Goal: Task Accomplishment & Management: Manage account settings

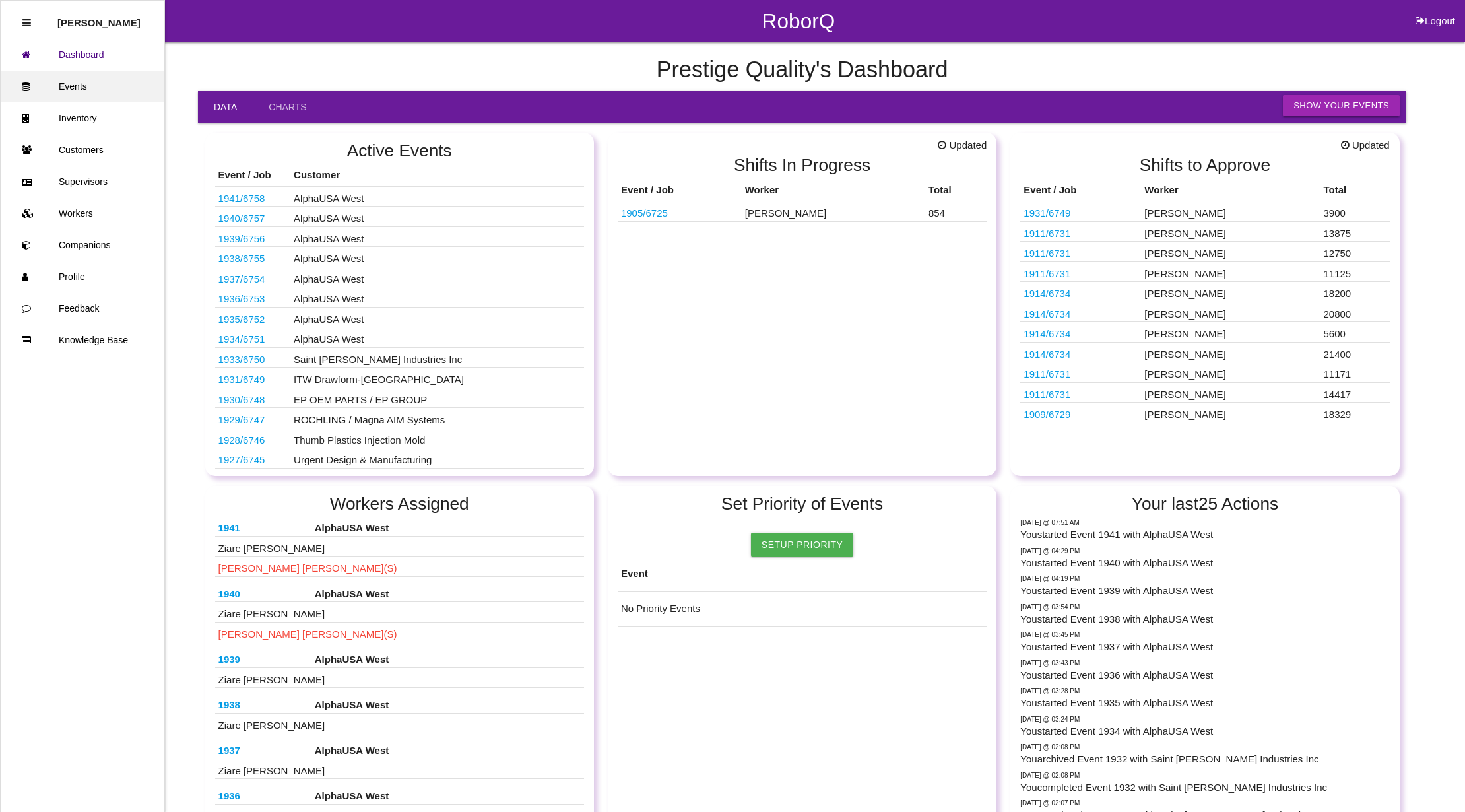
click at [80, 85] on link "Events" at bounding box center [83, 86] width 164 height 32
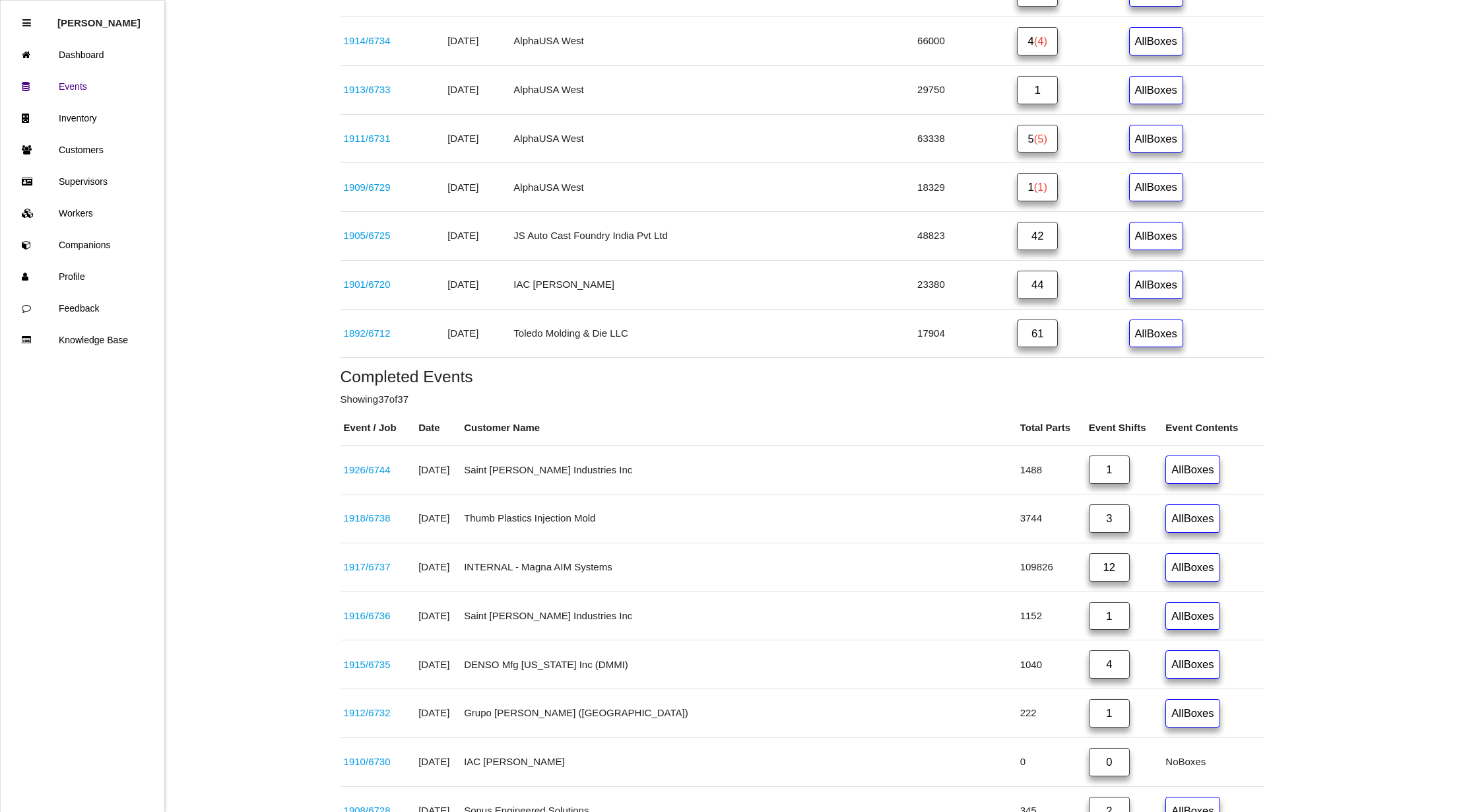
scroll to position [1144, 0]
click at [1024, 247] on link "42" at bounding box center [1037, 233] width 41 height 28
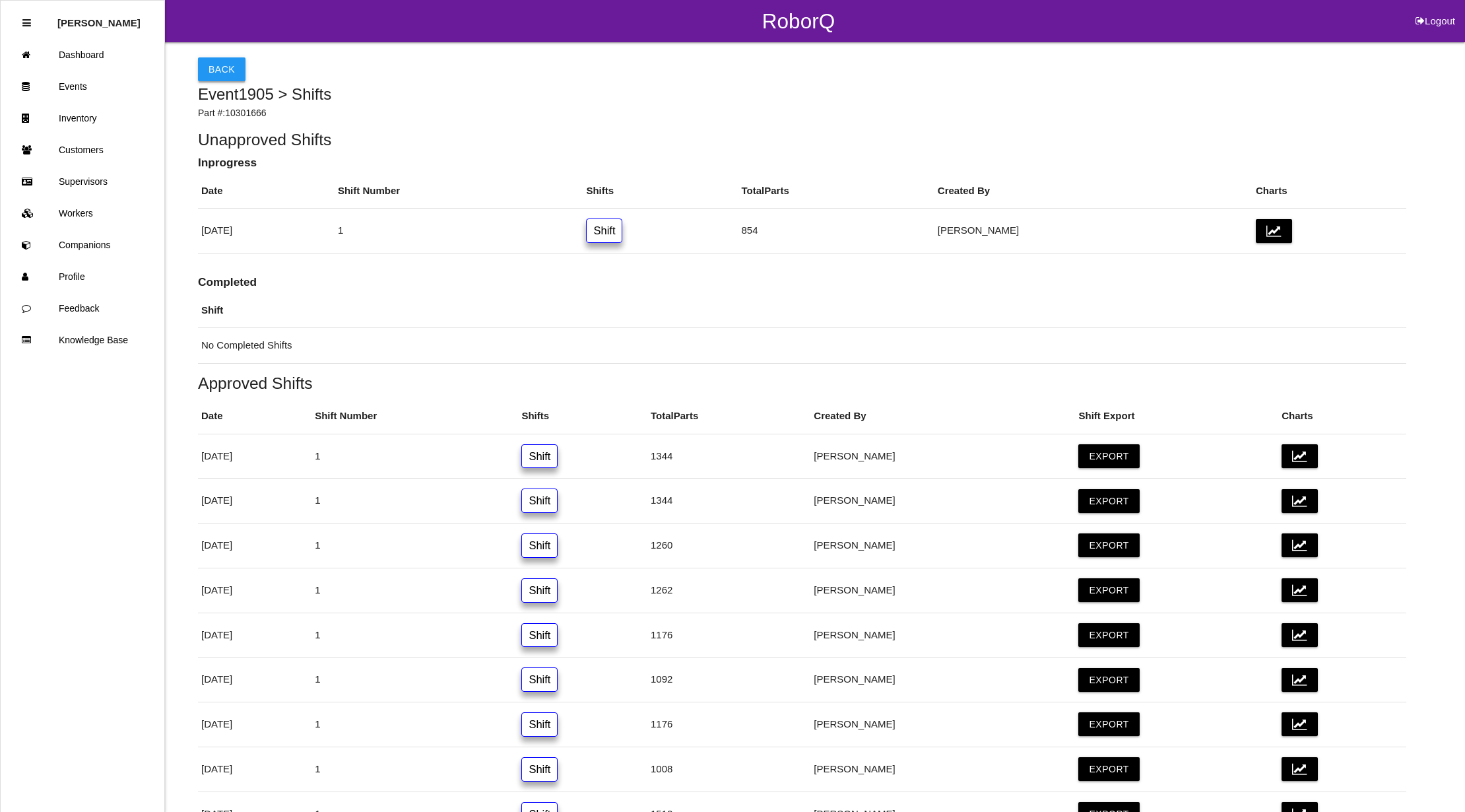
click at [220, 64] on button "Back" at bounding box center [222, 69] width 48 height 24
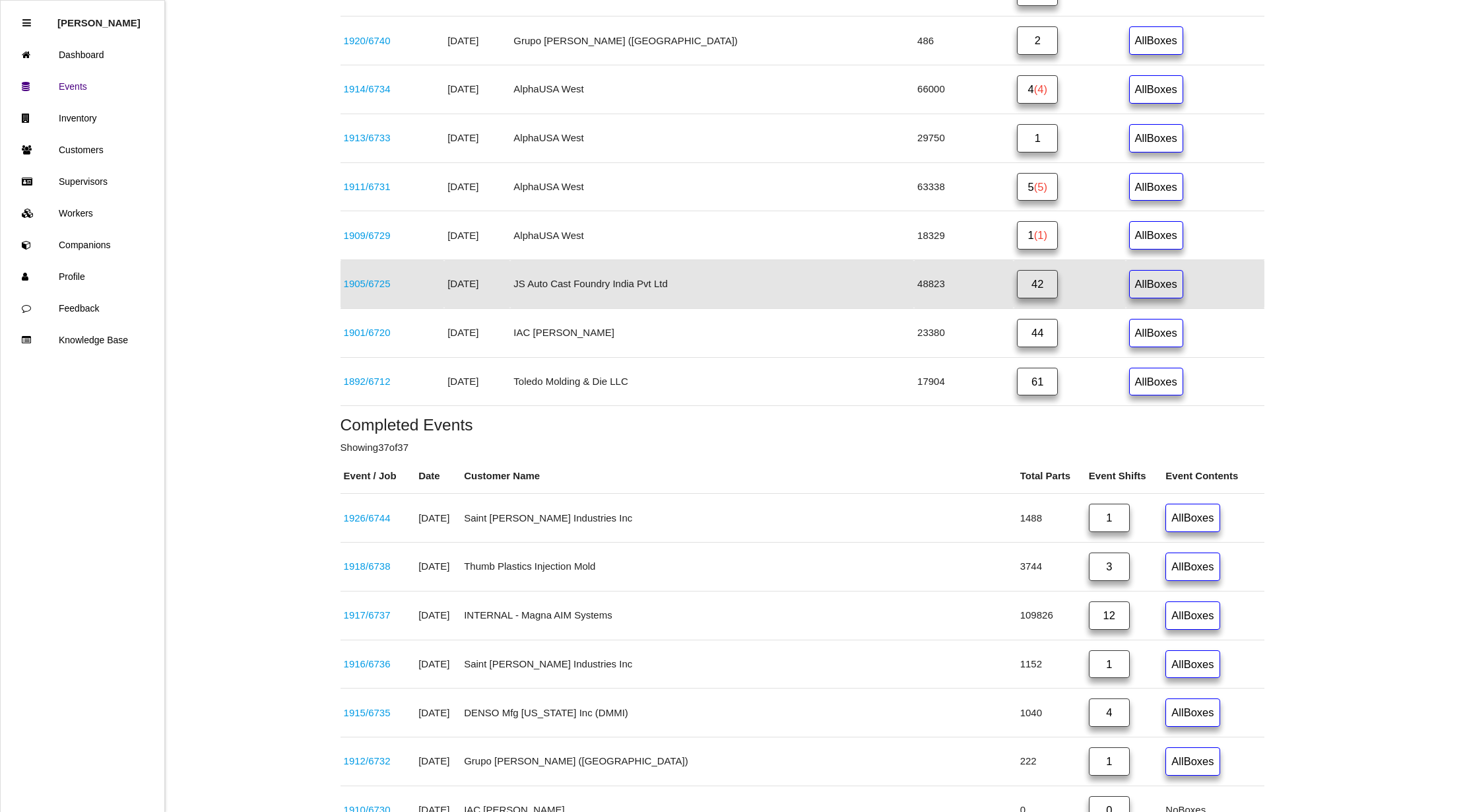
scroll to position [1179, 0]
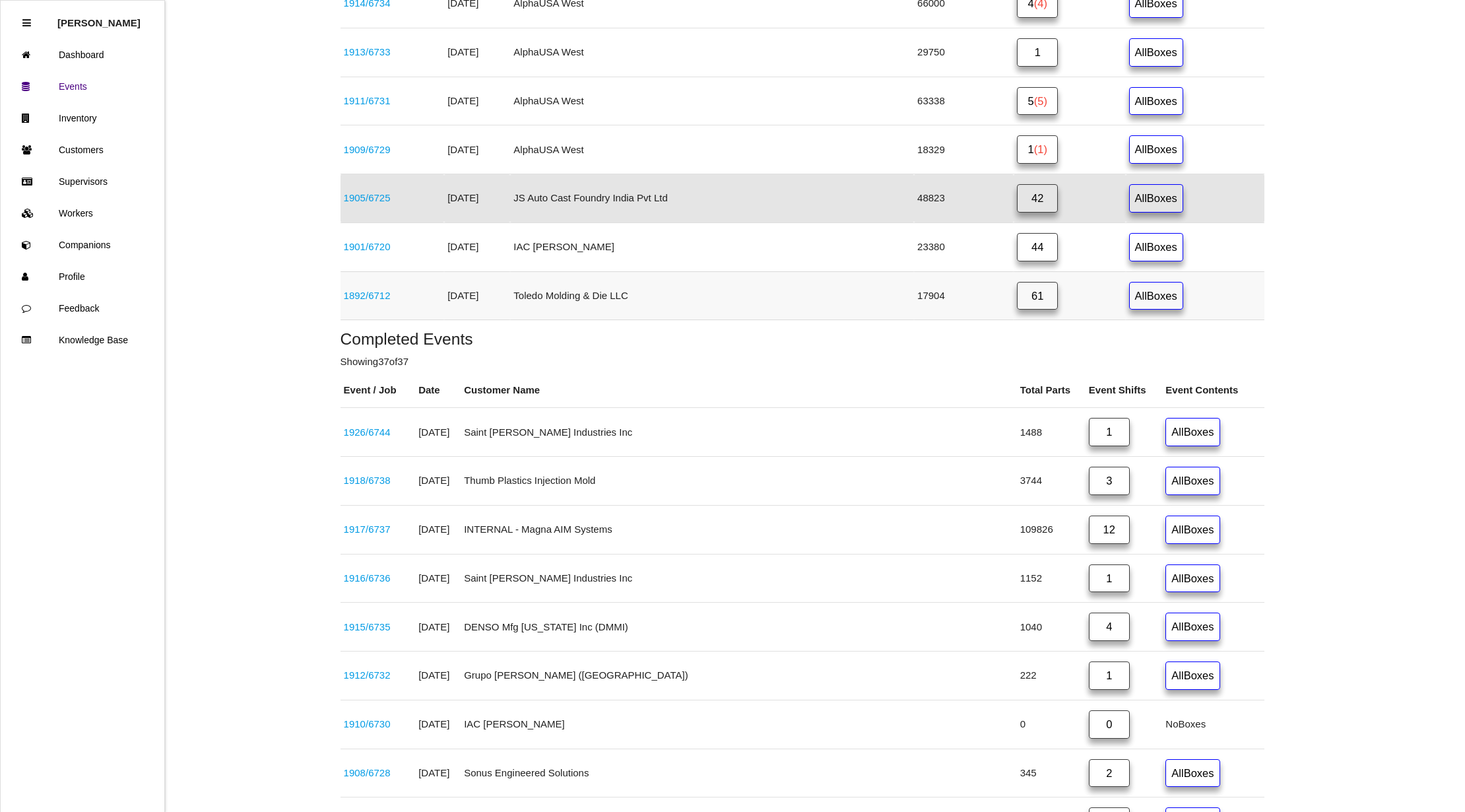
click at [1017, 310] on link "61" at bounding box center [1037, 296] width 41 height 28
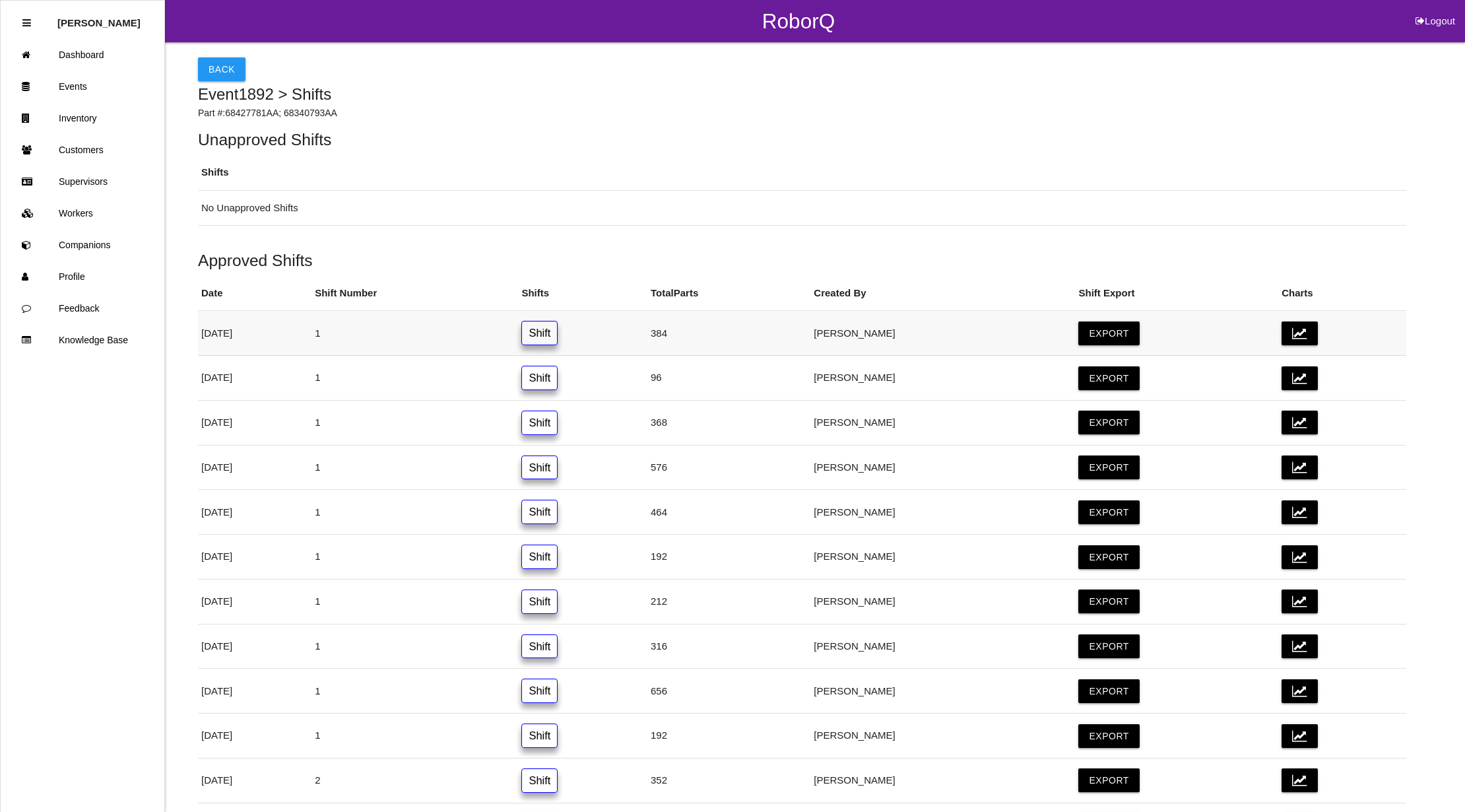
click at [558, 335] on link "Shift" at bounding box center [539, 333] width 36 height 24
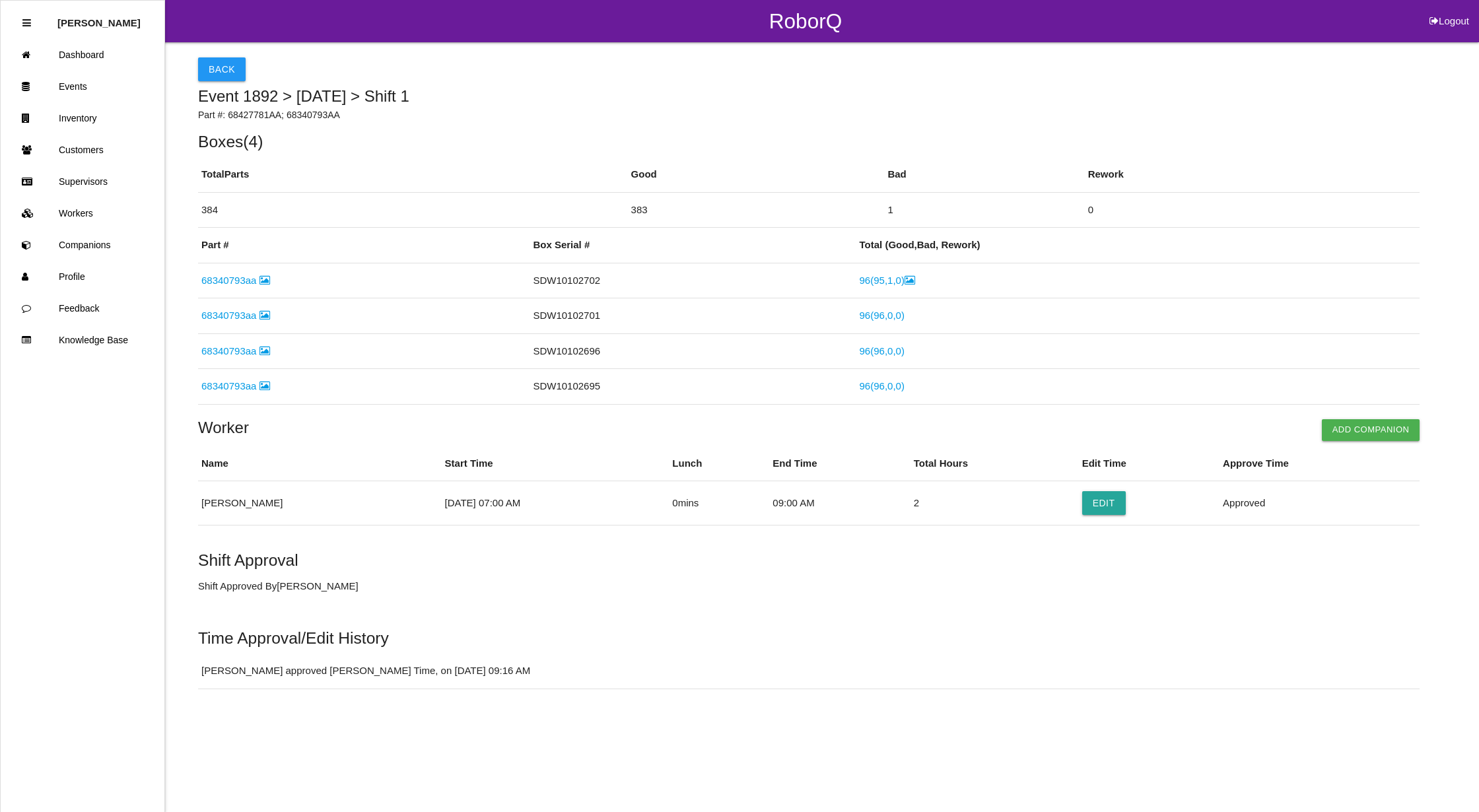
click at [263, 384] on icon at bounding box center [265, 386] width 11 height 10
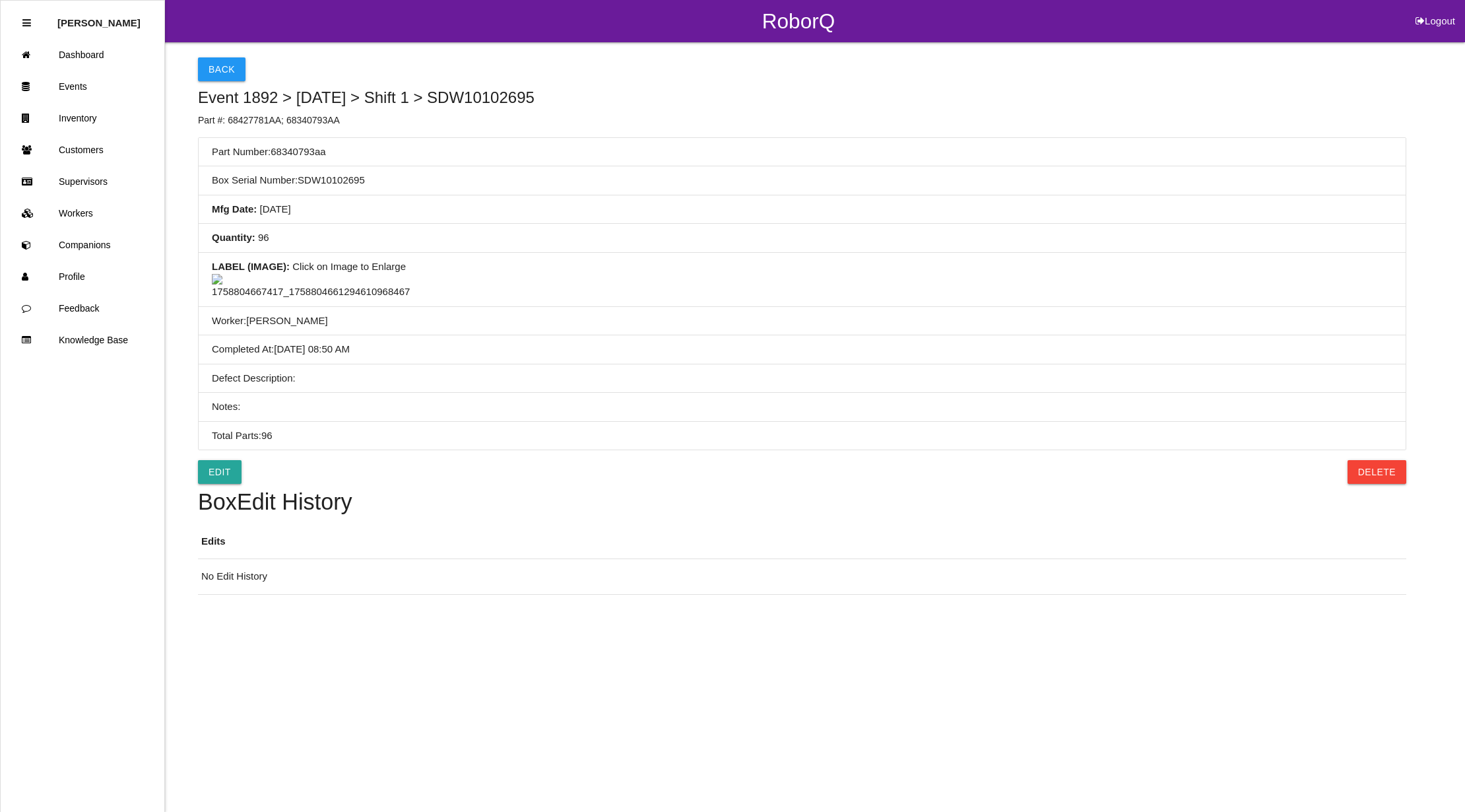
click at [1432, 10] on button "Logout" at bounding box center [1435, 5] width 59 height 10
select select "Admin"
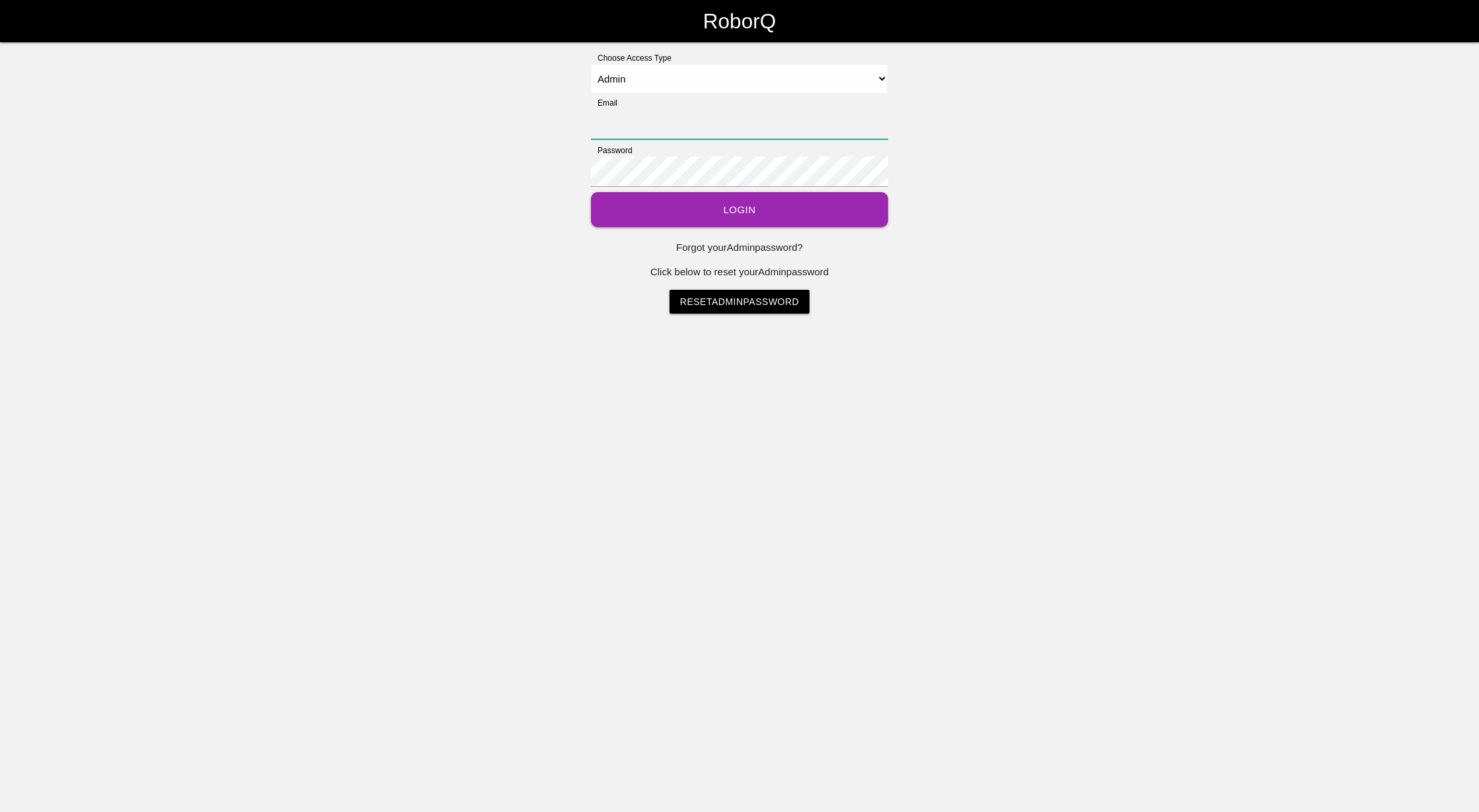
click at [656, 118] on input "Email" at bounding box center [739, 124] width 297 height 30
type input "[EMAIL_ADDRESS][DOMAIN_NAME]"
click at [725, 205] on button "Login" at bounding box center [739, 210] width 297 height 35
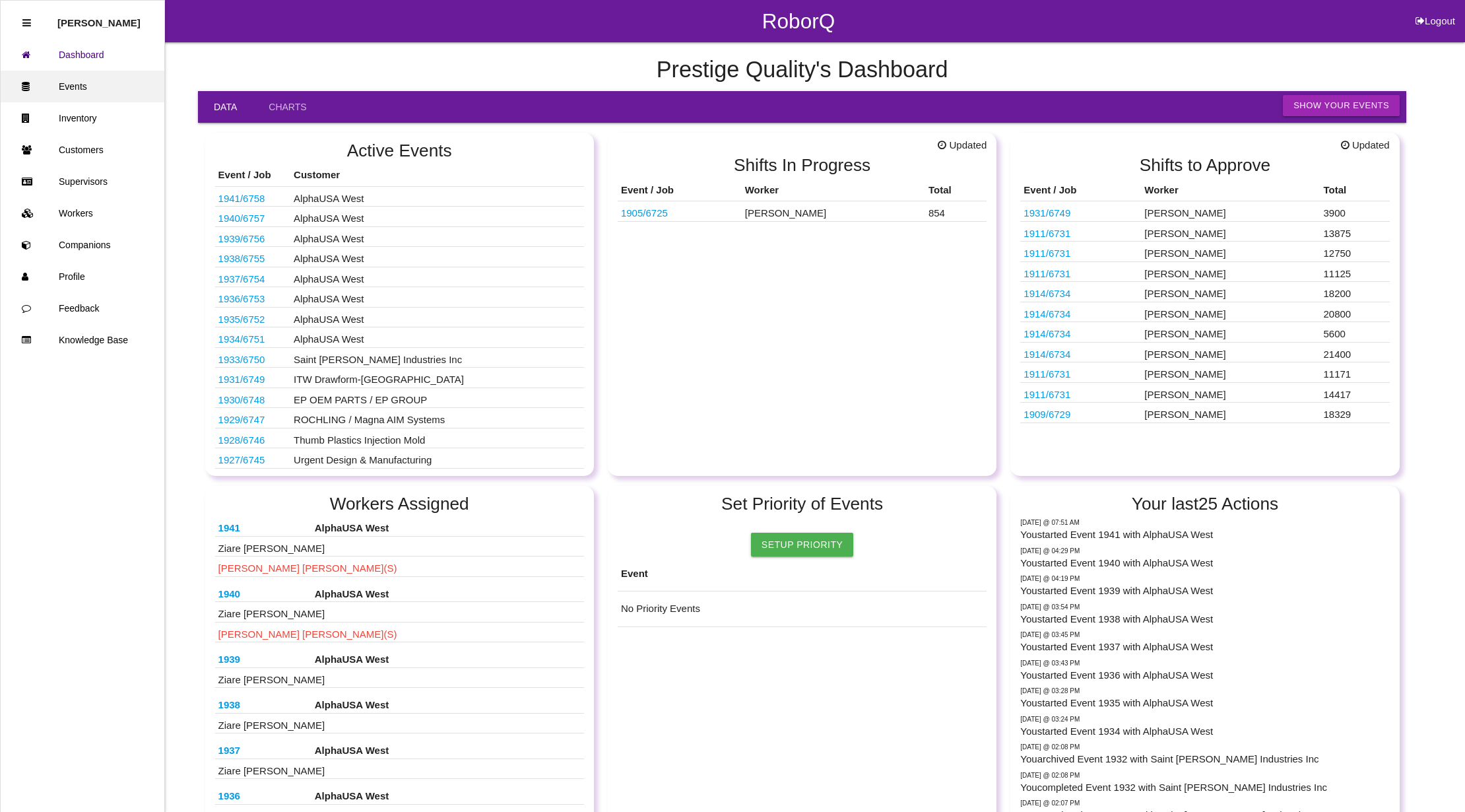
click at [75, 80] on link "Events" at bounding box center [83, 86] width 164 height 32
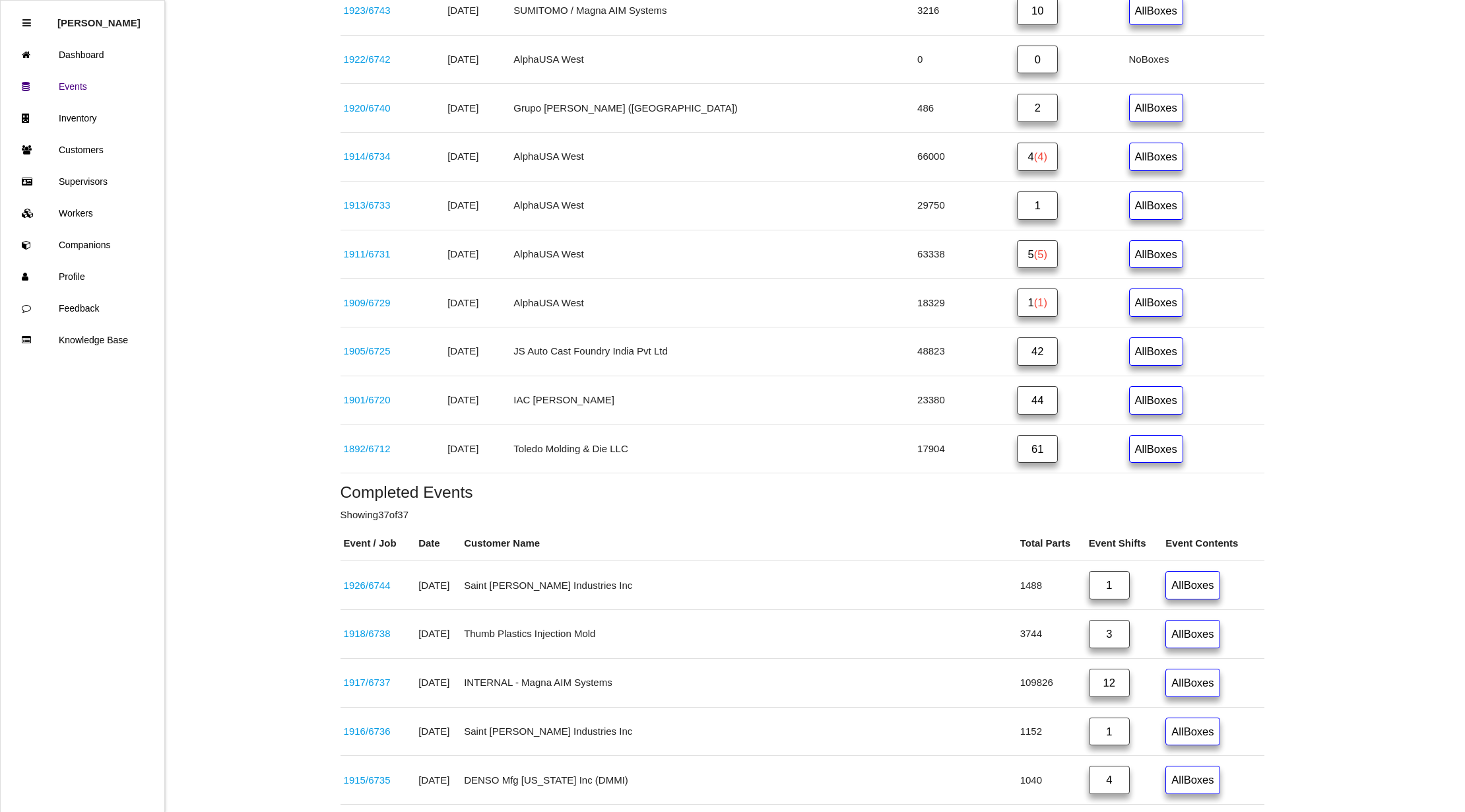
scroll to position [1056, 0]
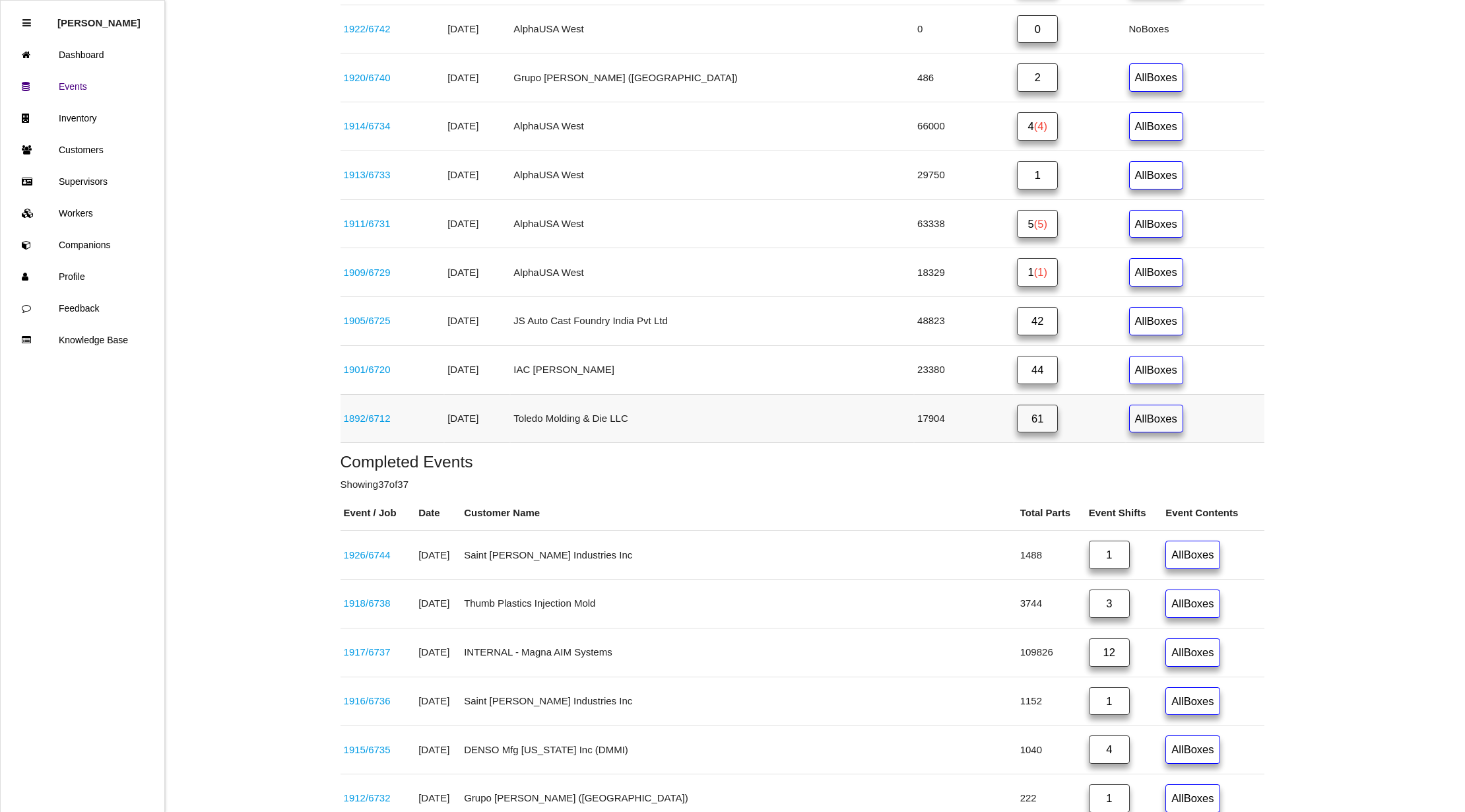
click at [367, 424] on link "1892 / 6712" at bounding box center [367, 418] width 47 height 11
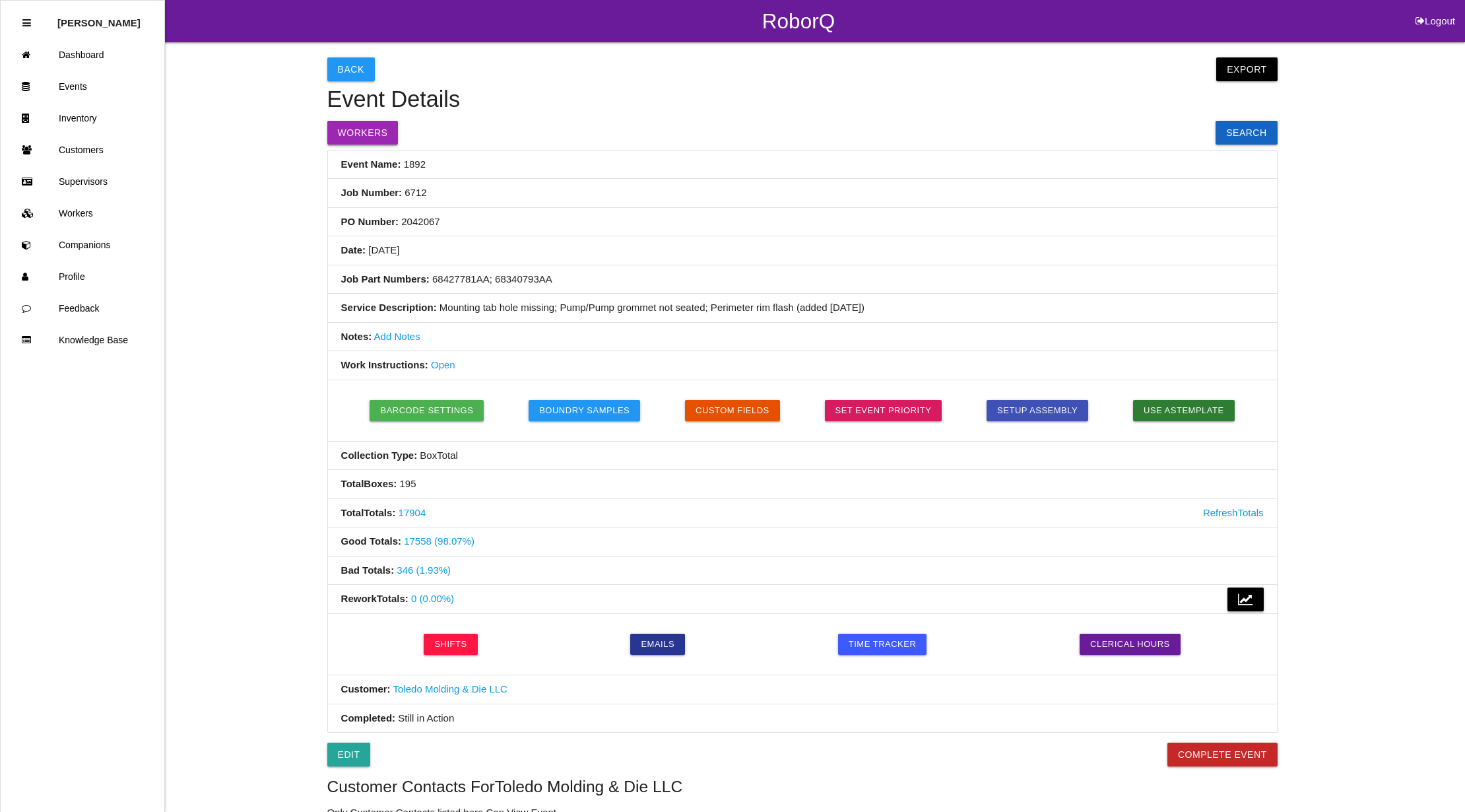
click at [345, 124] on button "Workers" at bounding box center [363, 132] width 71 height 24
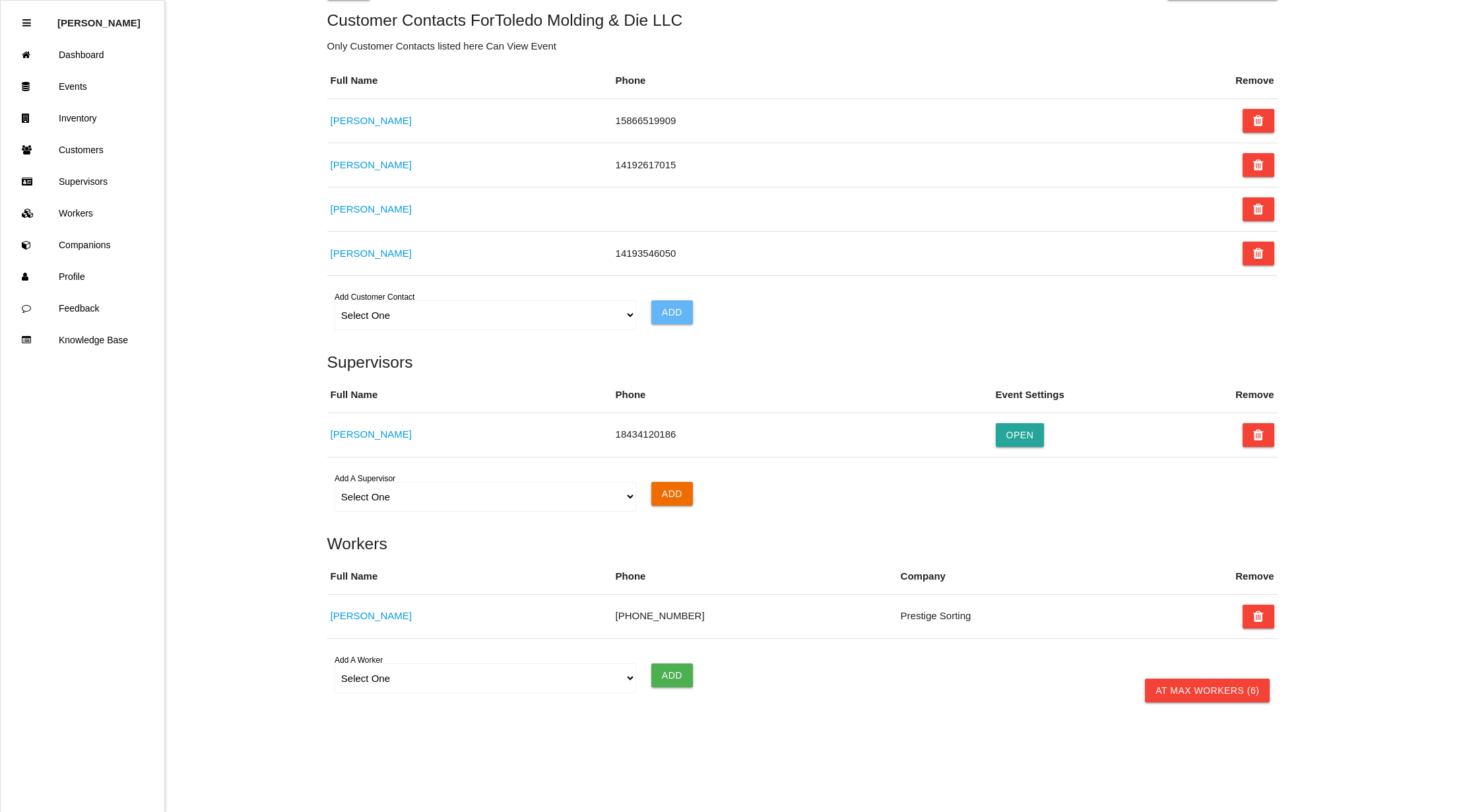
scroll to position [772, 0]
click at [627, 679] on select "Select One [PERSON_NAME] [PERSON_NAME] [PERSON_NAME] [PERSON_NAME] [PERSON_NAME…" at bounding box center [486, 678] width 302 height 30
select select "5f77858b1afedb0012ee5ca3"
click at [335, 664] on select "Select One [PERSON_NAME] [PERSON_NAME] [PERSON_NAME] [PERSON_NAME] [PERSON_NAME…" at bounding box center [486, 678] width 302 height 30
click at [666, 668] on input "Add" at bounding box center [672, 675] width 42 height 24
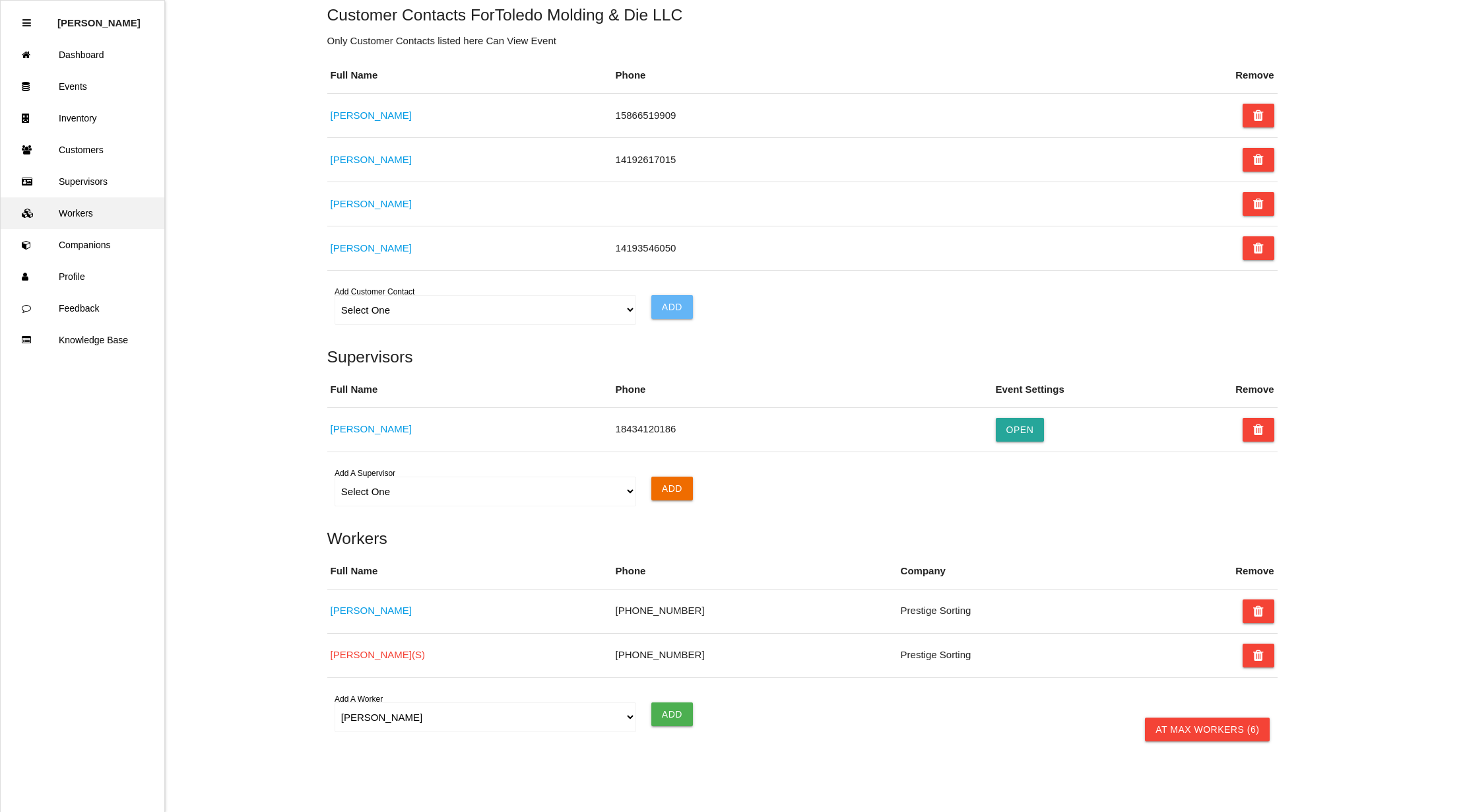
click at [78, 214] on link "Workers" at bounding box center [83, 213] width 164 height 32
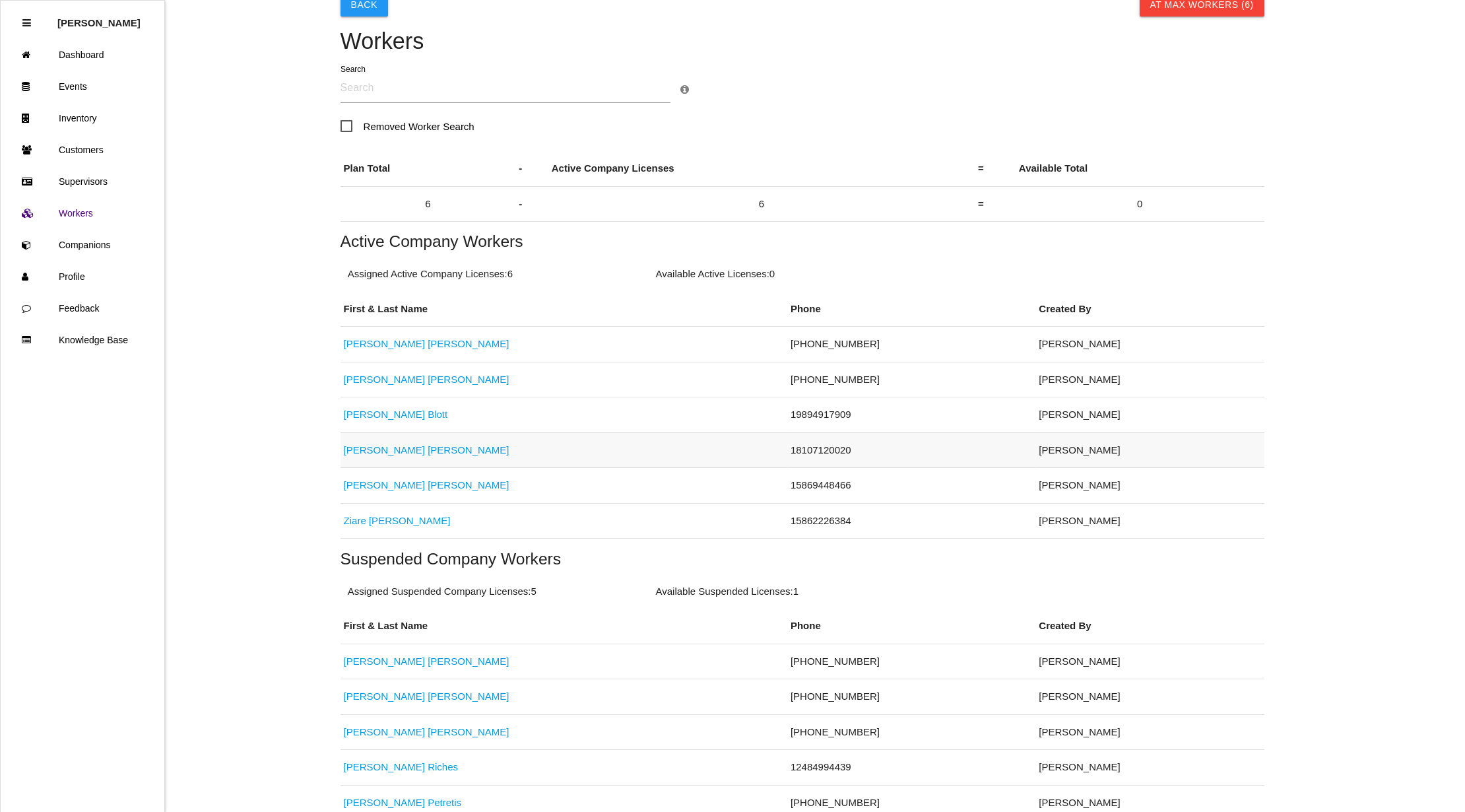
scroll to position [142, 0]
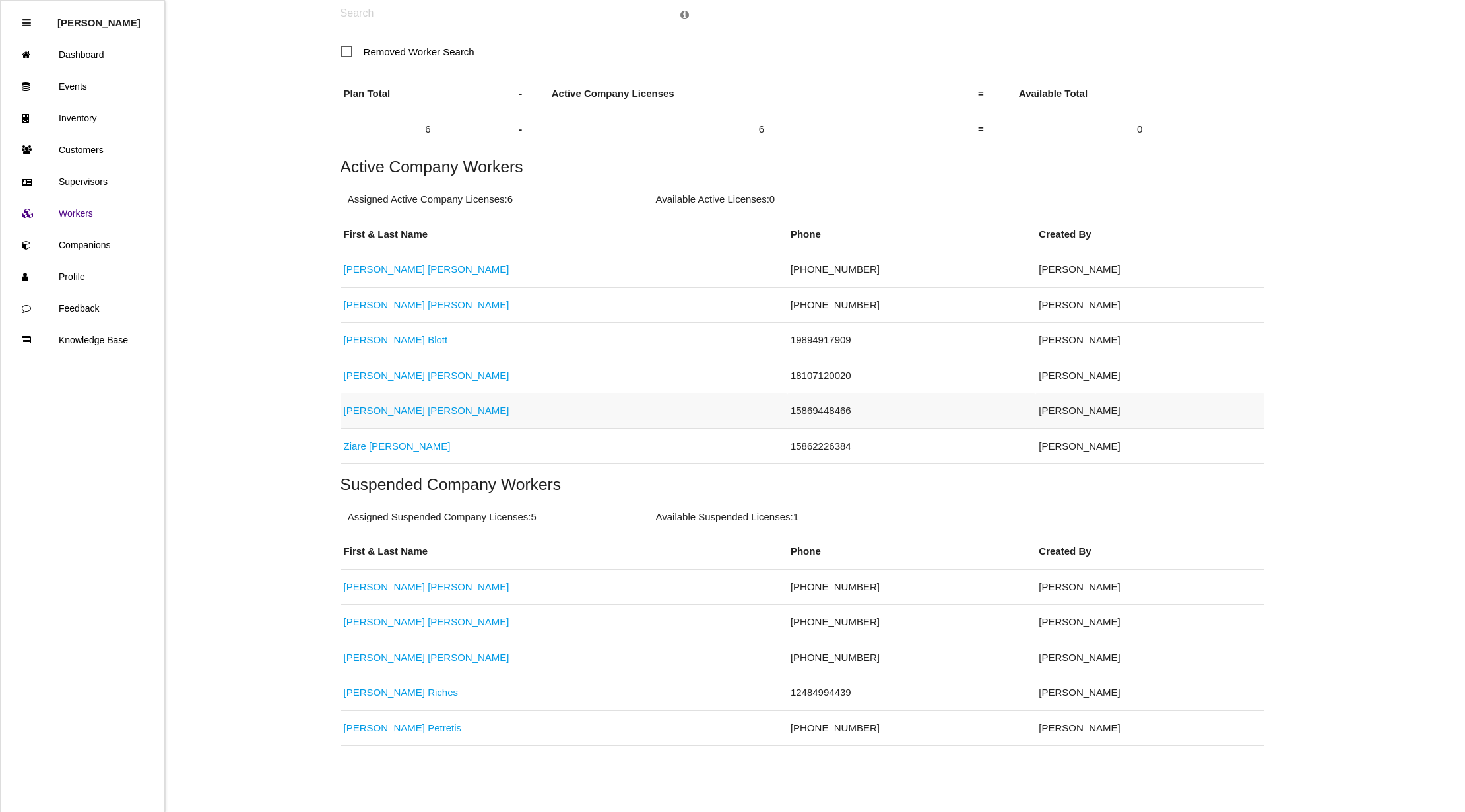
click at [376, 406] on link "[PERSON_NAME]" at bounding box center [427, 410] width 166 height 11
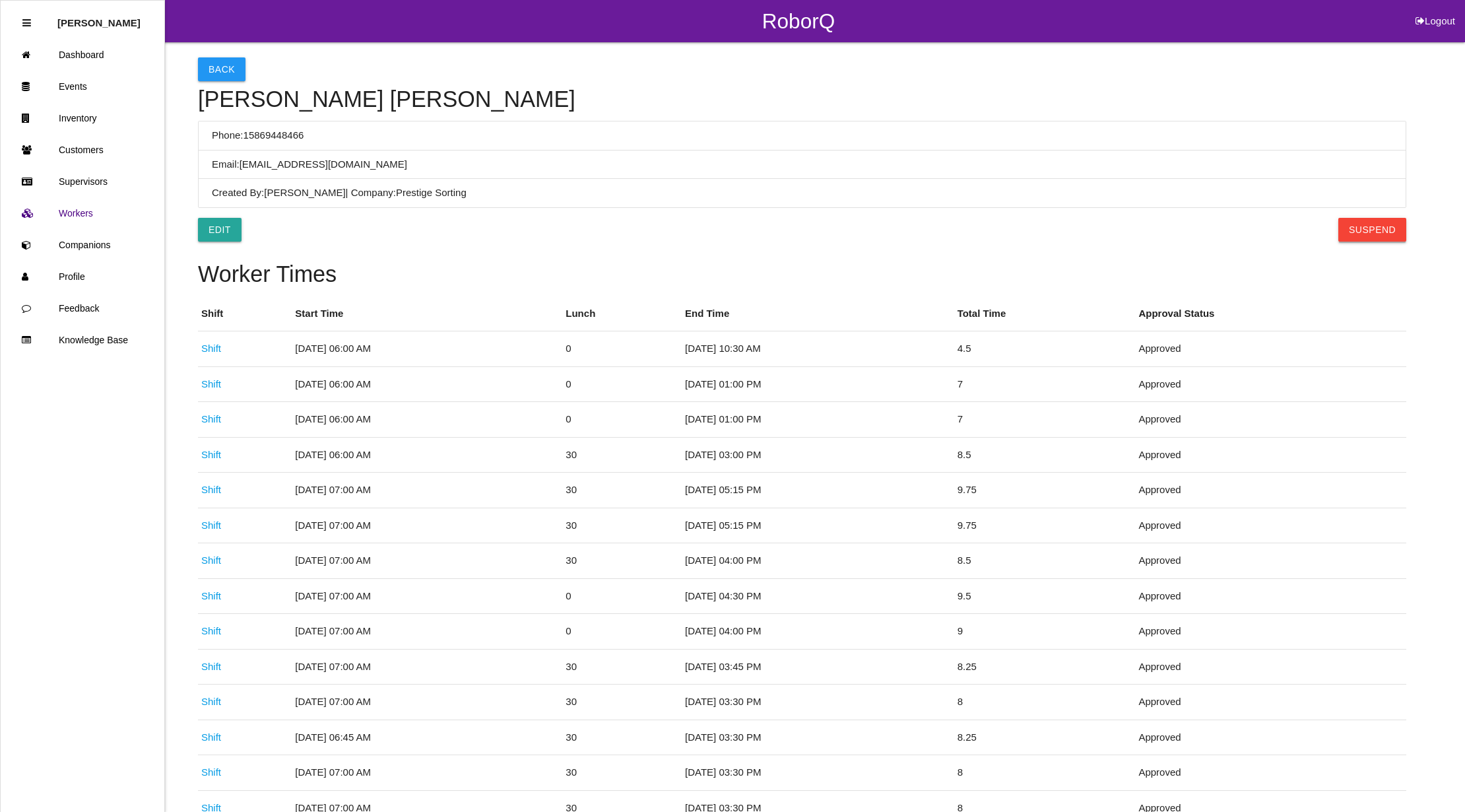
click at [1384, 228] on button "Suspend" at bounding box center [1372, 229] width 68 height 24
click at [216, 60] on button "Back" at bounding box center [222, 69] width 48 height 24
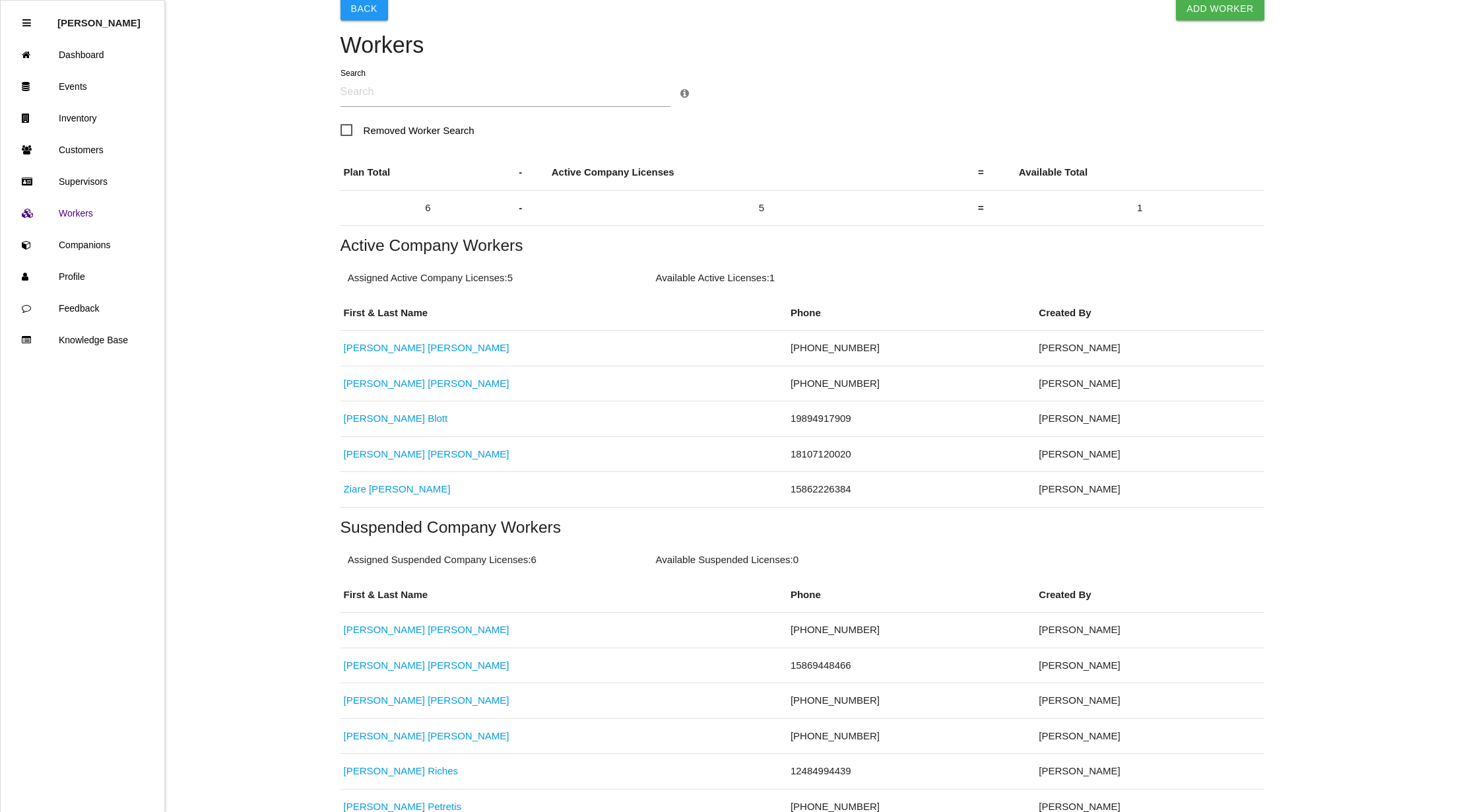
scroll to position [142, 0]
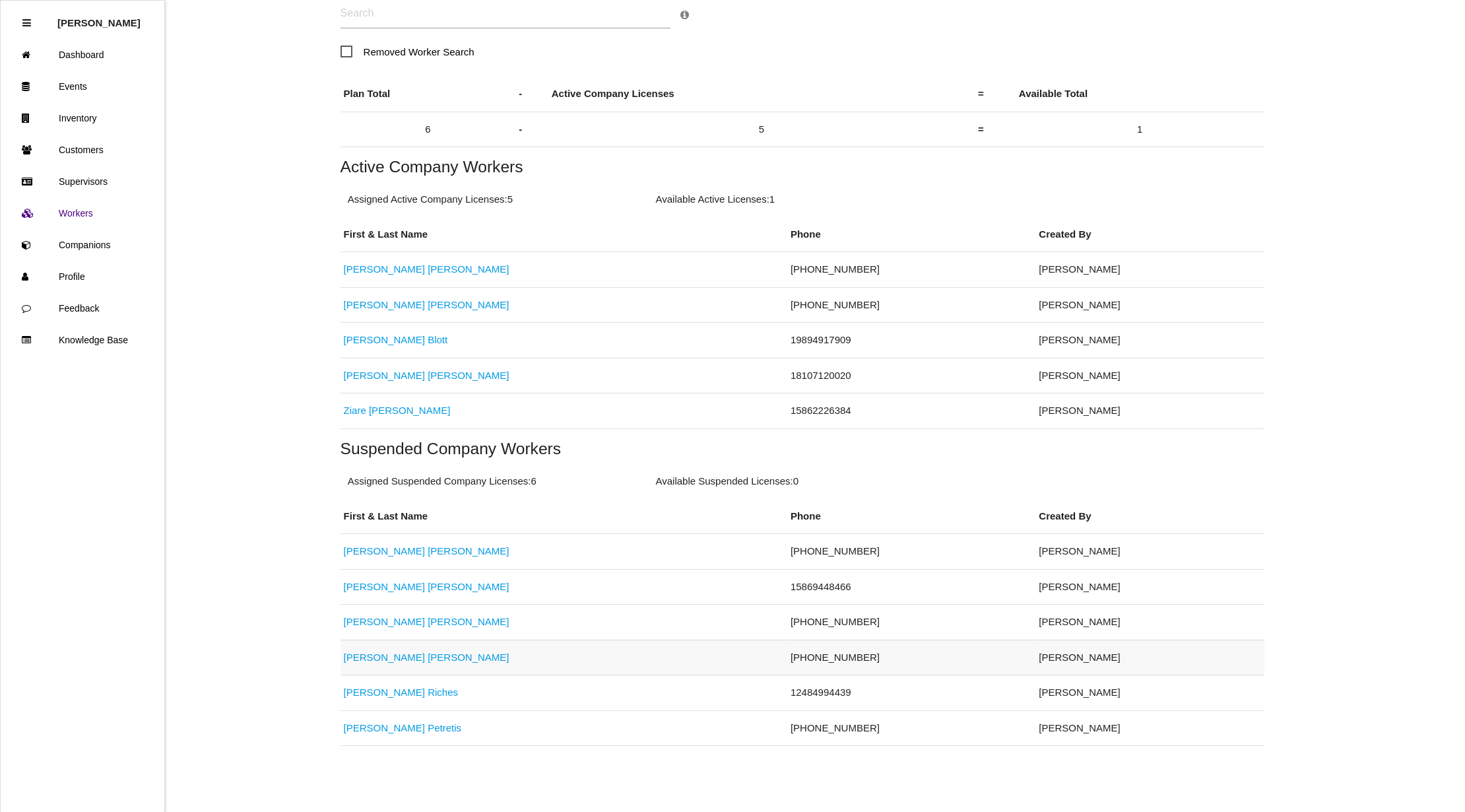
click at [395, 656] on link "[PERSON_NAME]" at bounding box center [427, 657] width 166 height 11
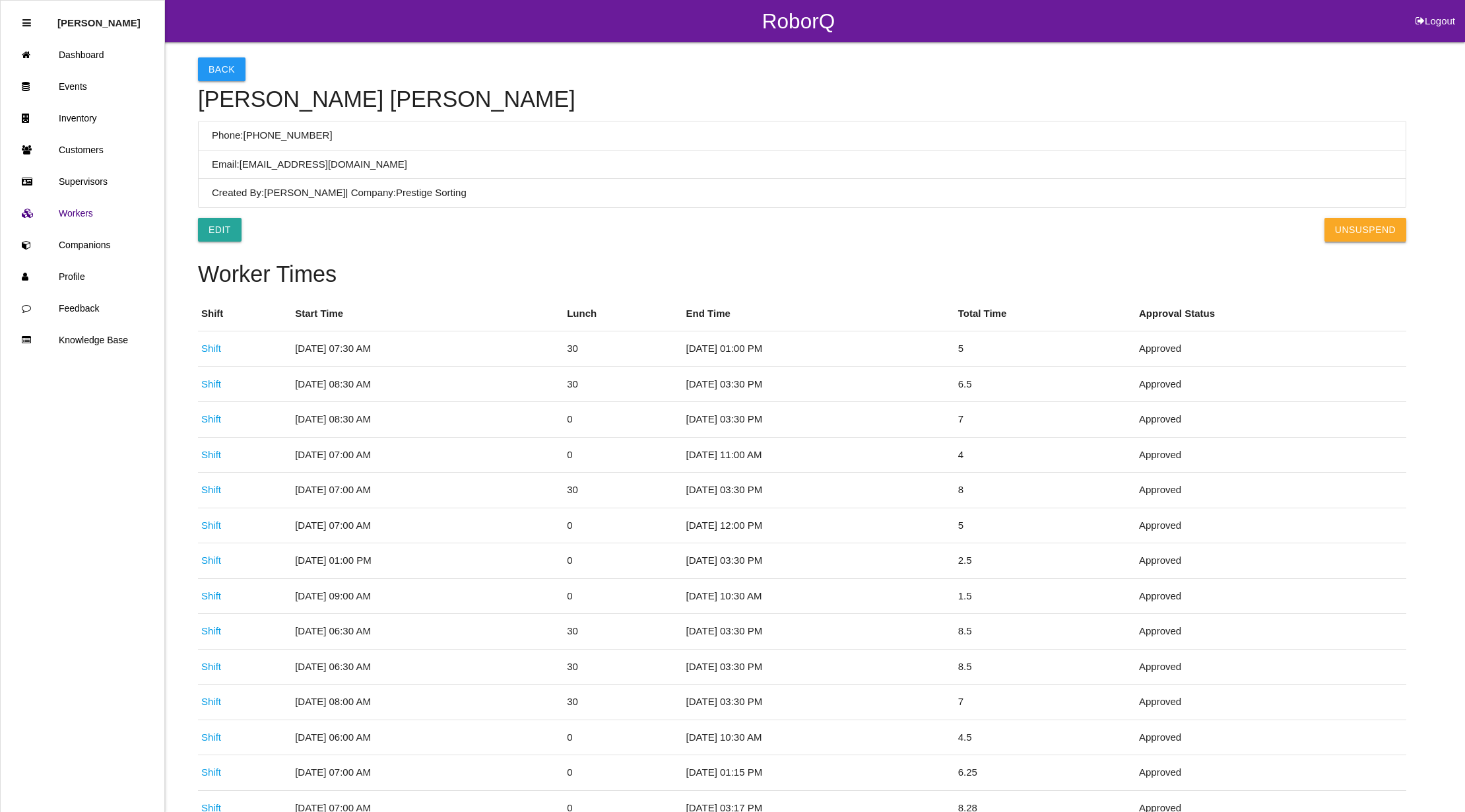
click at [1373, 223] on button "UnSuspend" at bounding box center [1366, 229] width 82 height 24
click at [228, 71] on button "Back" at bounding box center [222, 69] width 48 height 24
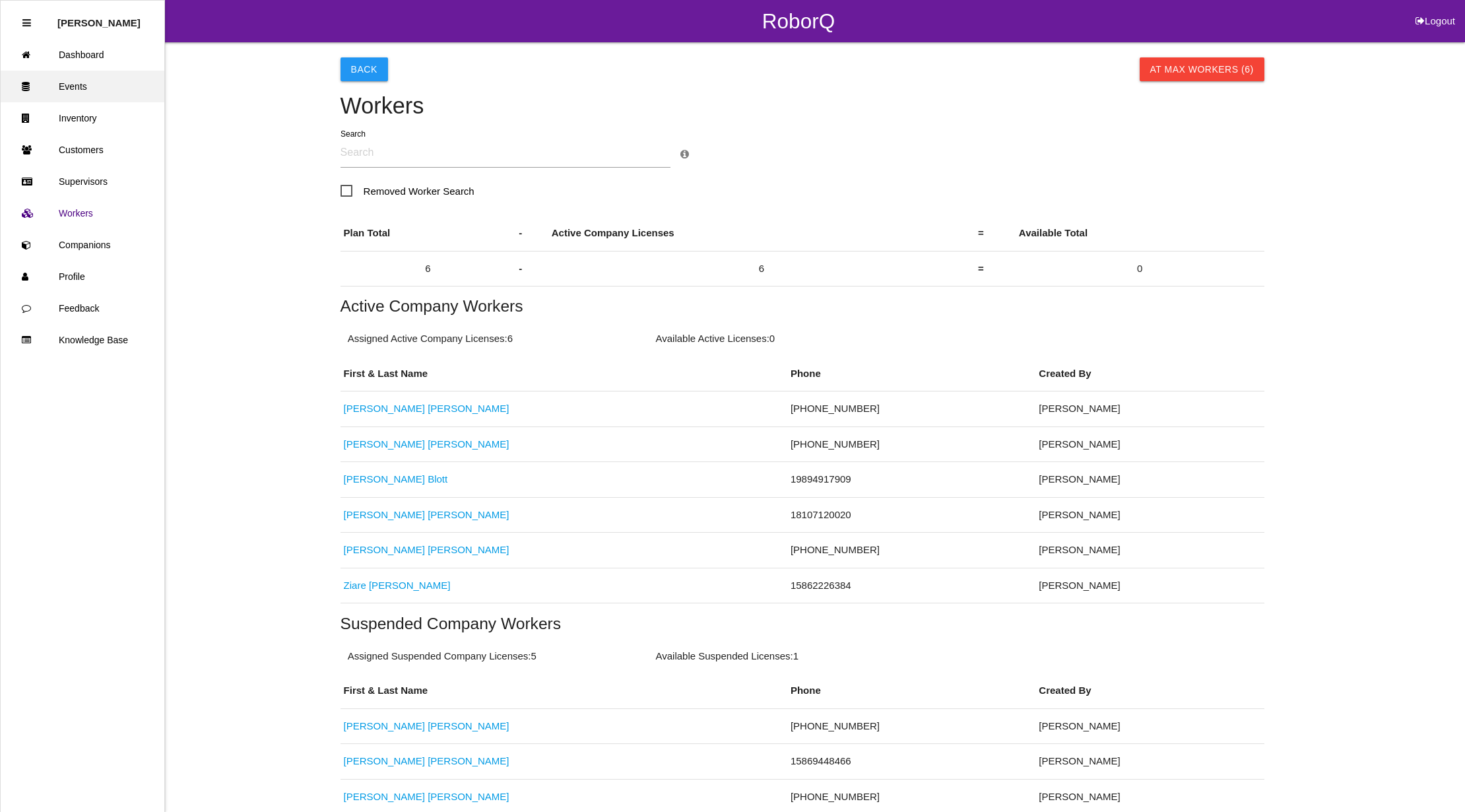
click at [82, 77] on link "Events" at bounding box center [83, 86] width 164 height 32
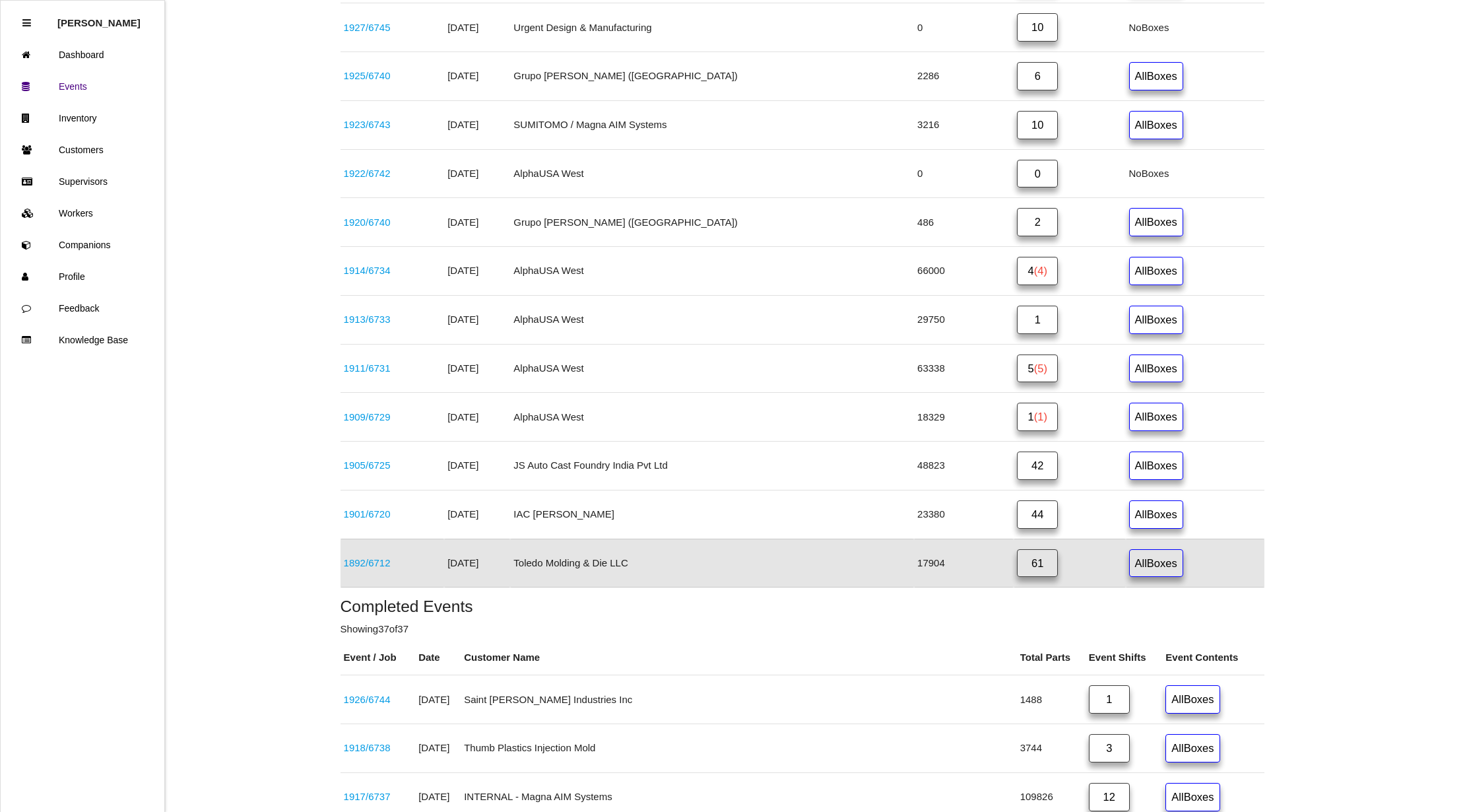
scroll to position [926, 0]
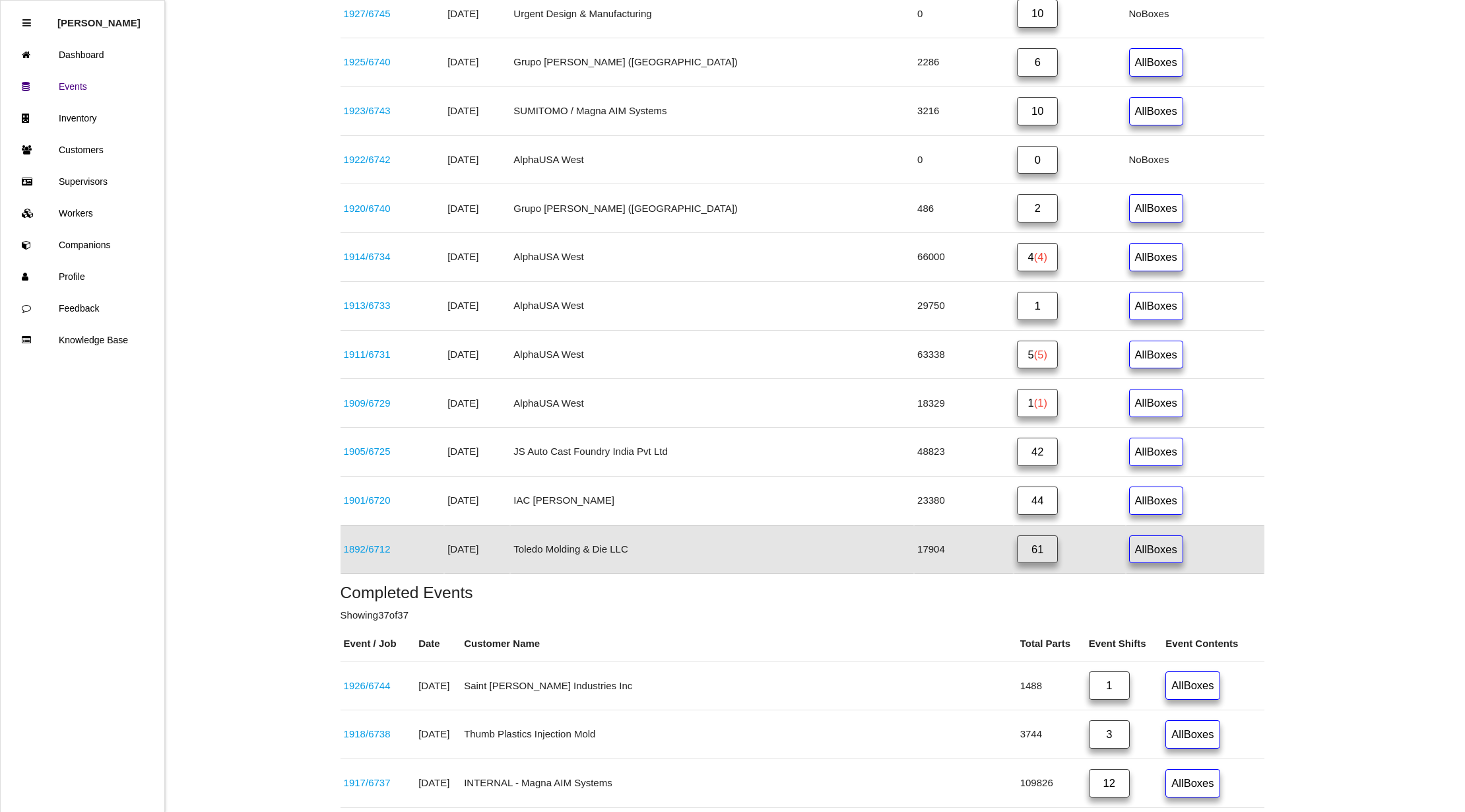
click at [1017, 563] on link "61" at bounding box center [1037, 549] width 41 height 28
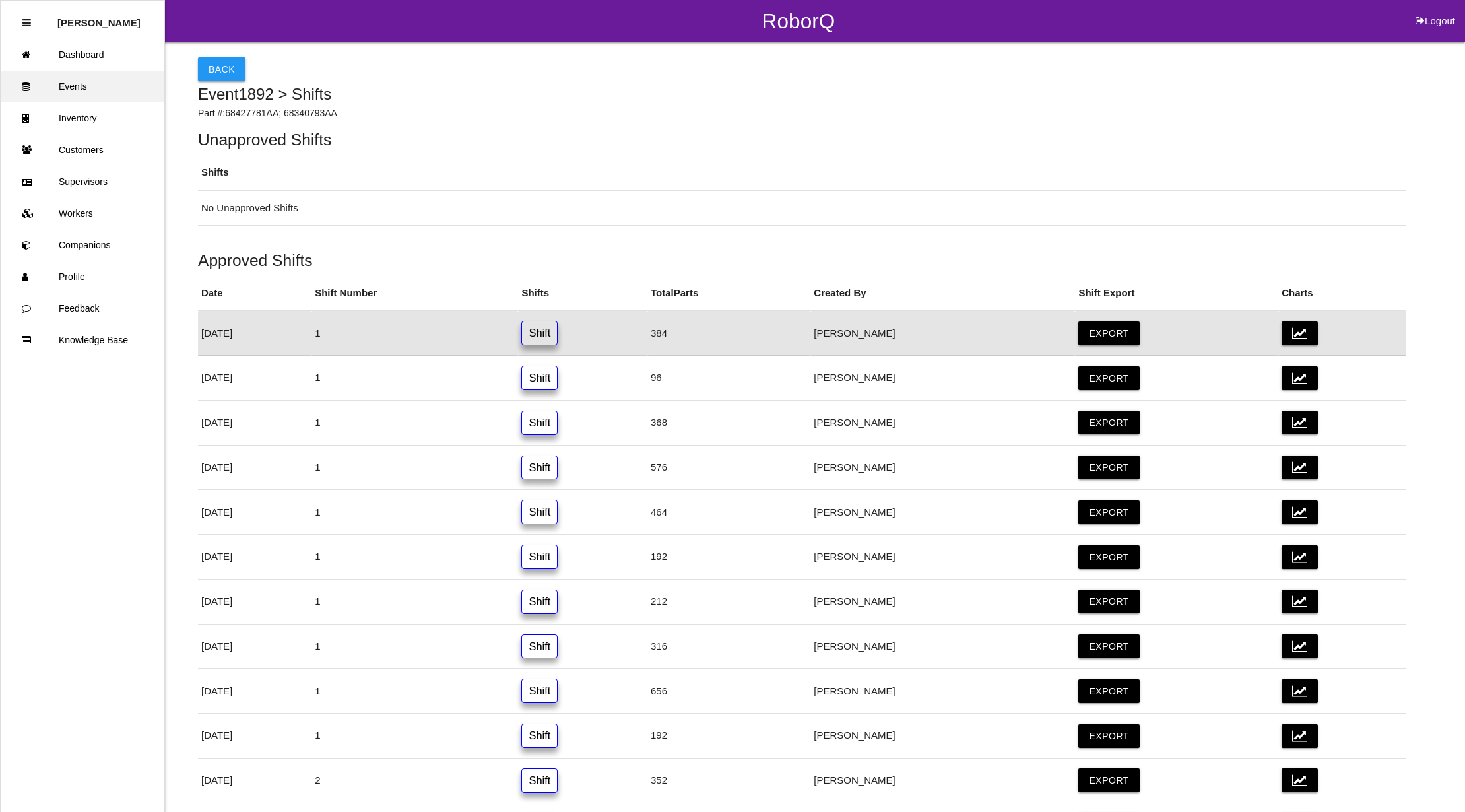
click at [104, 82] on link "Events" at bounding box center [83, 86] width 164 height 32
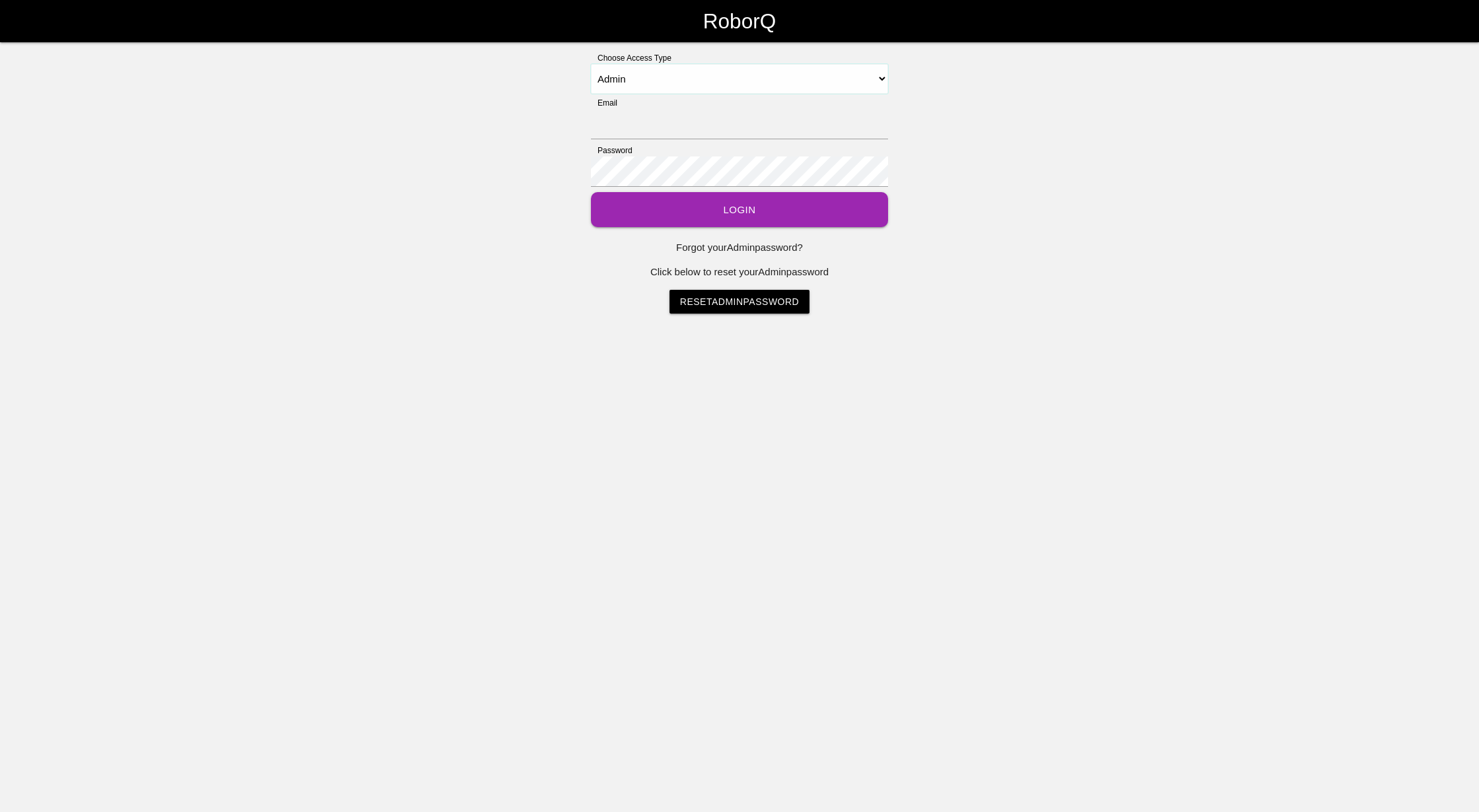
click at [888, 85] on select "Select Access Type Admin Customer Supervisor Worker" at bounding box center [739, 79] width 297 height 30
select select "Worker"
click at [591, 64] on select "Select Access Type Admin Customer Supervisor Worker" at bounding box center [739, 79] width 297 height 30
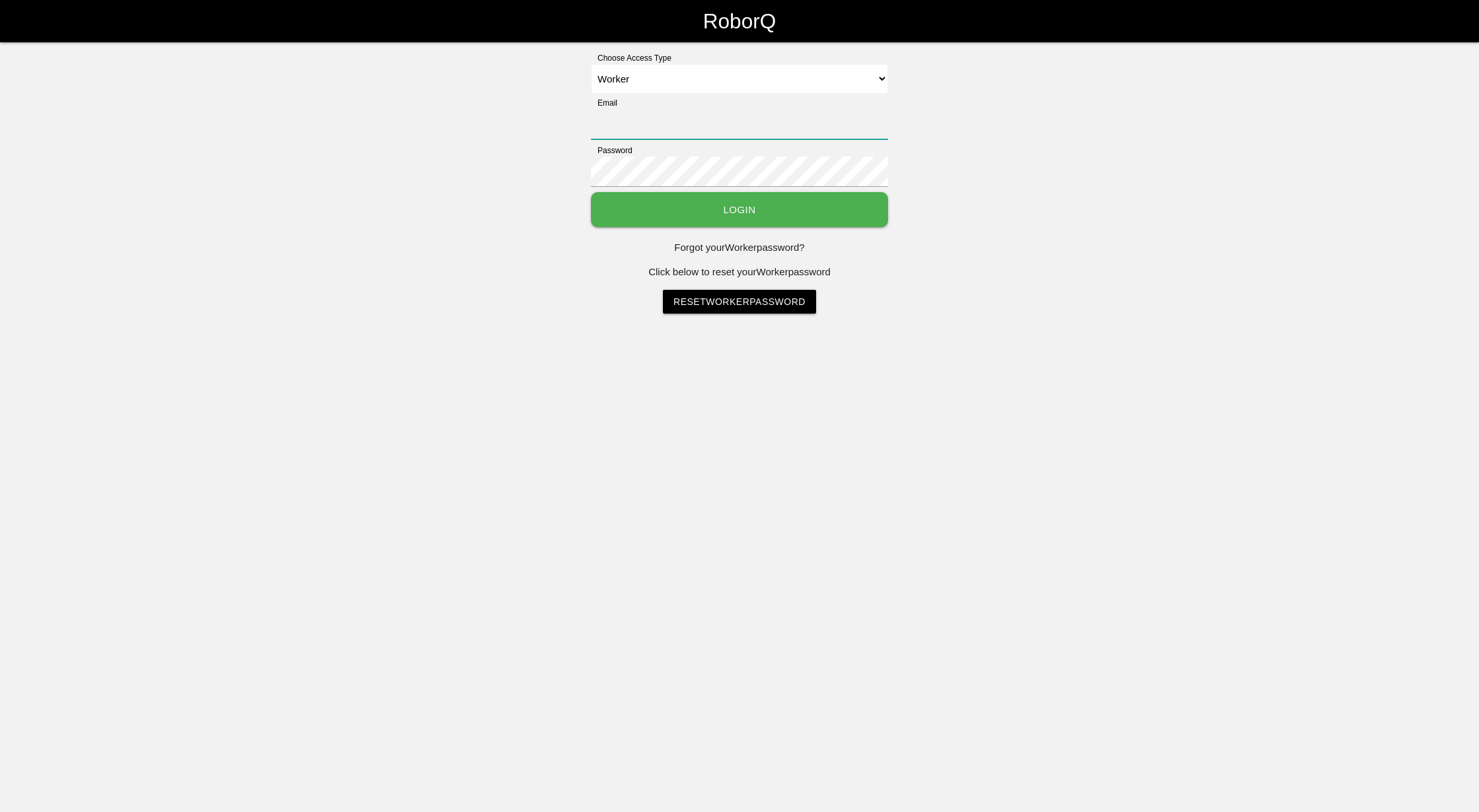
click at [843, 128] on input "Email" at bounding box center [739, 124] width 297 height 30
type input "[EMAIL_ADDRESS][DOMAIN_NAME]"
click at [591, 192] on button "Login" at bounding box center [739, 210] width 297 height 35
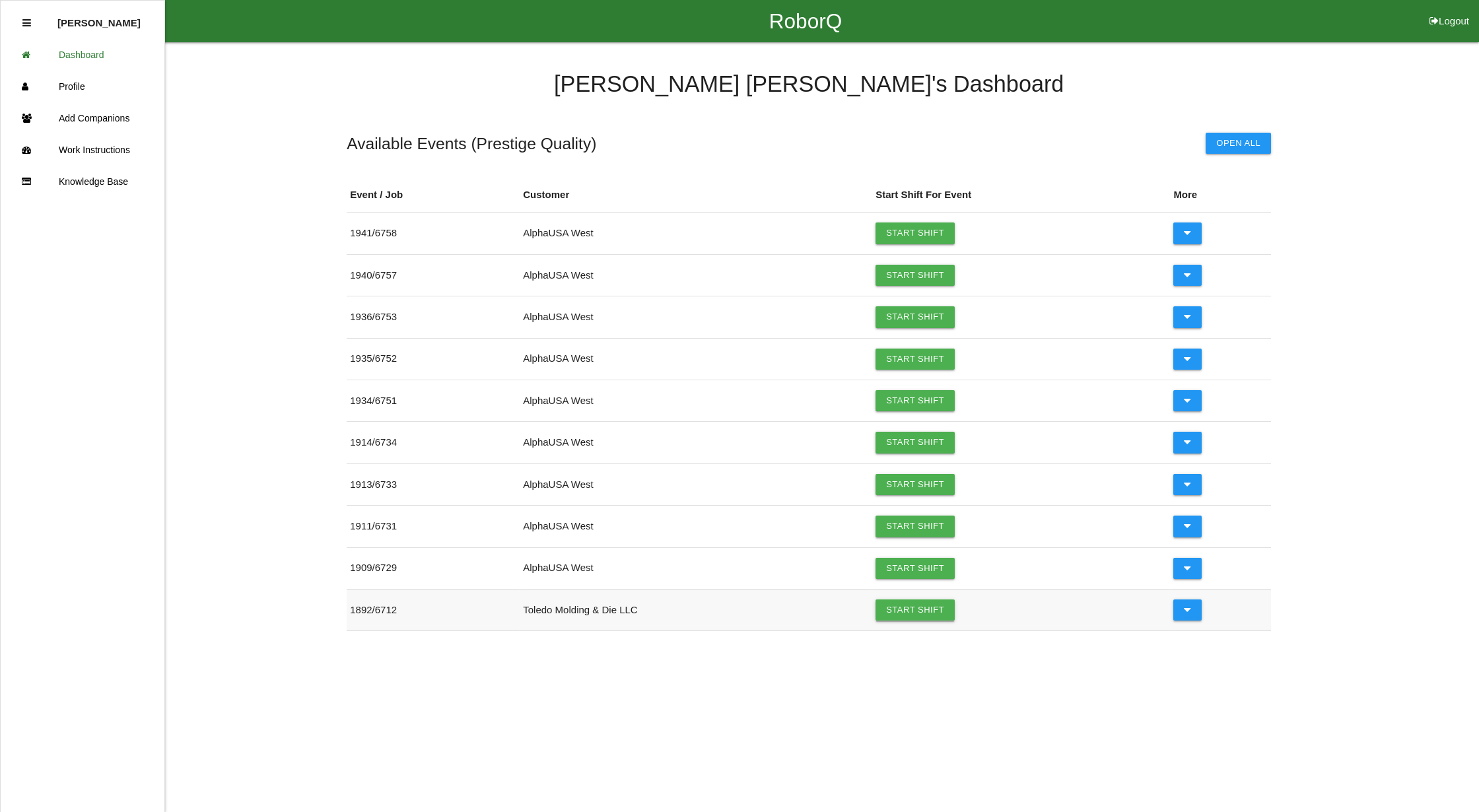
click at [915, 613] on link "Start Shift" at bounding box center [915, 609] width 79 height 21
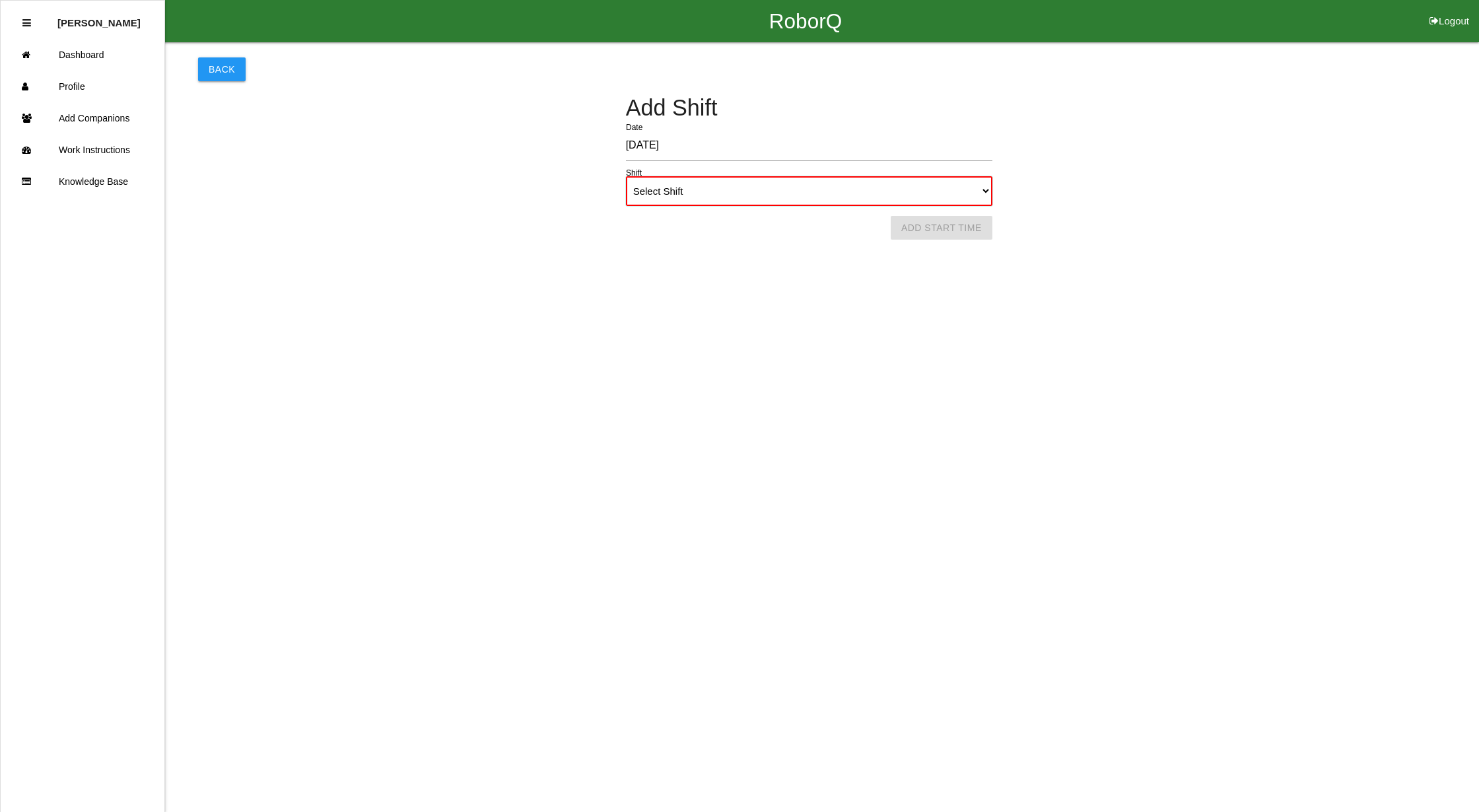
click at [973, 188] on select "Select Shift 1st Shift 2nd Shift 3rd Shift 4th Shift" at bounding box center [809, 191] width 366 height 30
select select "1"
click at [626, 176] on select "Select Shift 1st Shift 2nd Shift 3rd Shift 4th Shift" at bounding box center [809, 191] width 366 height 30
click at [960, 225] on button "Add Start Time" at bounding box center [941, 227] width 101 height 24
select select "5"
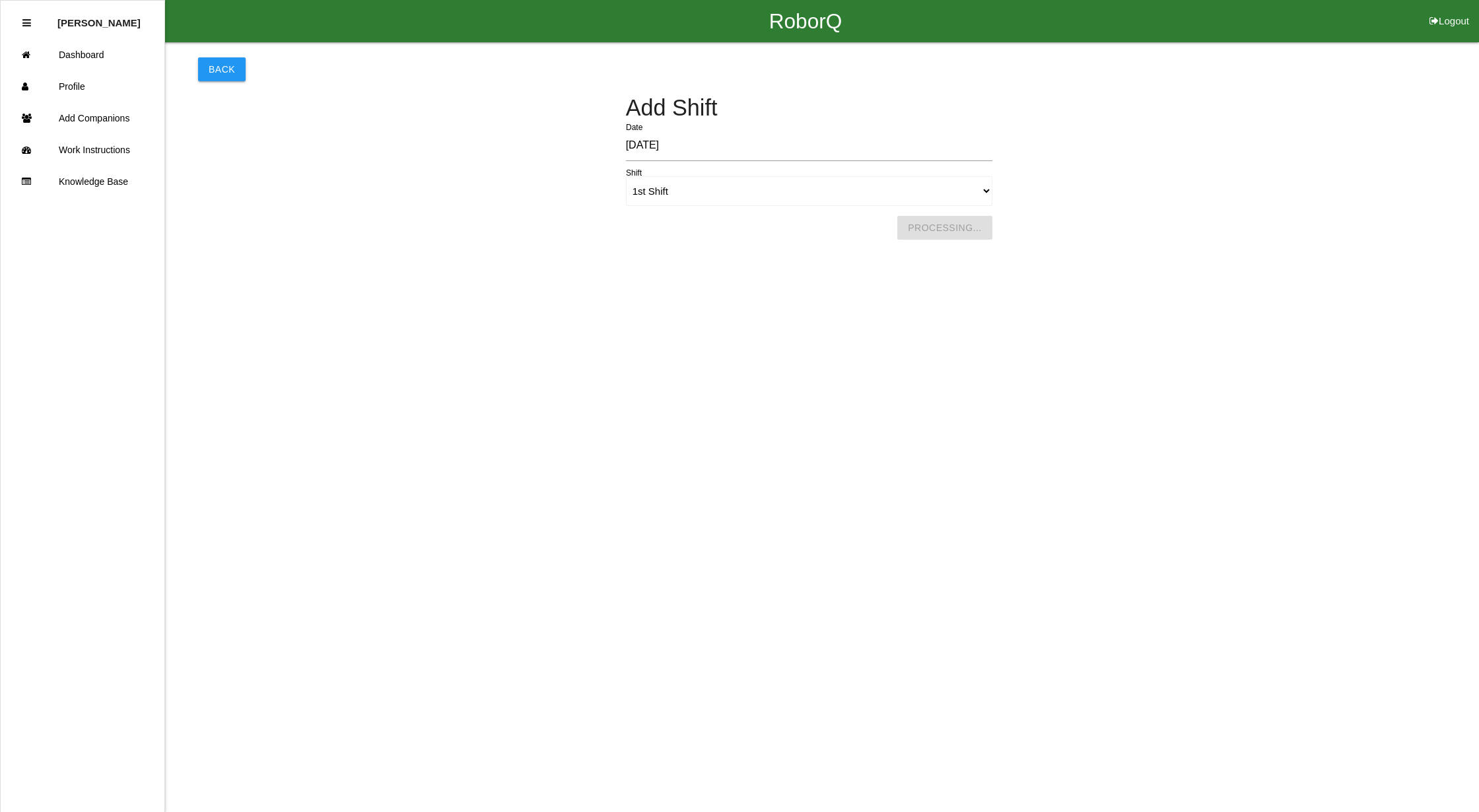
select select "2"
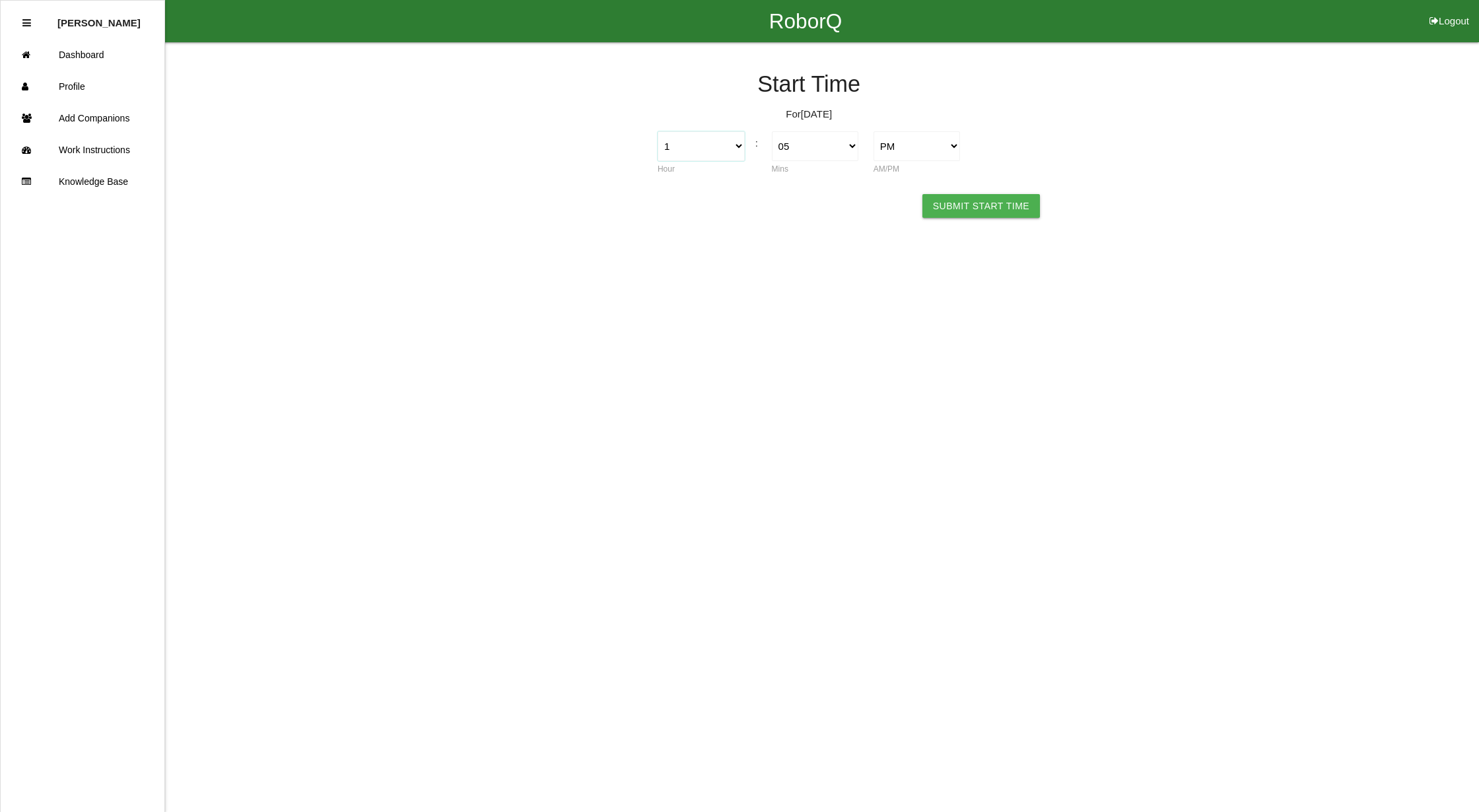
click at [734, 144] on select "1 2 3 4 5 6 7 8 9 10 11 12" at bounding box center [702, 146] width 87 height 30
select select "7"
click at [658, 132] on select "1 2 3 4 5 6 7 8 9 10 11 12" at bounding box center [702, 146] width 87 height 30
click at [806, 151] on select "00 01 02 03 04 05 06 07 08 09 10 11 12 13 14 15 16 17 18 19 20 21 22 23 24 25 2…" at bounding box center [816, 146] width 87 height 30
select select "0"
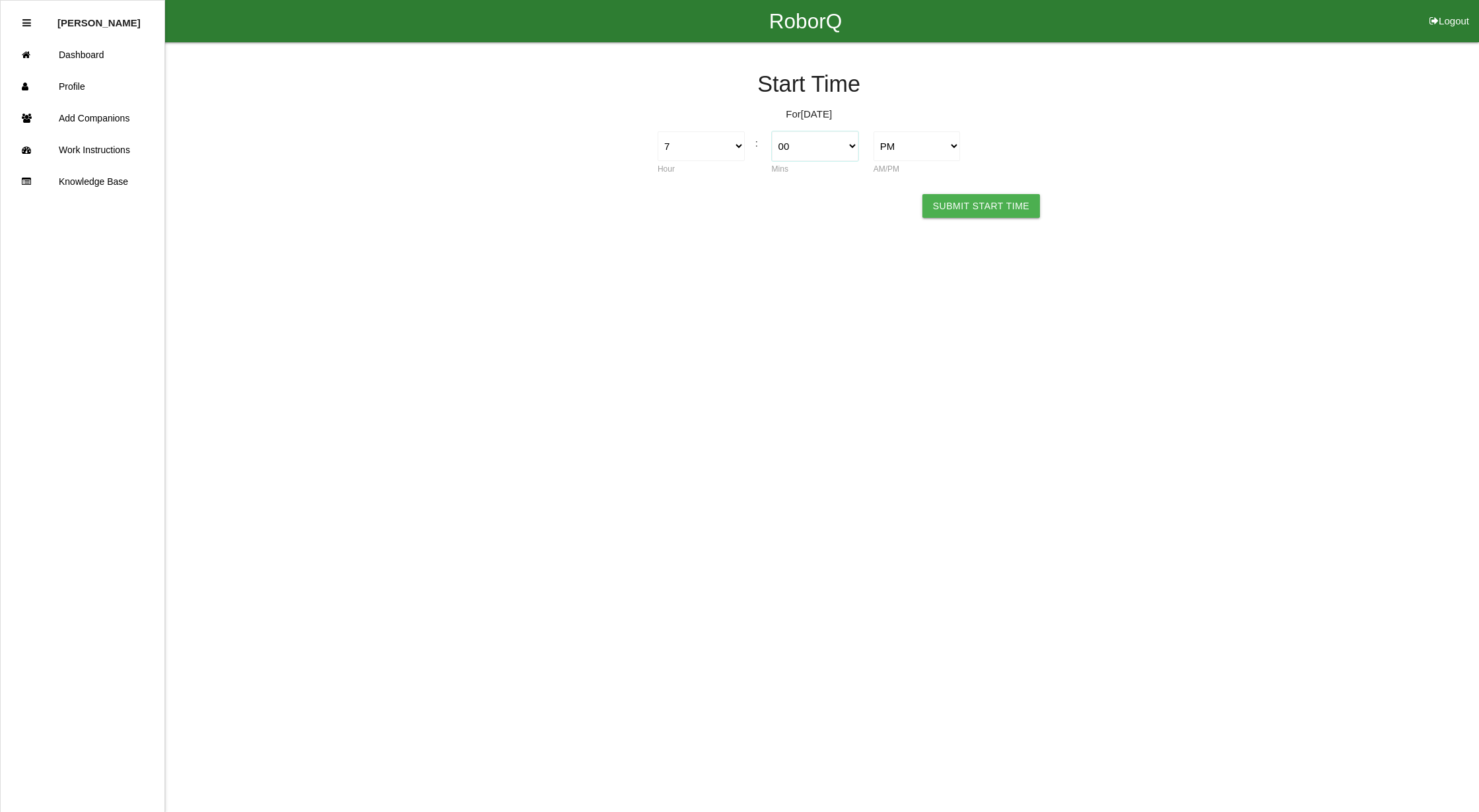
click at [772, 132] on select "00 01 02 03 04 05 06 07 08 09 10 11 12 13 14 15 16 17 18 19 20 21 22 23 24 25 2…" at bounding box center [816, 146] width 87 height 30
click at [886, 140] on select "AM PM" at bounding box center [917, 146] width 87 height 30
select select "1"
click at [874, 132] on select "AM PM" at bounding box center [917, 146] width 87 height 30
click at [955, 204] on button "Submit Start Time" at bounding box center [981, 206] width 118 height 24
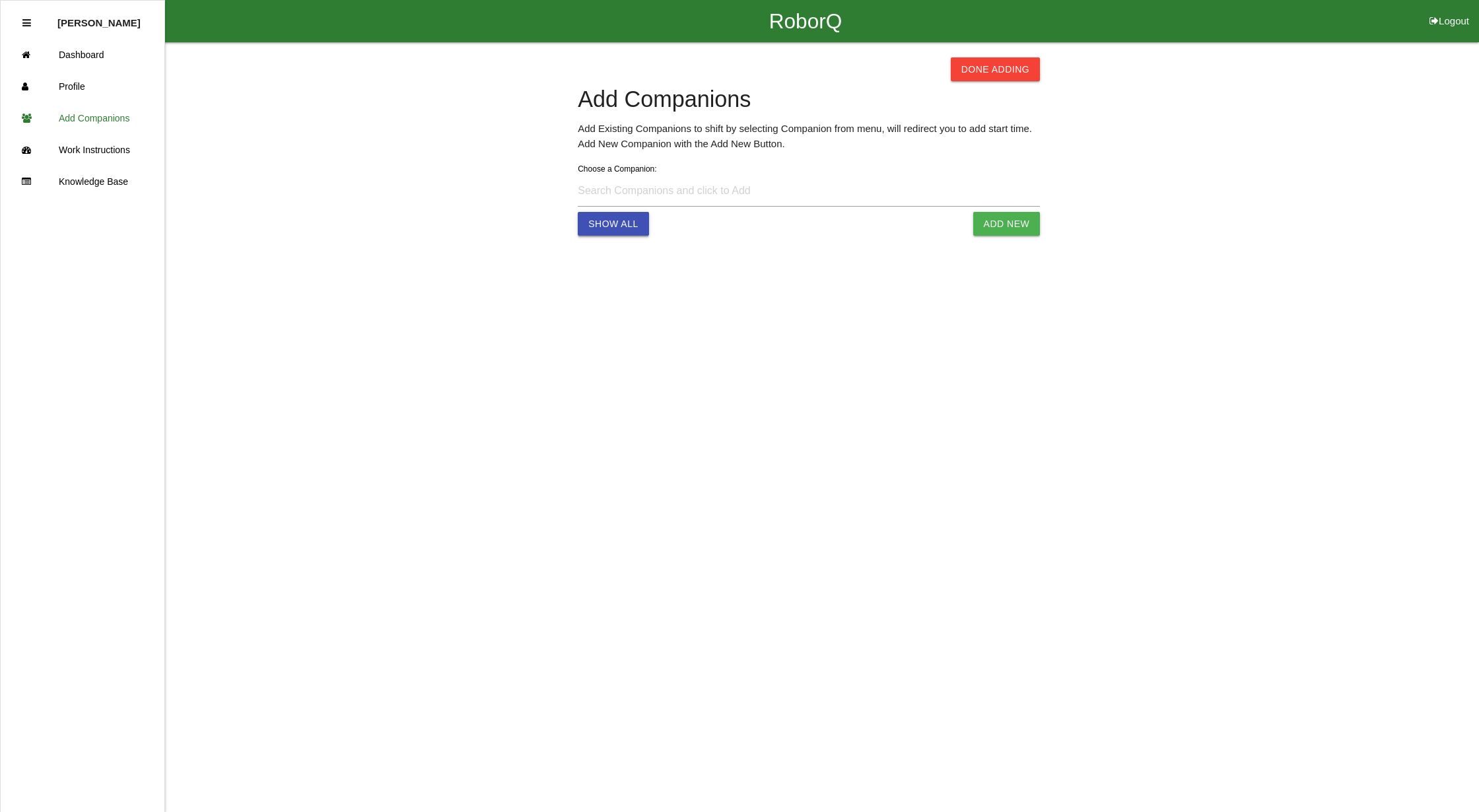
click at [611, 224] on button "Show All" at bounding box center [614, 223] width 71 height 24
click at [872, 191] on select "Select One to Add Aaniyah Harper michelleniyah5@gmail.com Adam Antonich aantoni…" at bounding box center [809, 191] width 462 height 30
select select "Karl Kindrow kkindrow@worker.com"
click at [578, 176] on select "Select One to Add Aaniyah Harper michelleniyah5@gmail.com Adam Antonich aantoni…" at bounding box center [809, 191] width 462 height 30
select select "5"
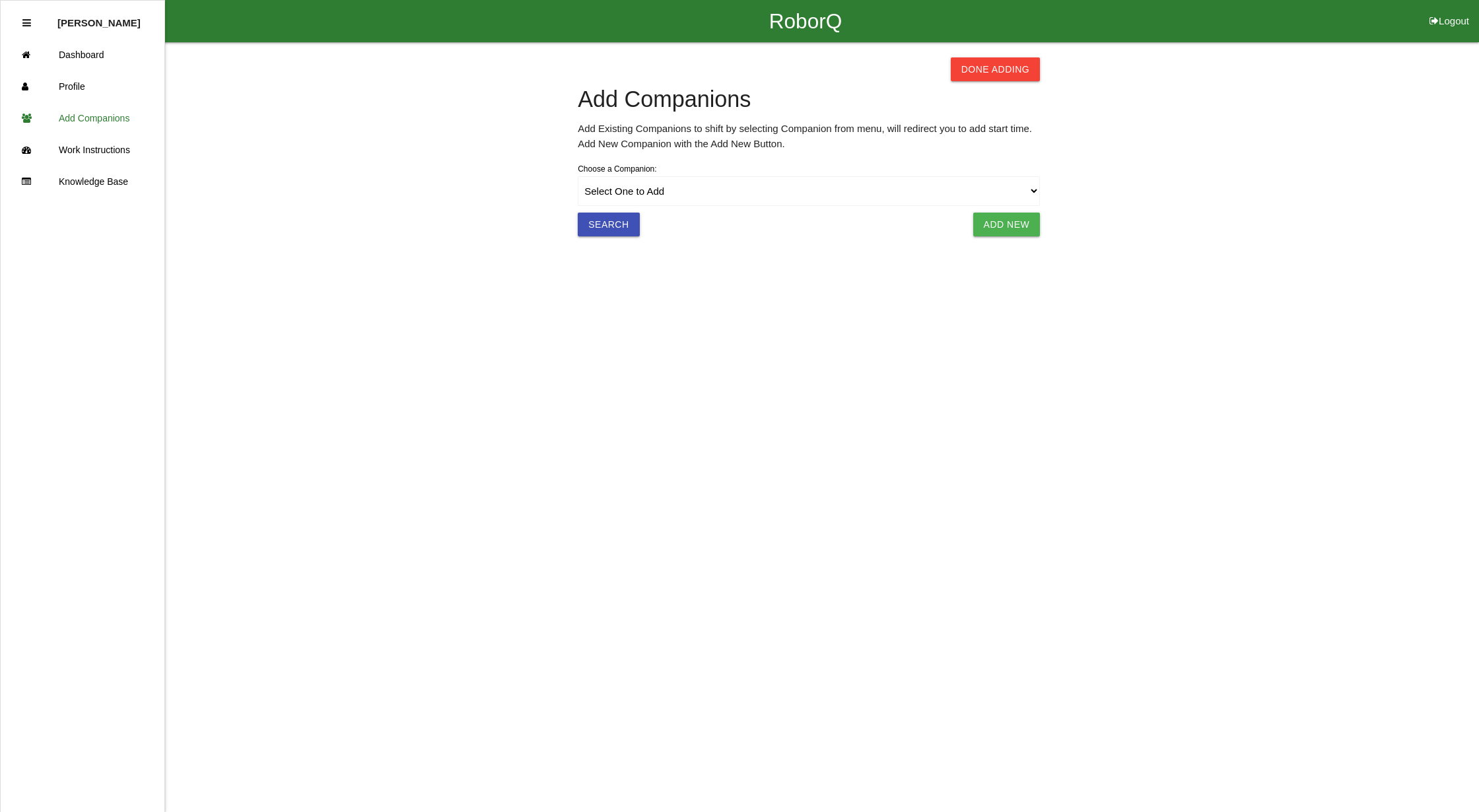
select select "2"
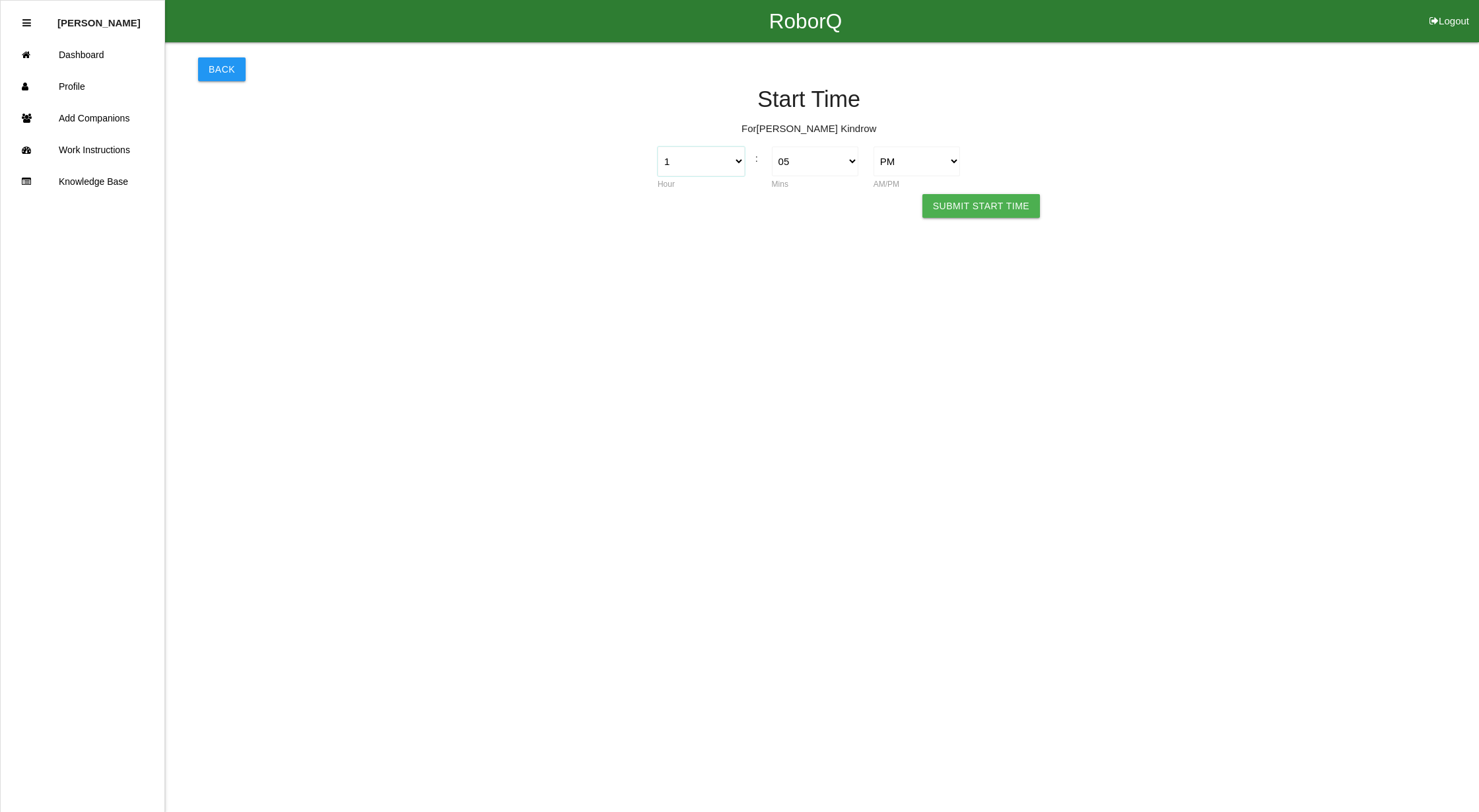
click at [738, 163] on select "1 2 3 4 5 6 7 8 9 10 11 12" at bounding box center [702, 161] width 87 height 30
select select "7"
click at [658, 146] on select "1 2 3 4 5 6 7 8 9 10 11 12" at bounding box center [702, 161] width 87 height 30
click at [817, 162] on select "00 01 02 03 04 05 06 07 08 09 10 11 12 13 14 15 16 17 18 19 20 21 22 23 24 25 2…" at bounding box center [816, 161] width 87 height 30
select select "0"
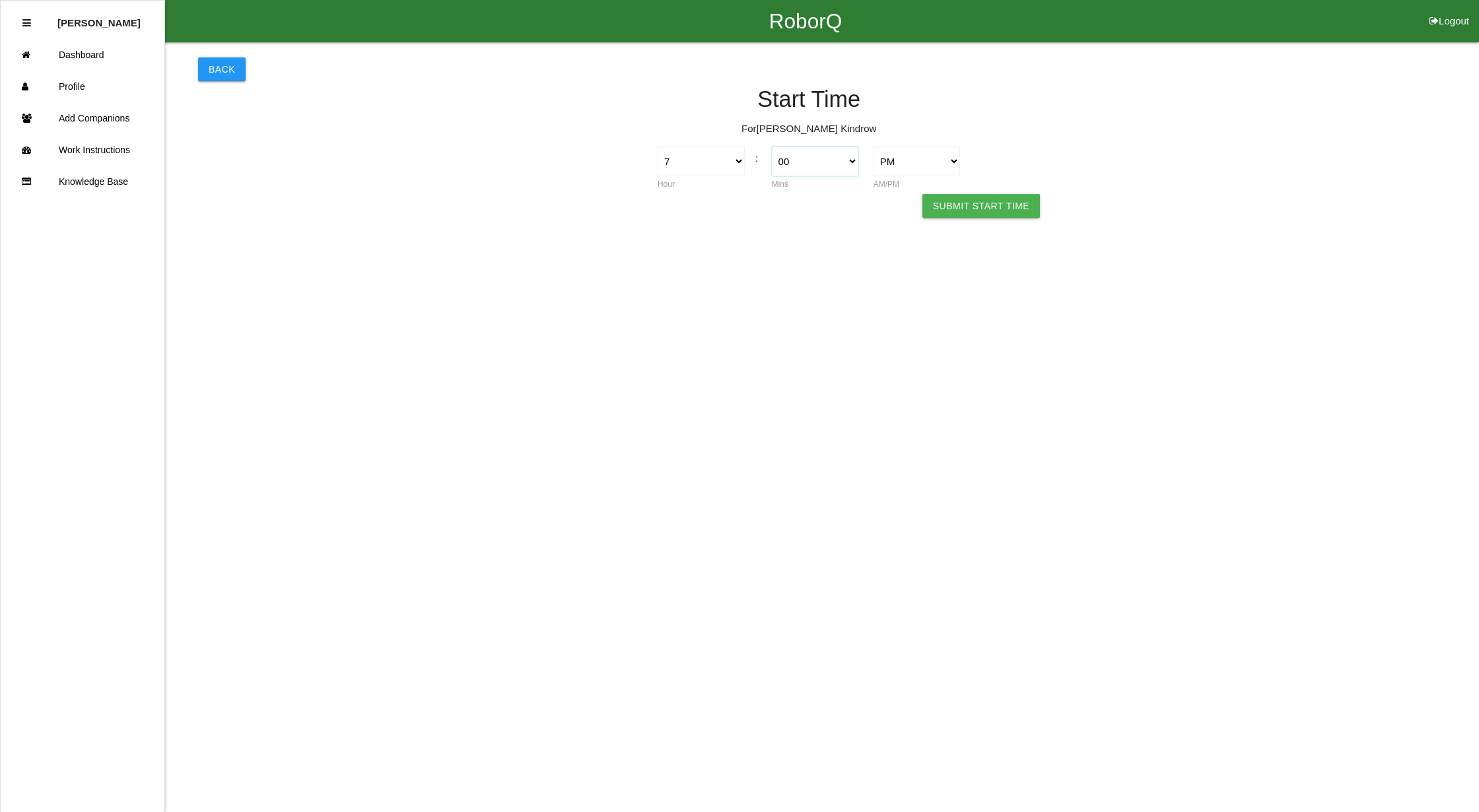
click at [772, 146] on select "00 01 02 03 04 05 06 07 08 09 10 11 12 13 14 15 16 17 18 19 20 21 22 23 24 25 2…" at bounding box center [816, 161] width 87 height 30
click at [907, 159] on select "AM PM" at bounding box center [917, 161] width 87 height 30
select select "1"
click at [874, 146] on select "AM PM" at bounding box center [917, 161] width 87 height 30
click at [1001, 202] on button "Submit Start Time" at bounding box center [981, 206] width 118 height 24
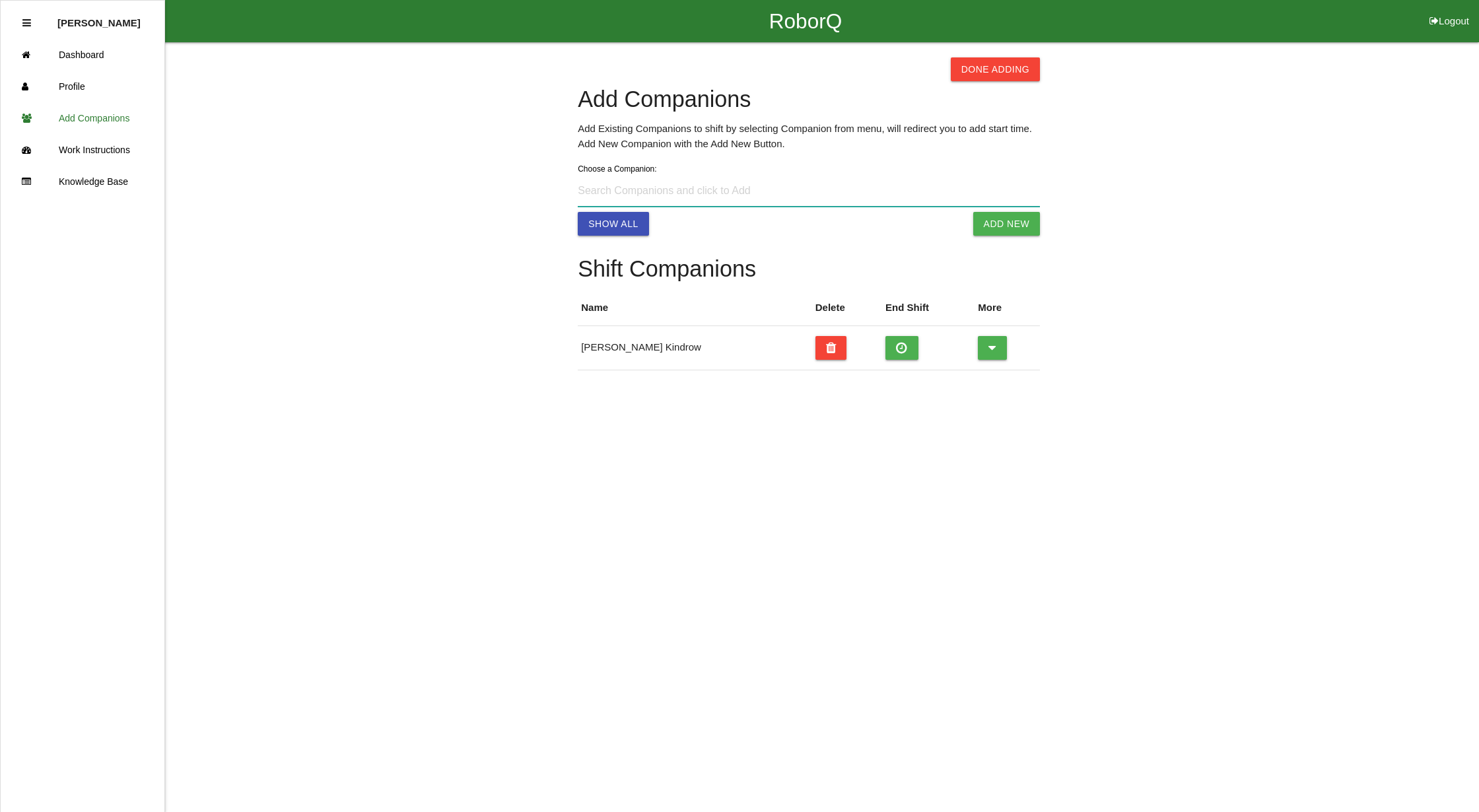
click at [637, 182] on input at bounding box center [809, 191] width 462 height 30
type input "John Sims +1 (586) 343-3805"
select select "5"
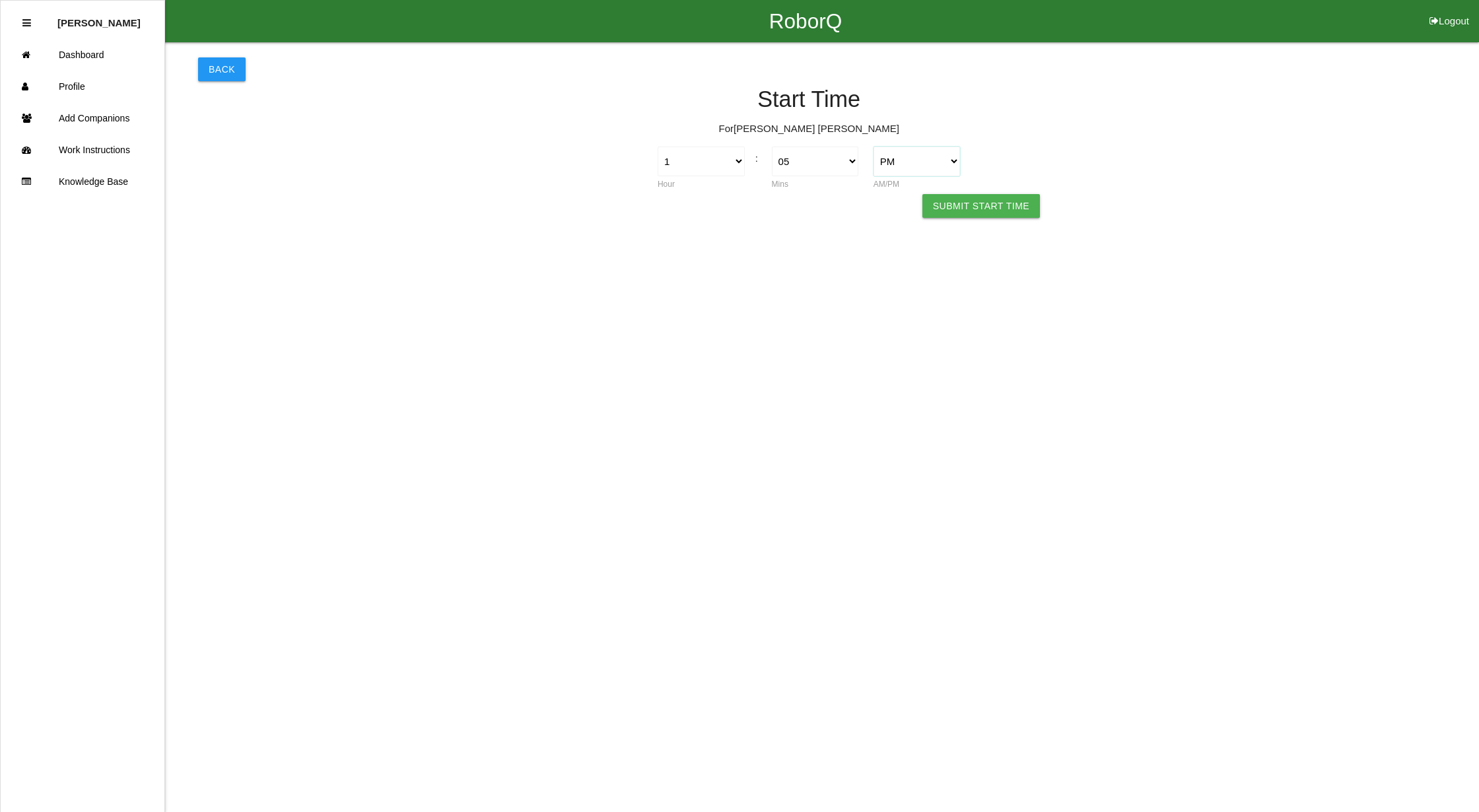
click at [949, 157] on select "AM PM" at bounding box center [917, 161] width 87 height 30
select select "1"
click at [874, 146] on select "AM PM" at bounding box center [917, 161] width 87 height 30
click at [807, 156] on select "00 01 02 03 04 05 06 07 08 09 10 11 12 13 14 15 16 17 18 19 20 21 22 23 24 25 2…" at bounding box center [816, 161] width 87 height 30
select select "0"
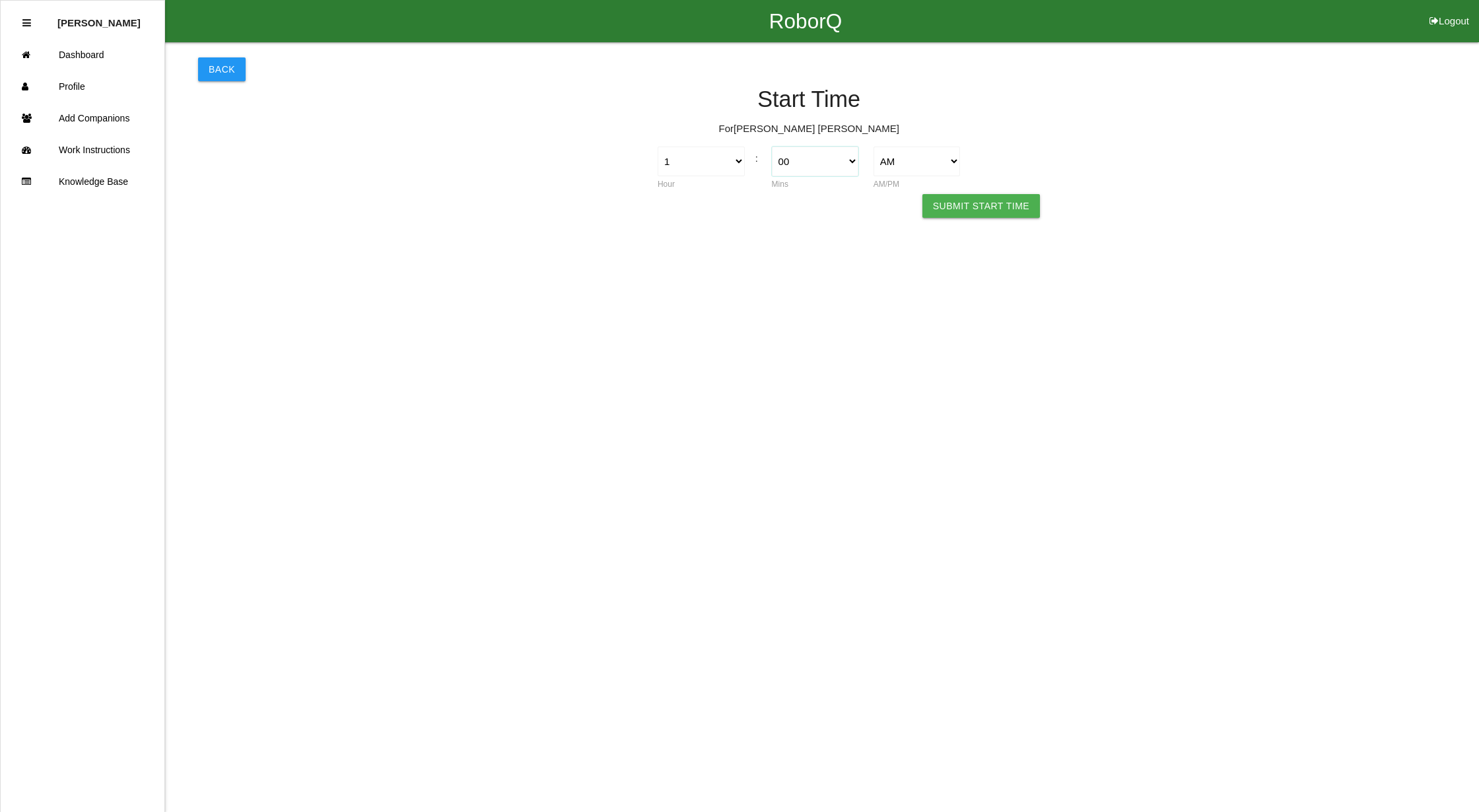
click at [772, 146] on select "00 01 02 03 04 05 06 07 08 09 10 11 12 13 14 15 16 17 18 19 20 21 22 23 24 25 2…" at bounding box center [816, 161] width 87 height 30
click at [737, 149] on select "1 2 3 4 5 6 7 8 9 10 11 12" at bounding box center [702, 161] width 87 height 30
select select "7"
click at [658, 146] on select "1 2 3 4 5 6 7 8 9 10 11 12" at bounding box center [702, 161] width 87 height 30
click at [997, 198] on button "Submit Start Time" at bounding box center [981, 206] width 118 height 24
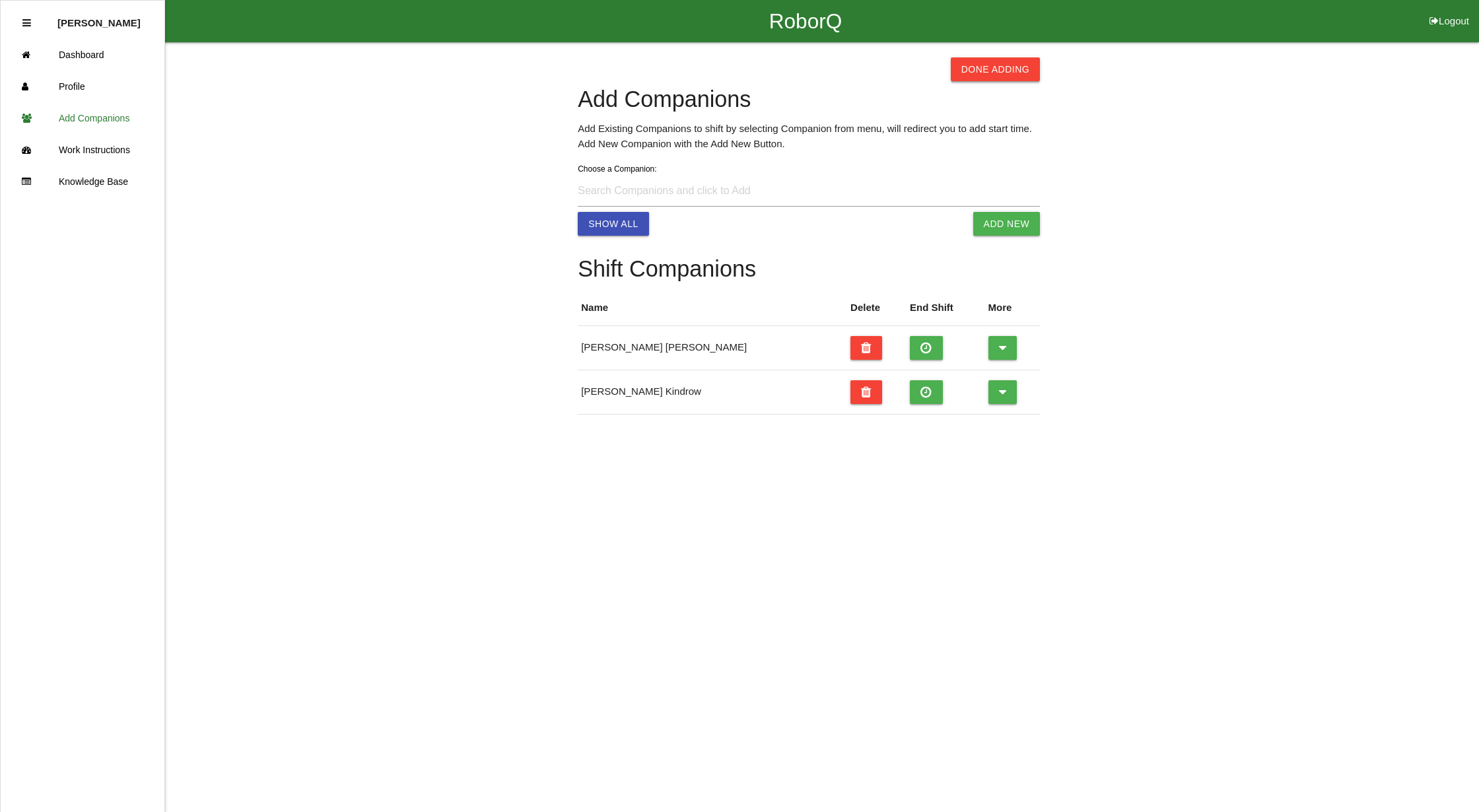
click at [1027, 58] on button "Done Adding" at bounding box center [996, 69] width 90 height 24
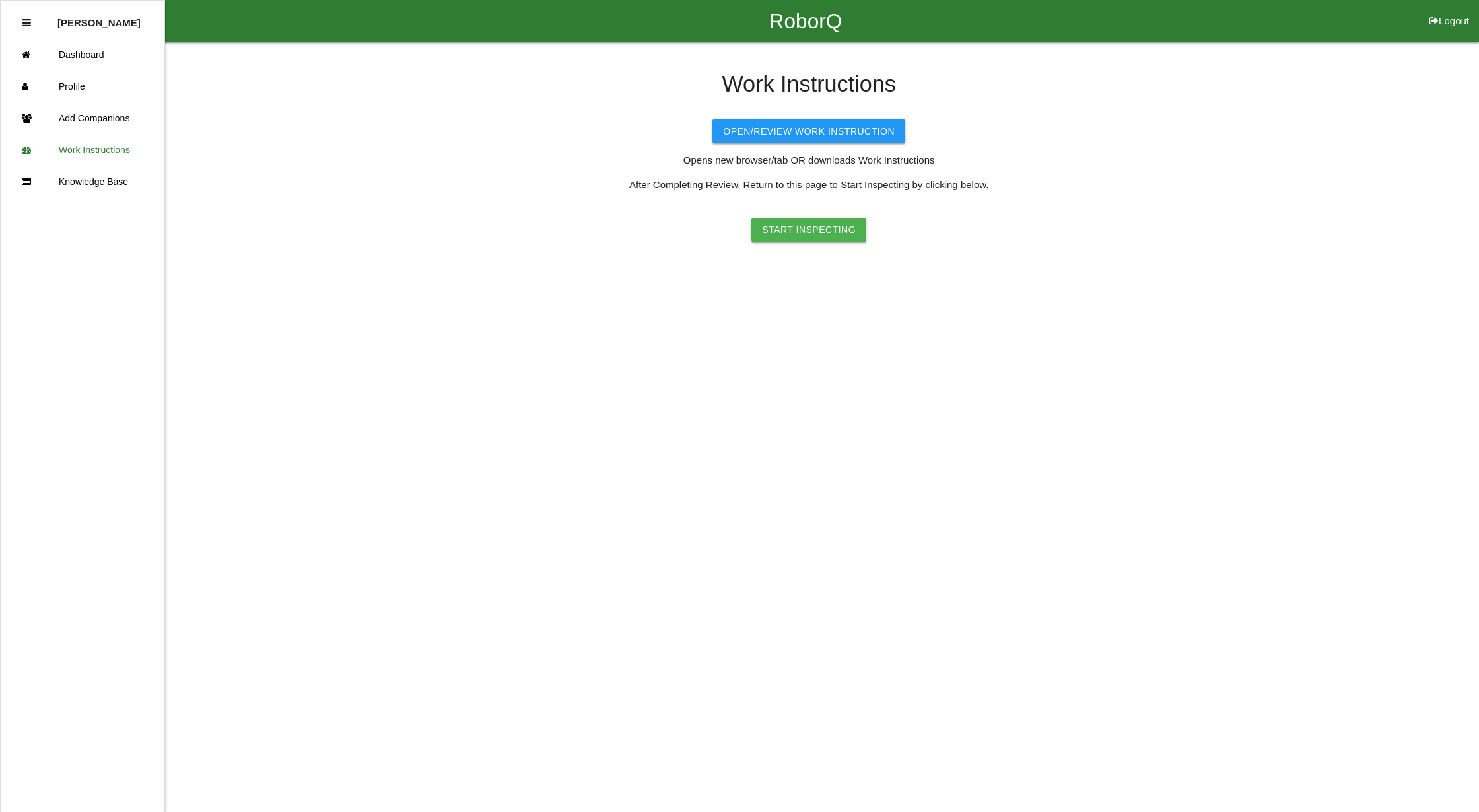
click at [799, 227] on button "Start Inspecting" at bounding box center [808, 229] width 115 height 24
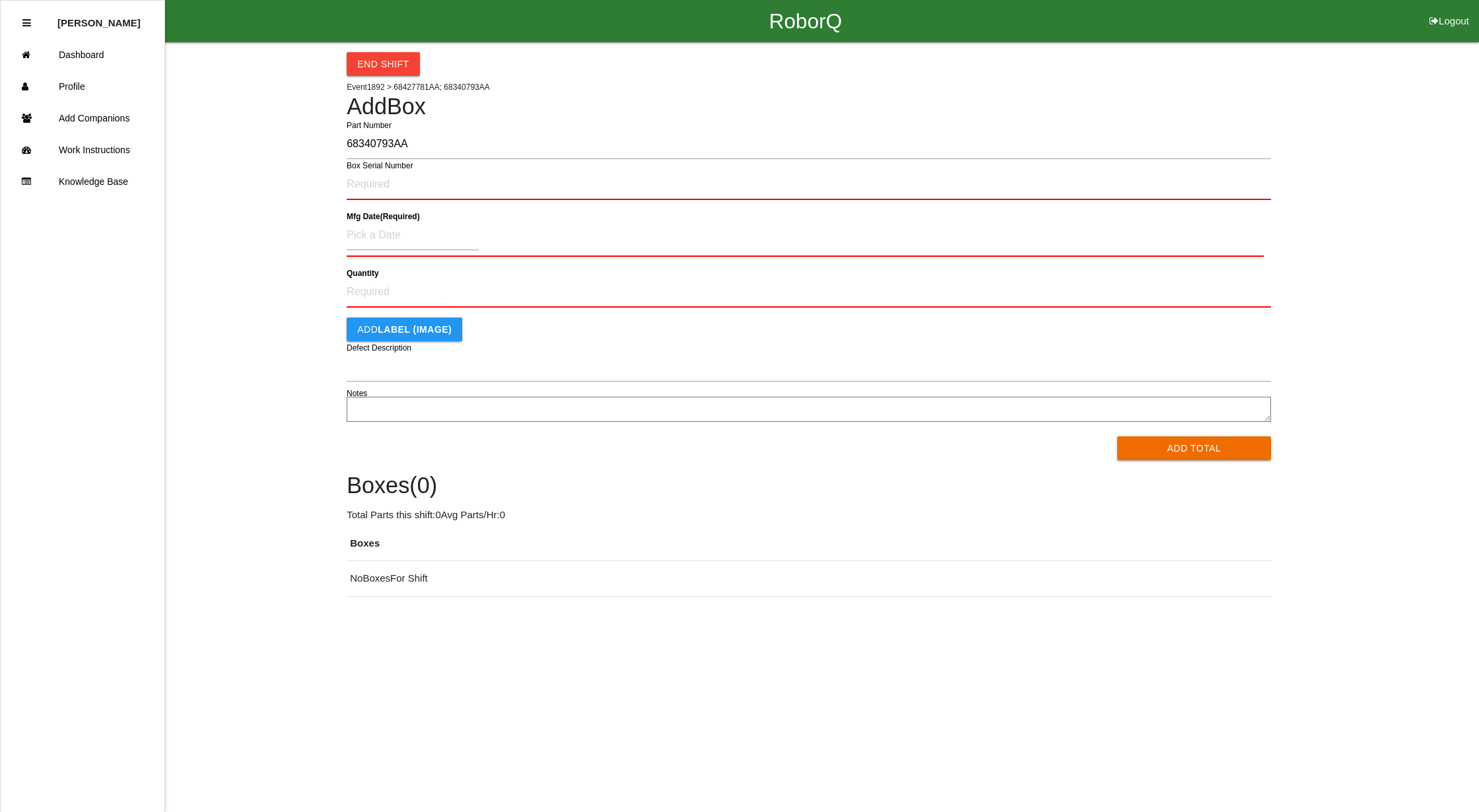
type input "68340793AA"
type input "DW10102703"
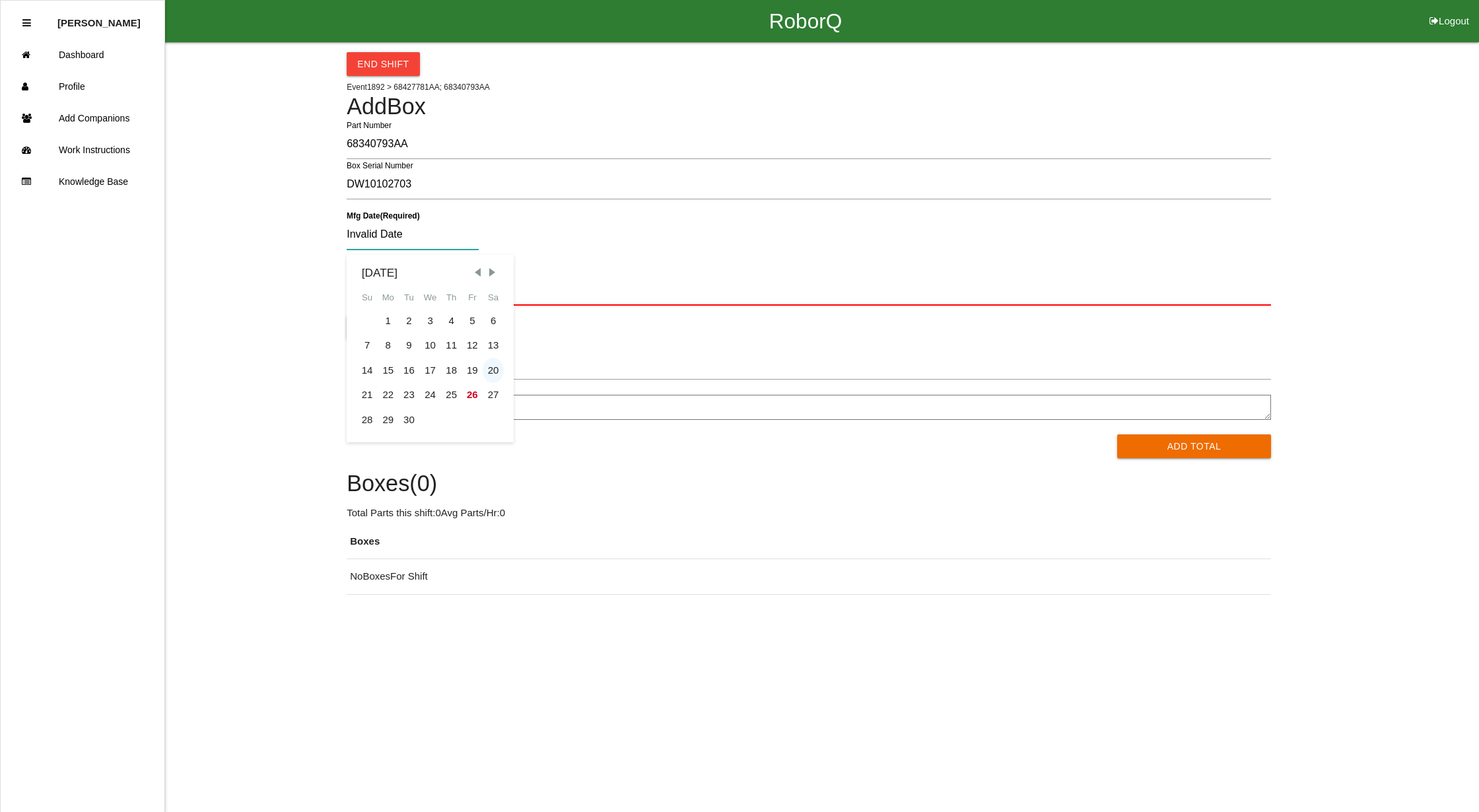
click at [487, 367] on div "20" at bounding box center [493, 370] width 21 height 25
type input "[DATE]"
click at [349, 291] on input "Quantity" at bounding box center [809, 290] width 925 height 31
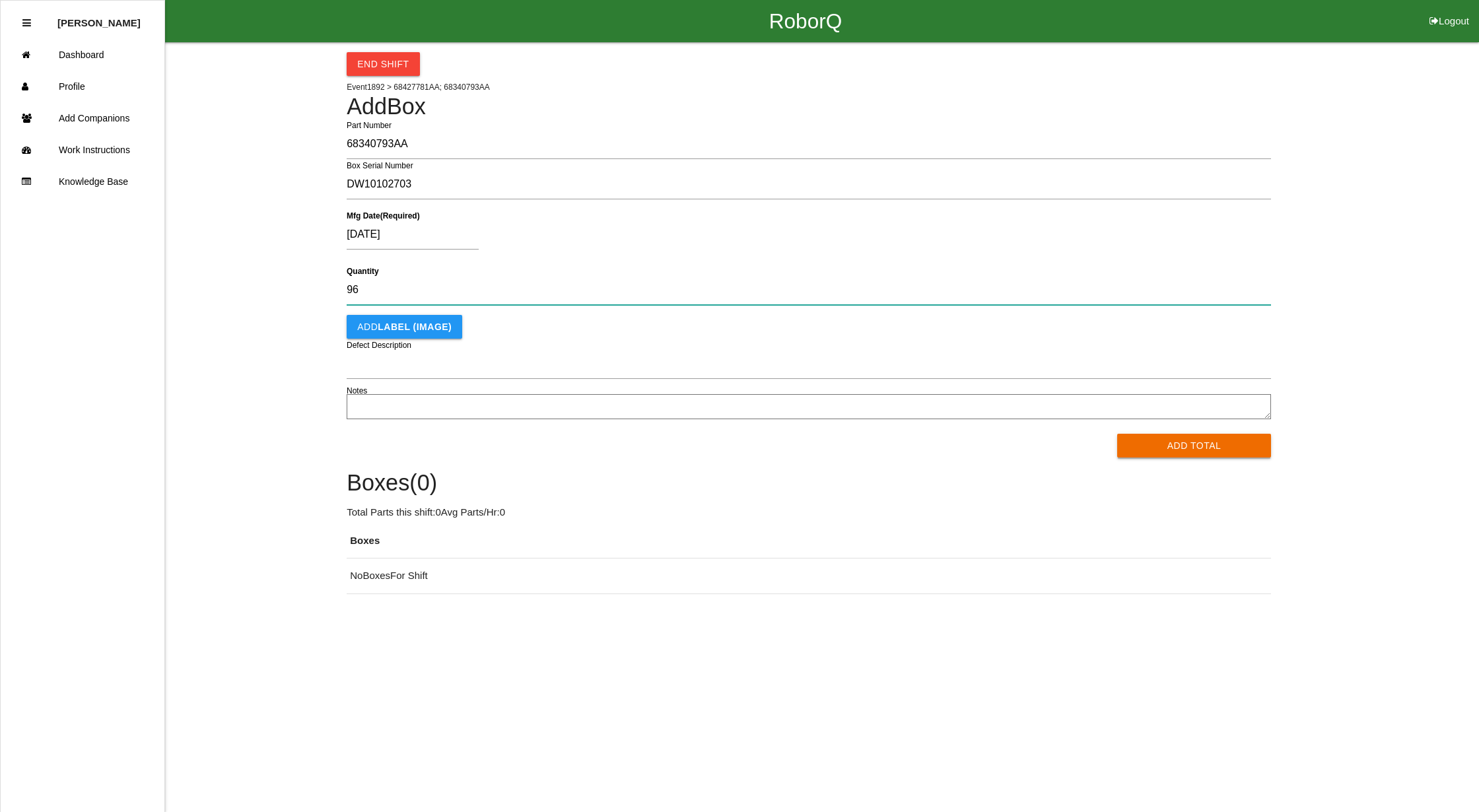
type input "96"
click at [1210, 450] on button "Add Total" at bounding box center [1194, 445] width 154 height 24
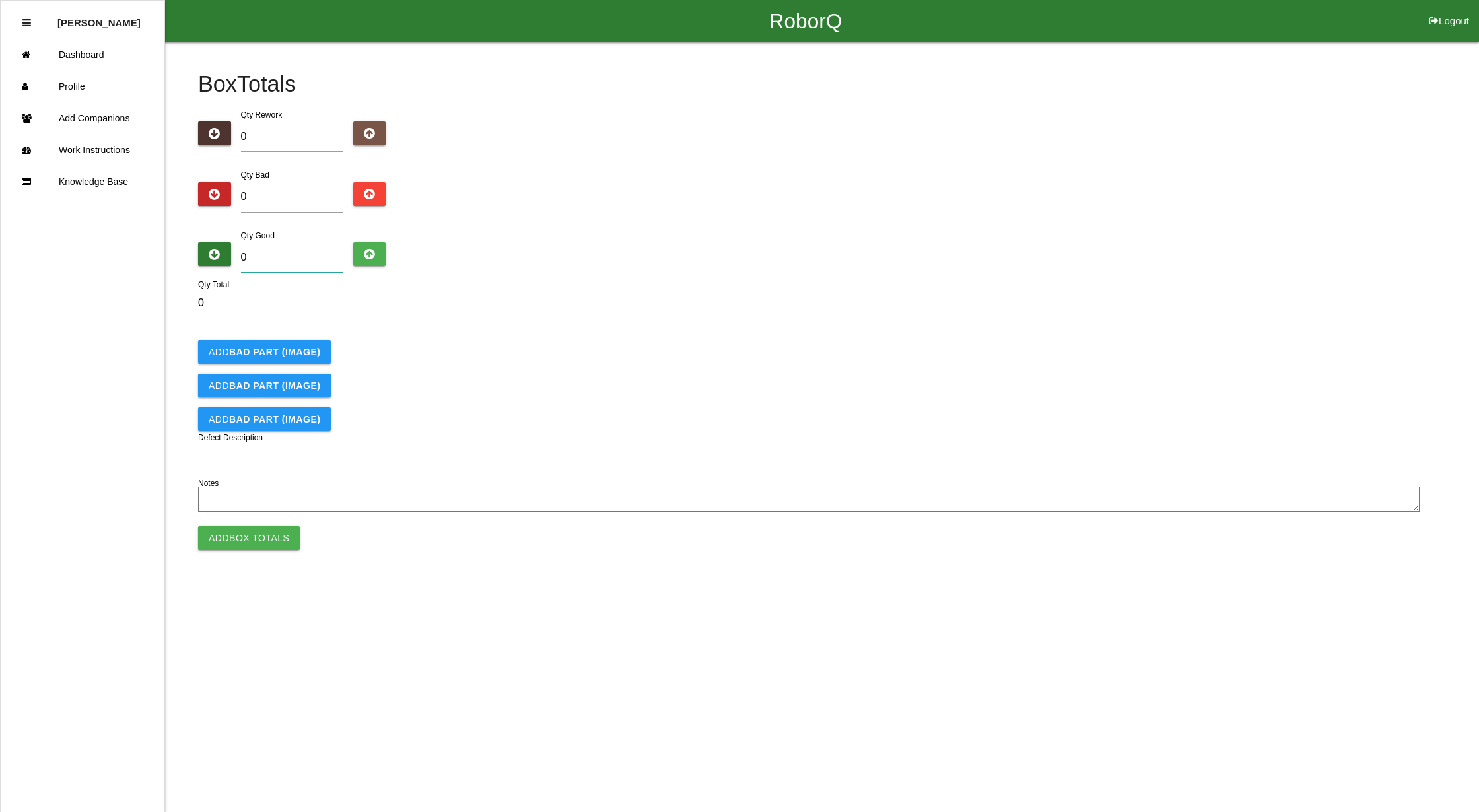
click at [273, 251] on input "0" at bounding box center [292, 257] width 102 height 30
type input "9"
type input "96"
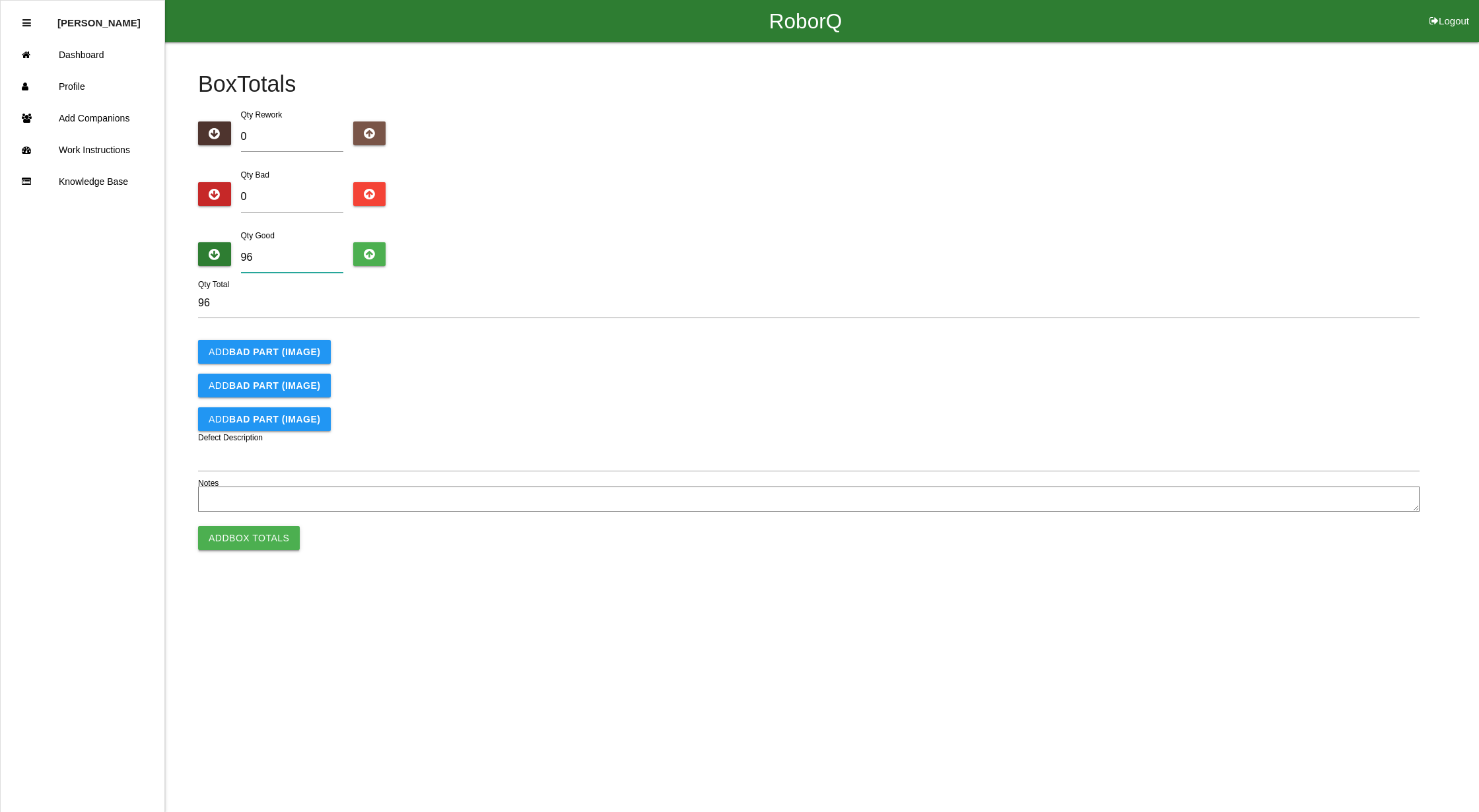
type input "96"
click at [248, 533] on button "Add Box Totals" at bounding box center [249, 537] width 101 height 24
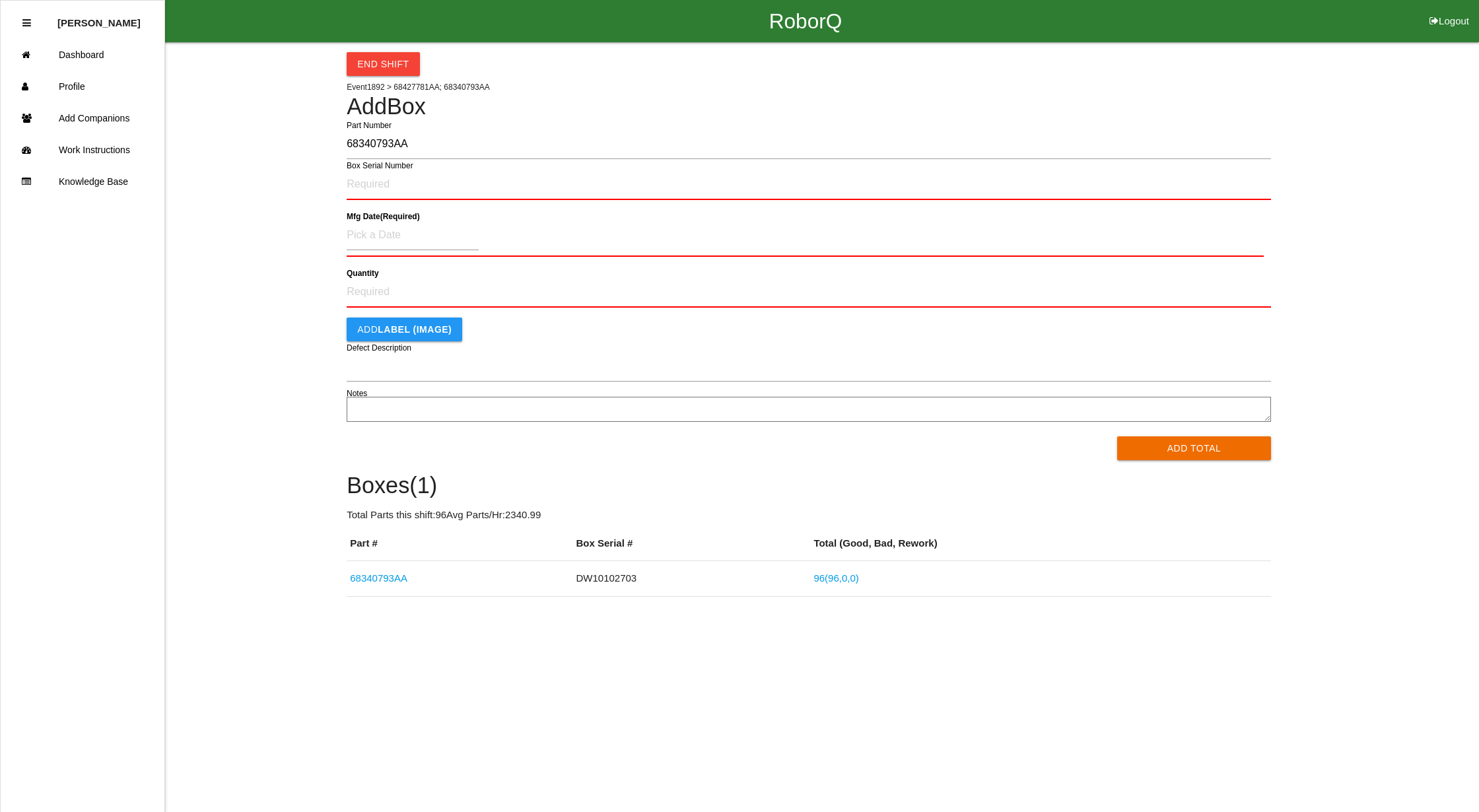
drag, startPoint x: 416, startPoint y: 146, endPoint x: 275, endPoint y: 146, distance: 141.0
click at [273, 148] on div "End Shift Event 1892 > 68427781AA; 68340793AA Add Box 68340793AA Part Number Bo…" at bounding box center [739, 319] width 1479 height 554
type input "68340793AA"
click at [424, 180] on input "Box Serial Number" at bounding box center [809, 185] width 925 height 31
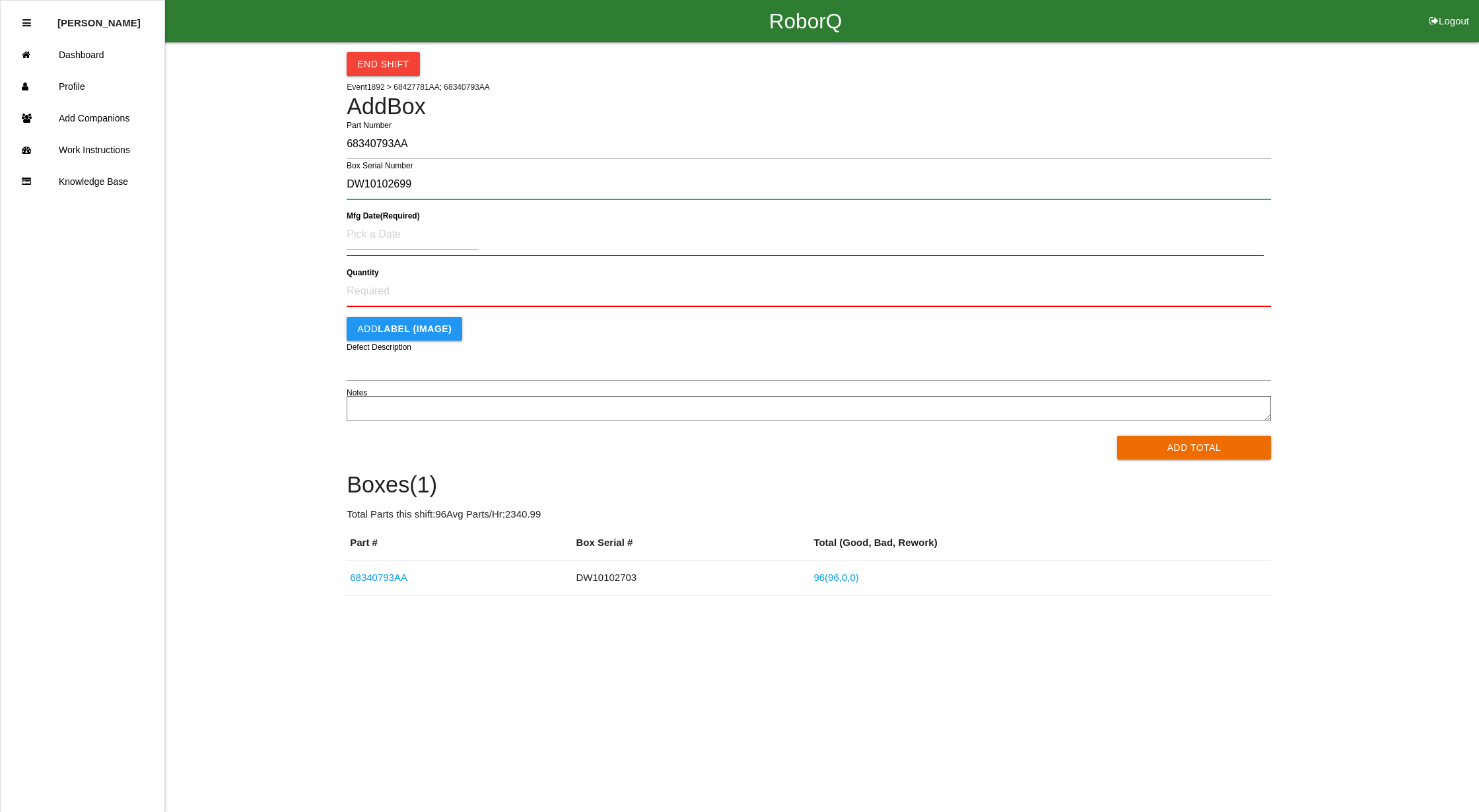
type input "DW10102699"
click at [494, 365] on div "20" at bounding box center [493, 370] width 21 height 25
type input "[DATE]"
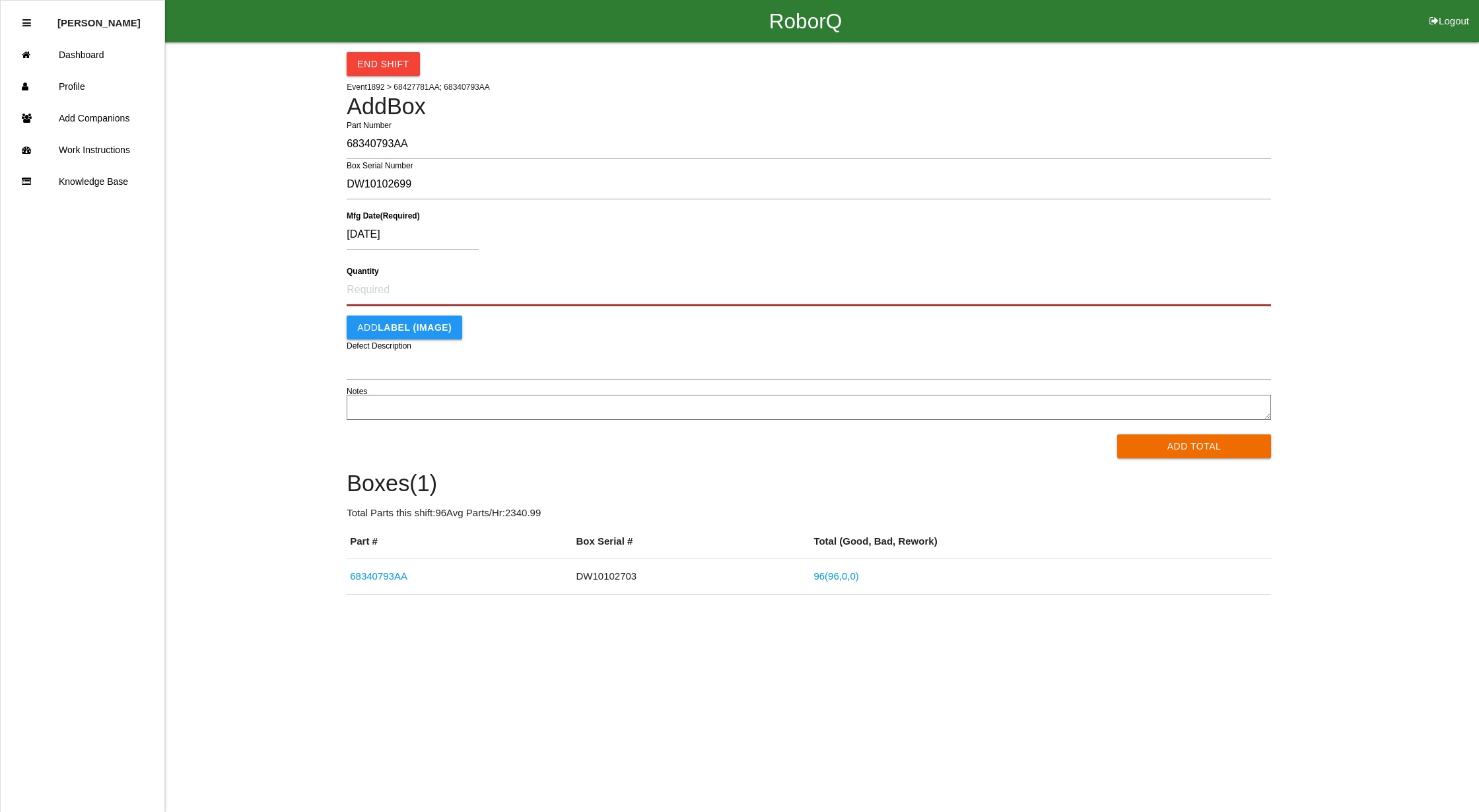
click at [431, 294] on input "Quantity" at bounding box center [809, 290] width 925 height 31
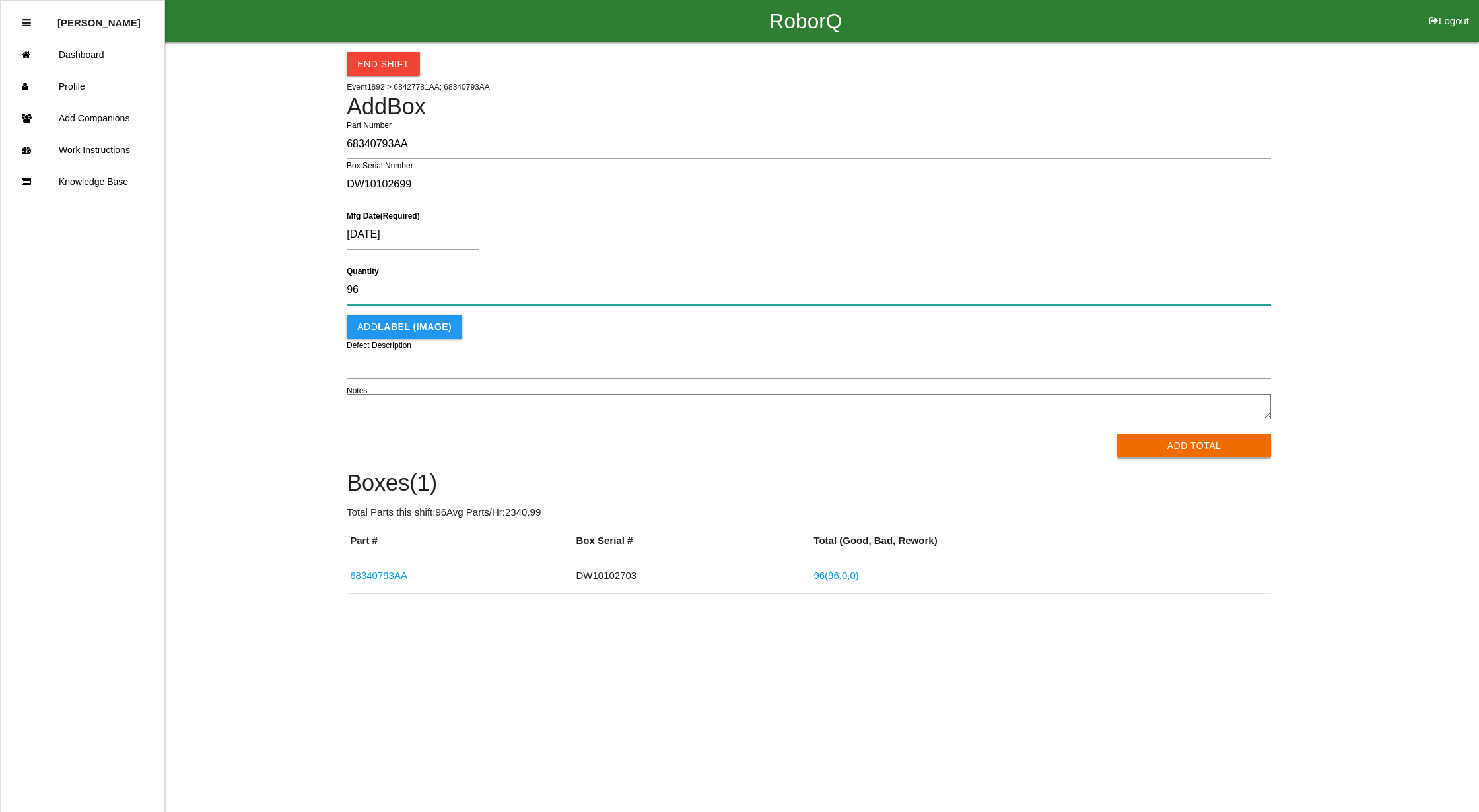
type input "96"
click at [1206, 438] on button "Add Total" at bounding box center [1194, 445] width 154 height 24
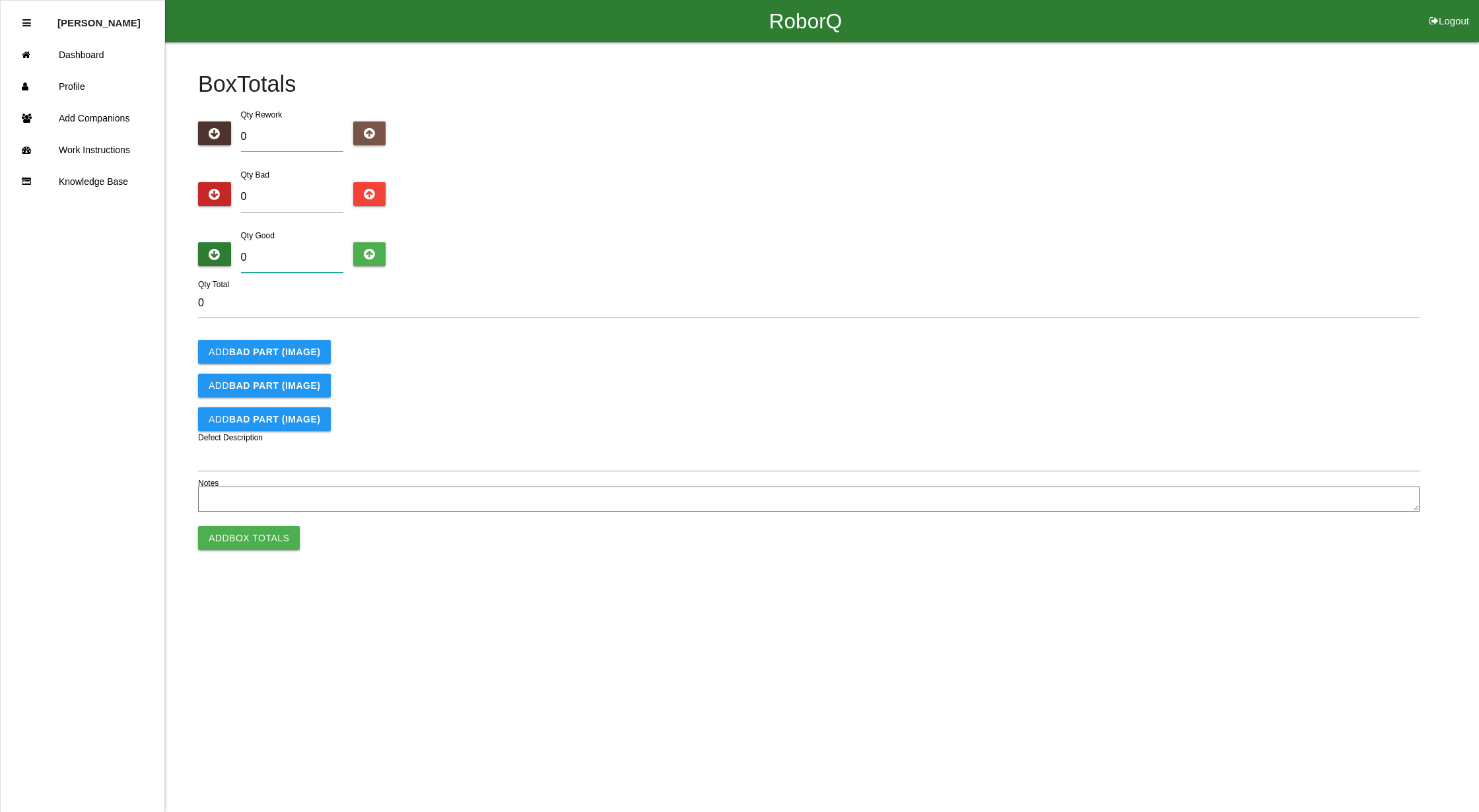
click at [261, 252] on input "0" at bounding box center [292, 257] width 102 height 30
type input "9"
type input "96"
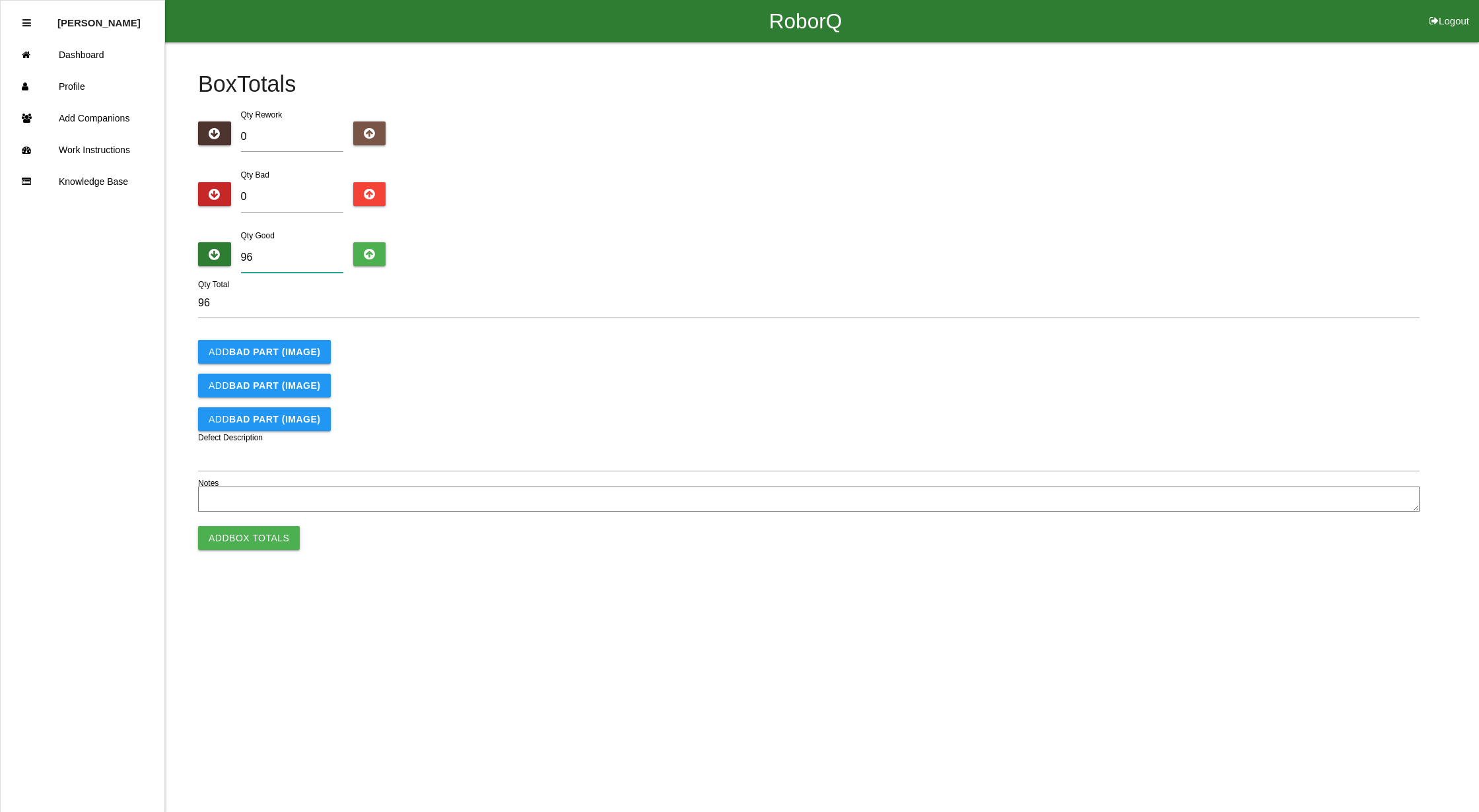
type input "96"
click at [227, 537] on button "Add Box Totals" at bounding box center [249, 537] width 101 height 24
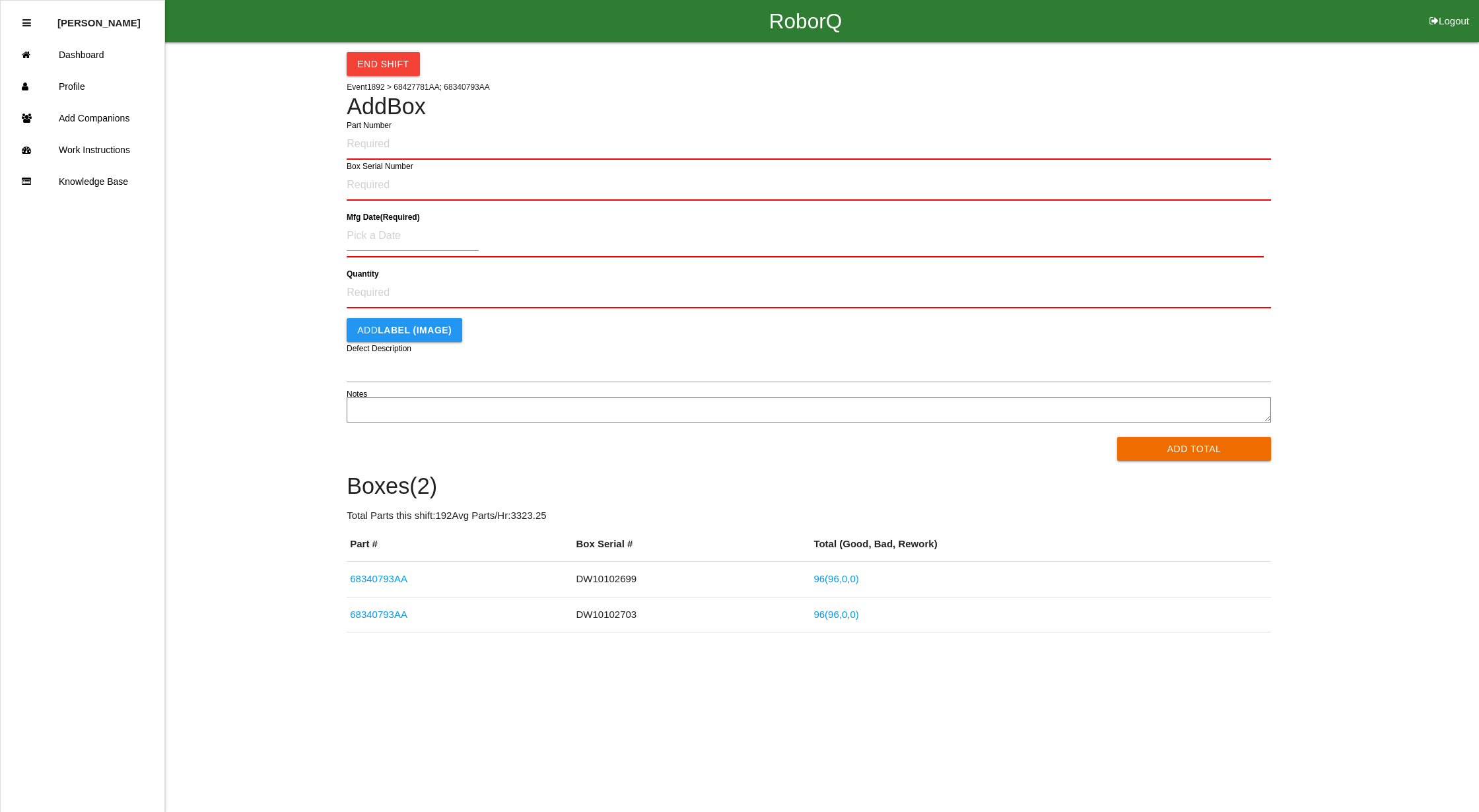
click at [376, 146] on input "Part Number" at bounding box center [809, 144] width 925 height 31
type input "68340793AA"
click at [368, 185] on input "Box Serial Number" at bounding box center [809, 185] width 925 height 31
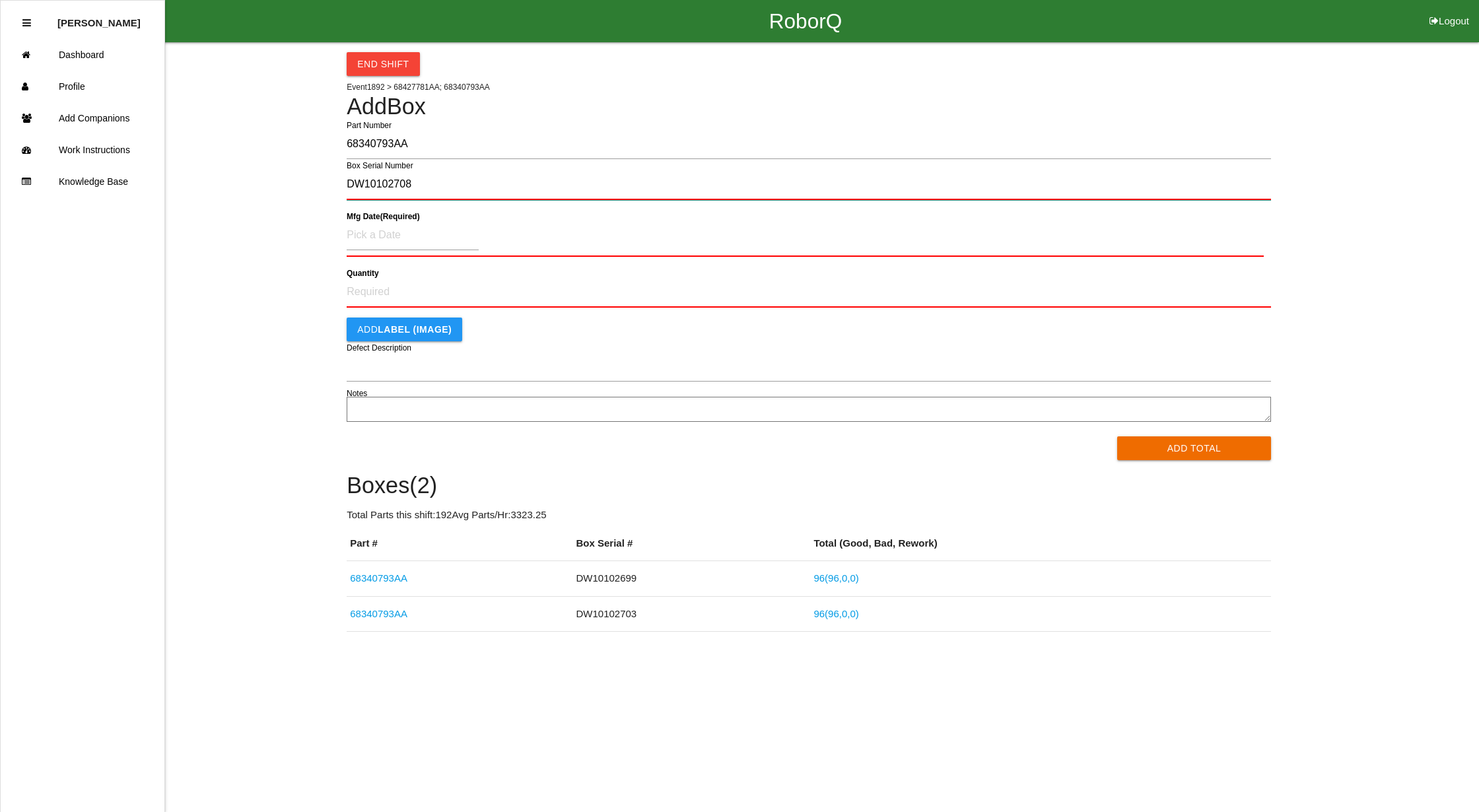
type input "DW10102708"
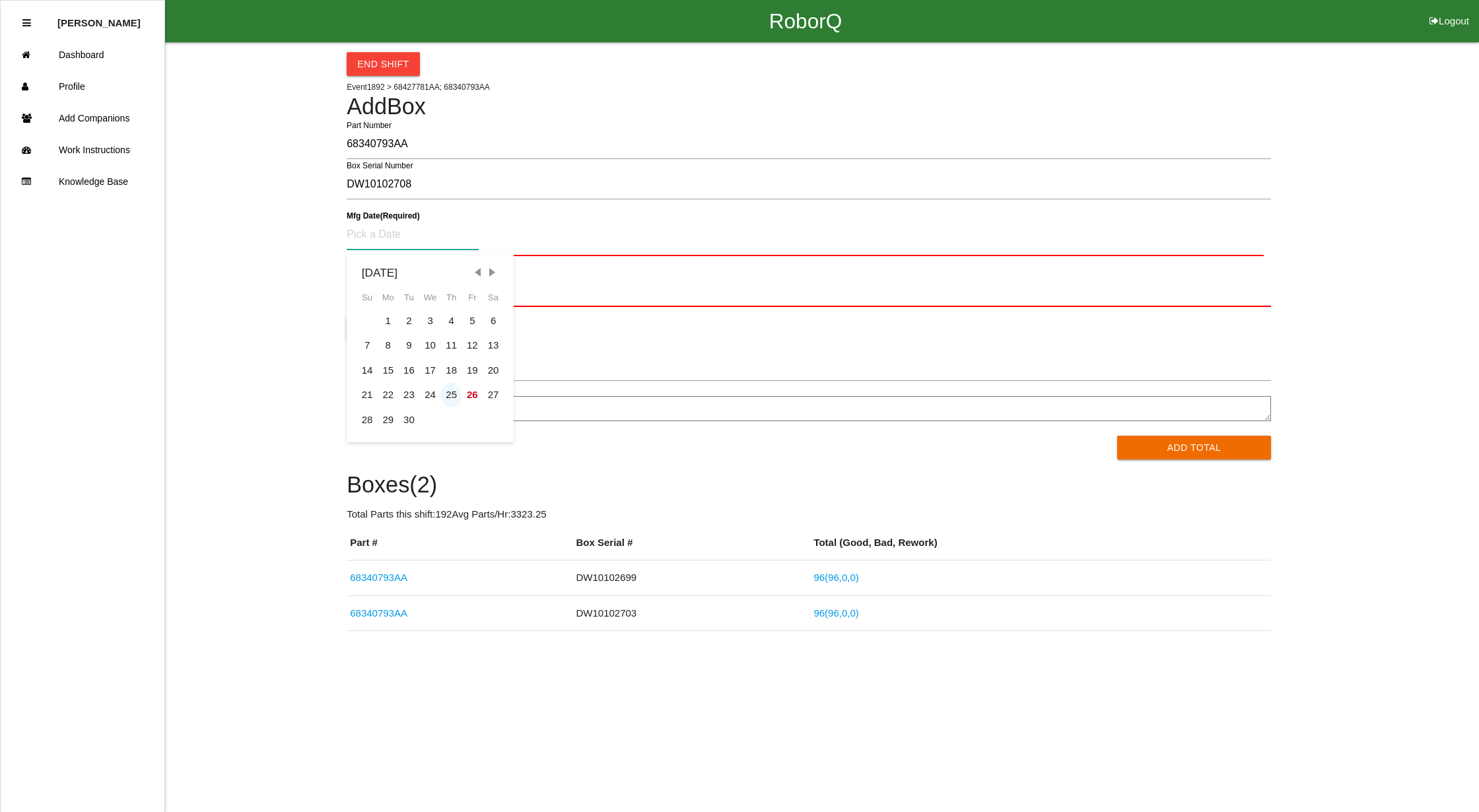
click at [449, 392] on div "25" at bounding box center [451, 395] width 21 height 25
type input "[DATE]"
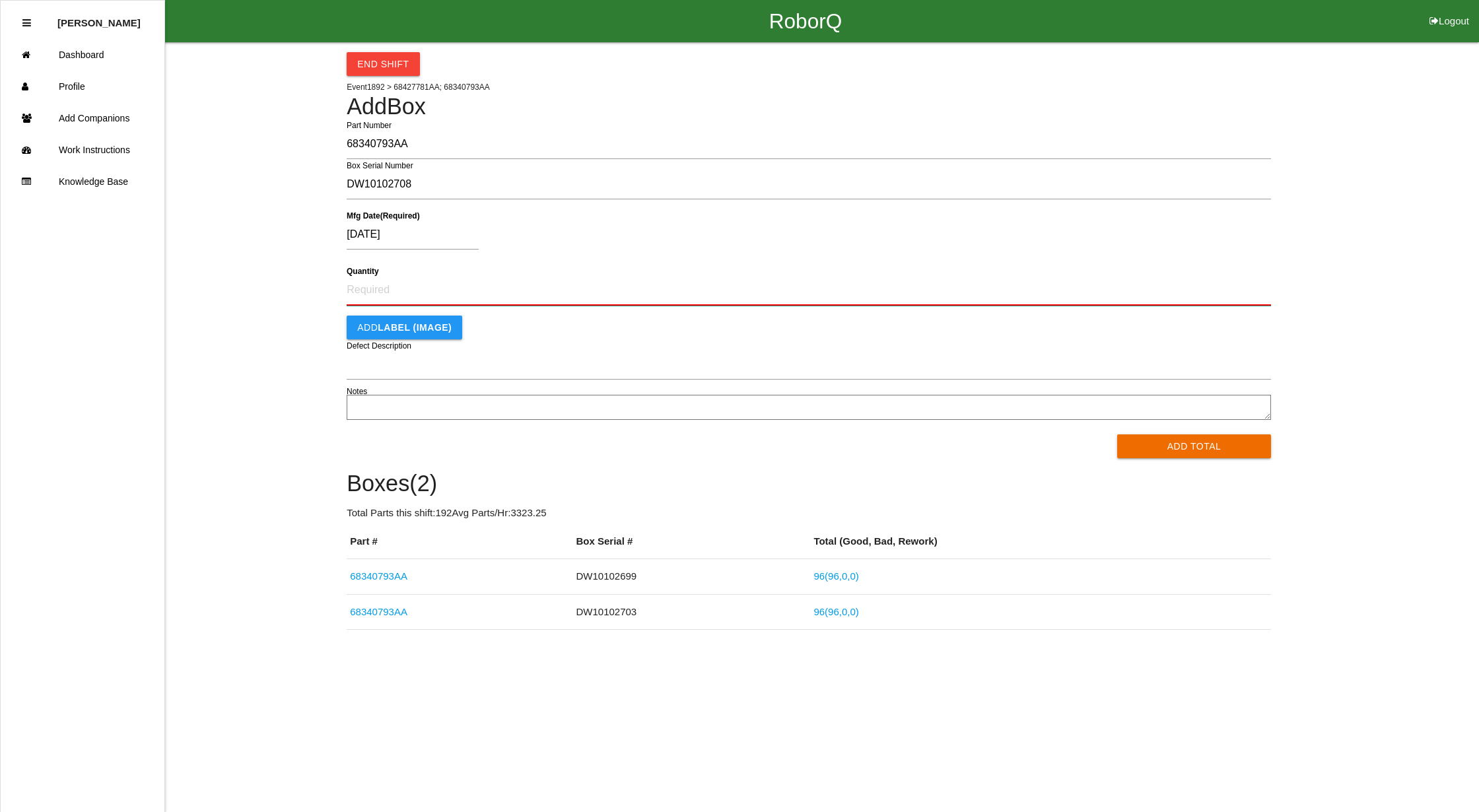
click at [400, 291] on input "Quantity" at bounding box center [809, 290] width 925 height 31
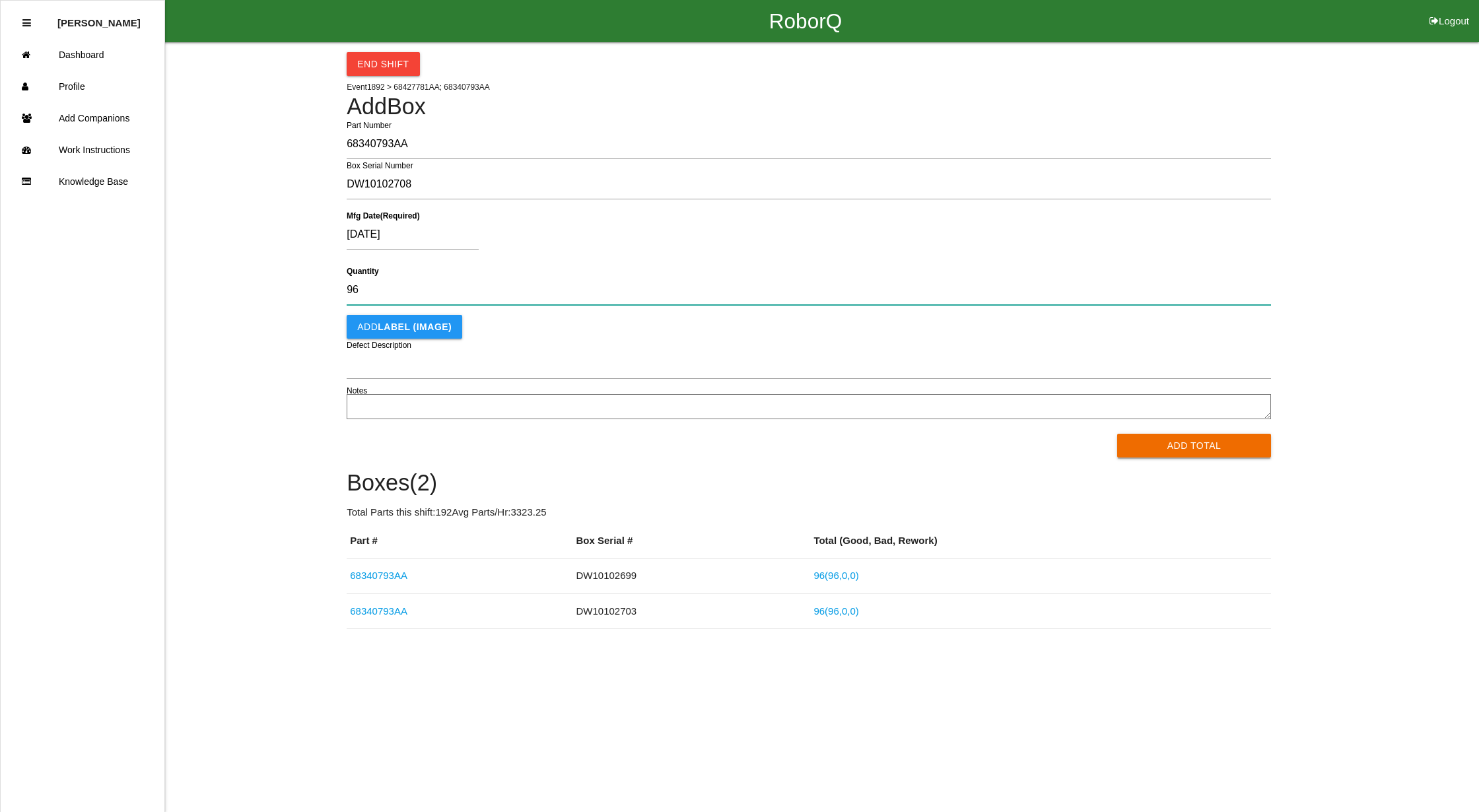
type input "96"
click at [1234, 439] on button "Add Total" at bounding box center [1194, 445] width 154 height 24
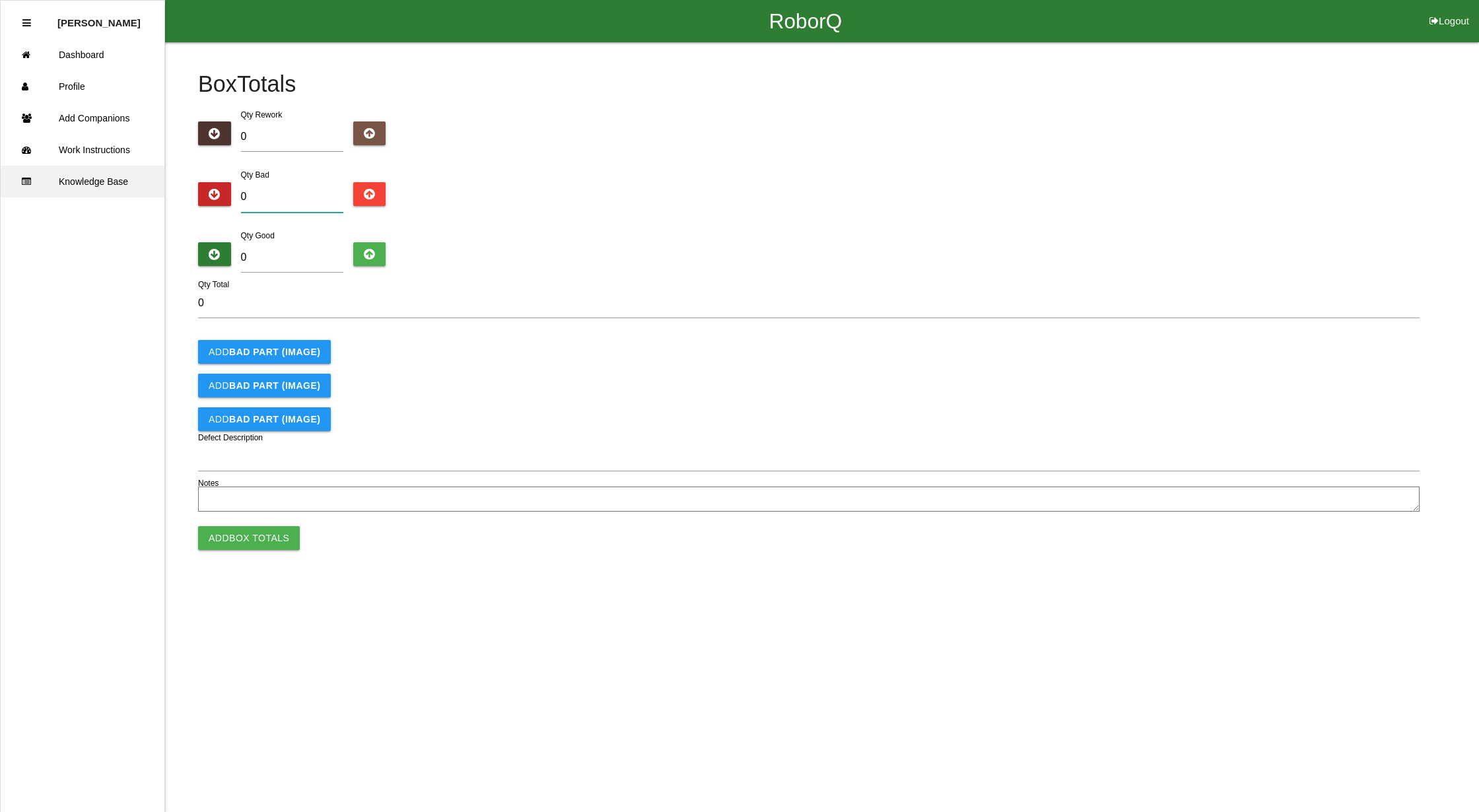
drag, startPoint x: 261, startPoint y: 187, endPoint x: 85, endPoint y: 167, distance: 177.1
click at [85, 167] on div "RoborQ Logout Rosanna B. Dashboard Profile Add Companions Work Instructions Kno…" at bounding box center [739, 258] width 1479 height 516
type input "1"
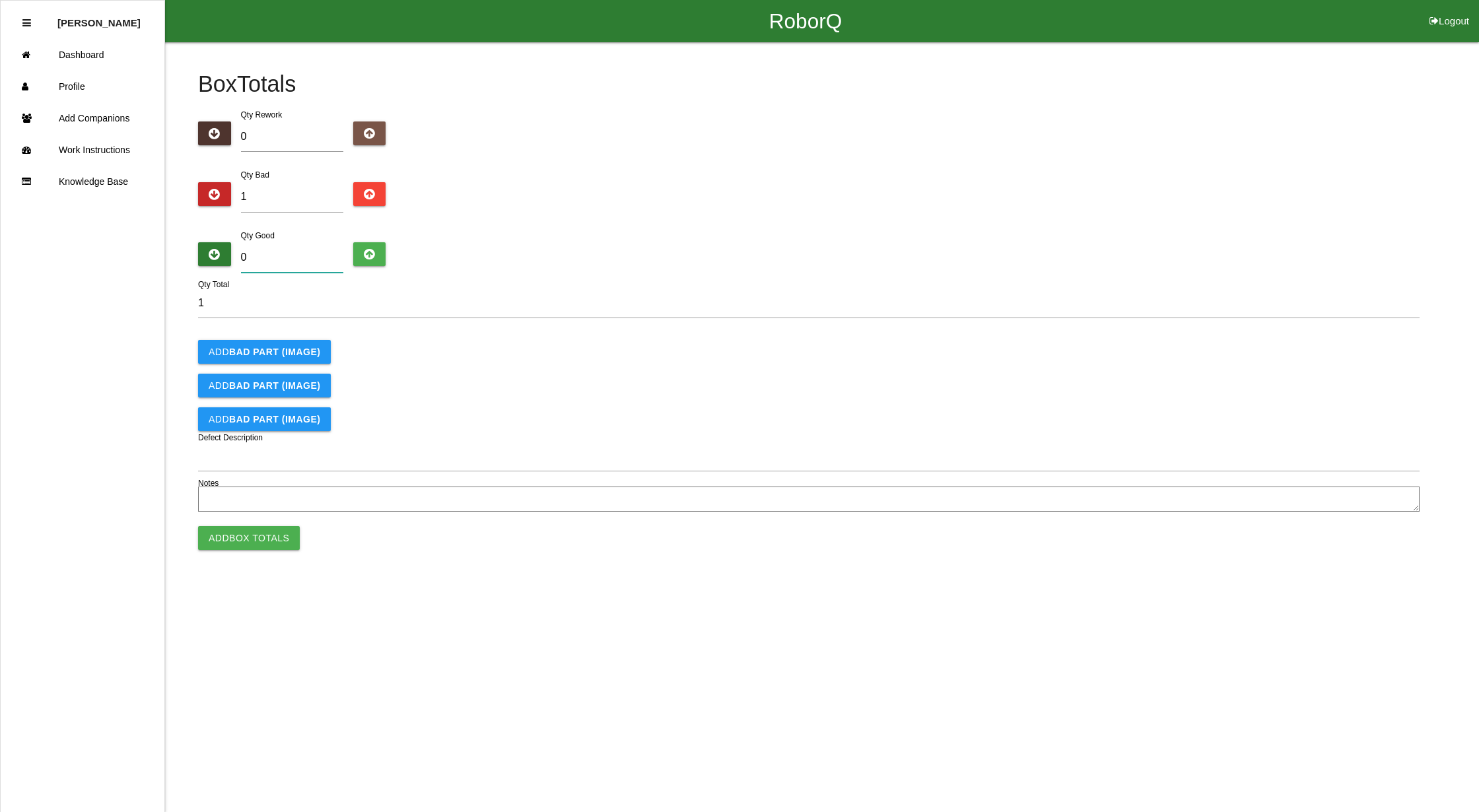
drag, startPoint x: 254, startPoint y: 251, endPoint x: 175, endPoint y: 248, distance: 79.1
click at [175, 248] on div "Box Totals Translate Weight Weight unit: Rework Weight Bad Weight Good Weight 0…" at bounding box center [739, 279] width 1479 height 474
type input "9"
type input "10"
type input "95"
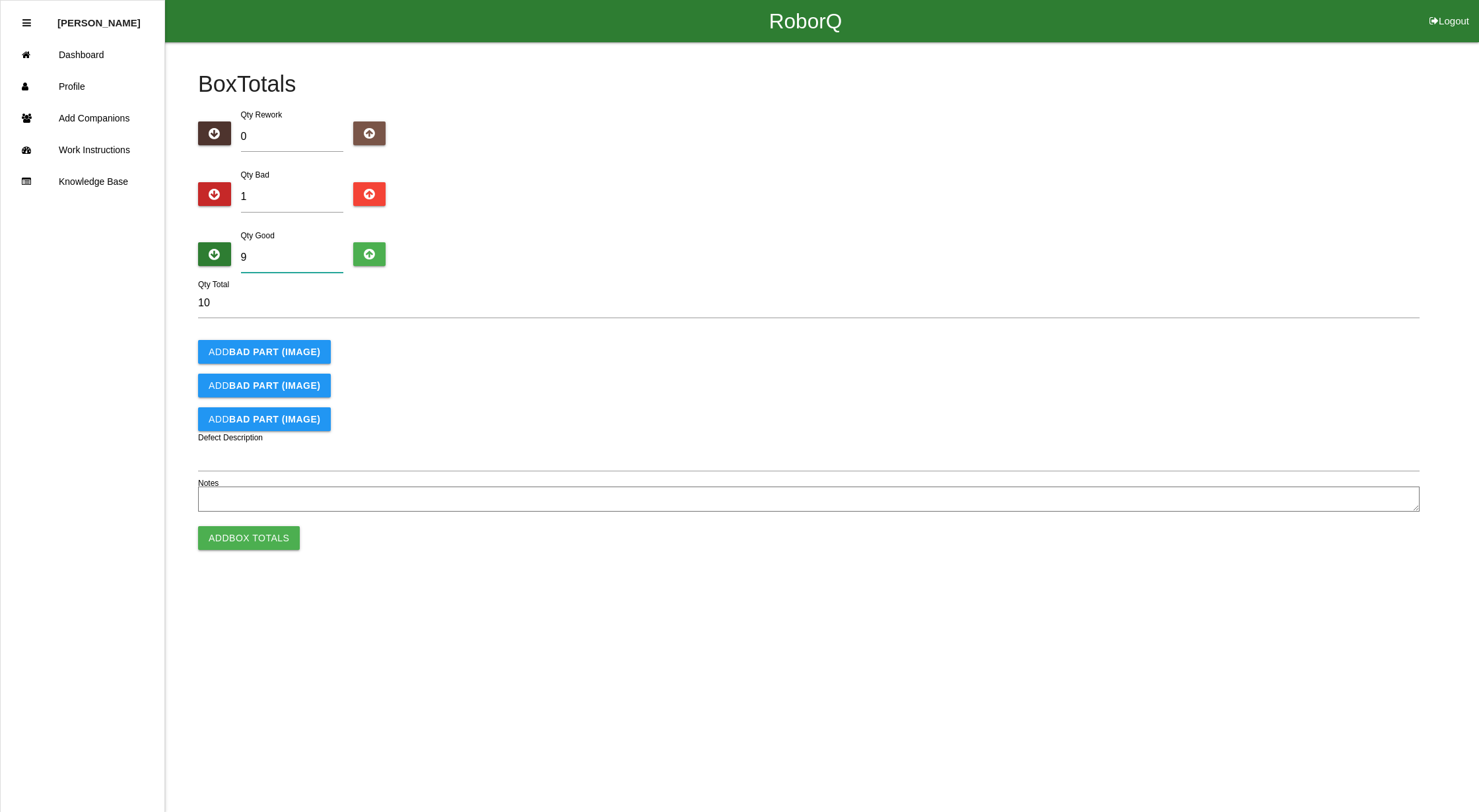
type input "96"
type input "95"
click at [244, 531] on button "Add Box Totals" at bounding box center [249, 537] width 101 height 24
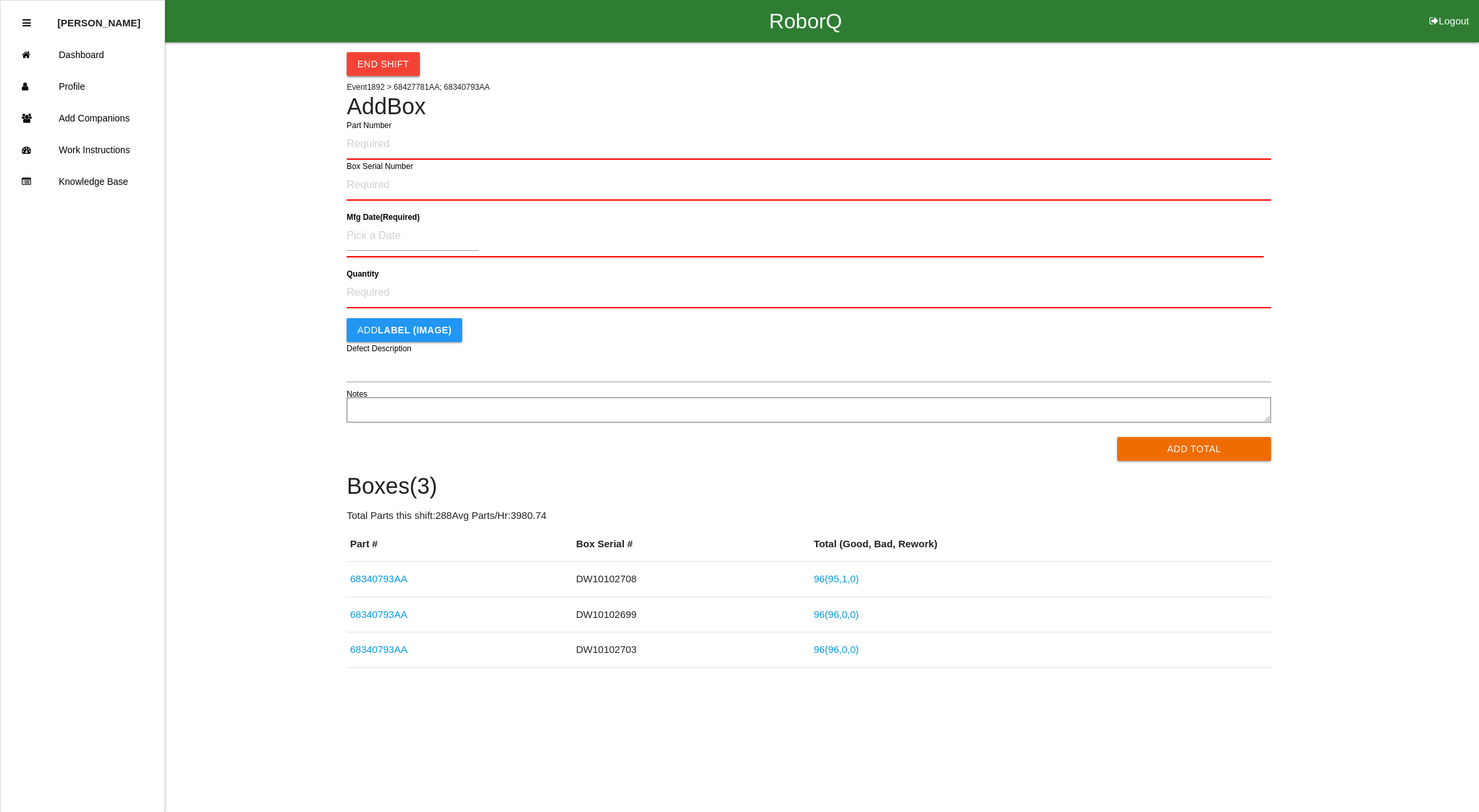
click at [384, 64] on button "End Shift" at bounding box center [383, 64] width 73 height 24
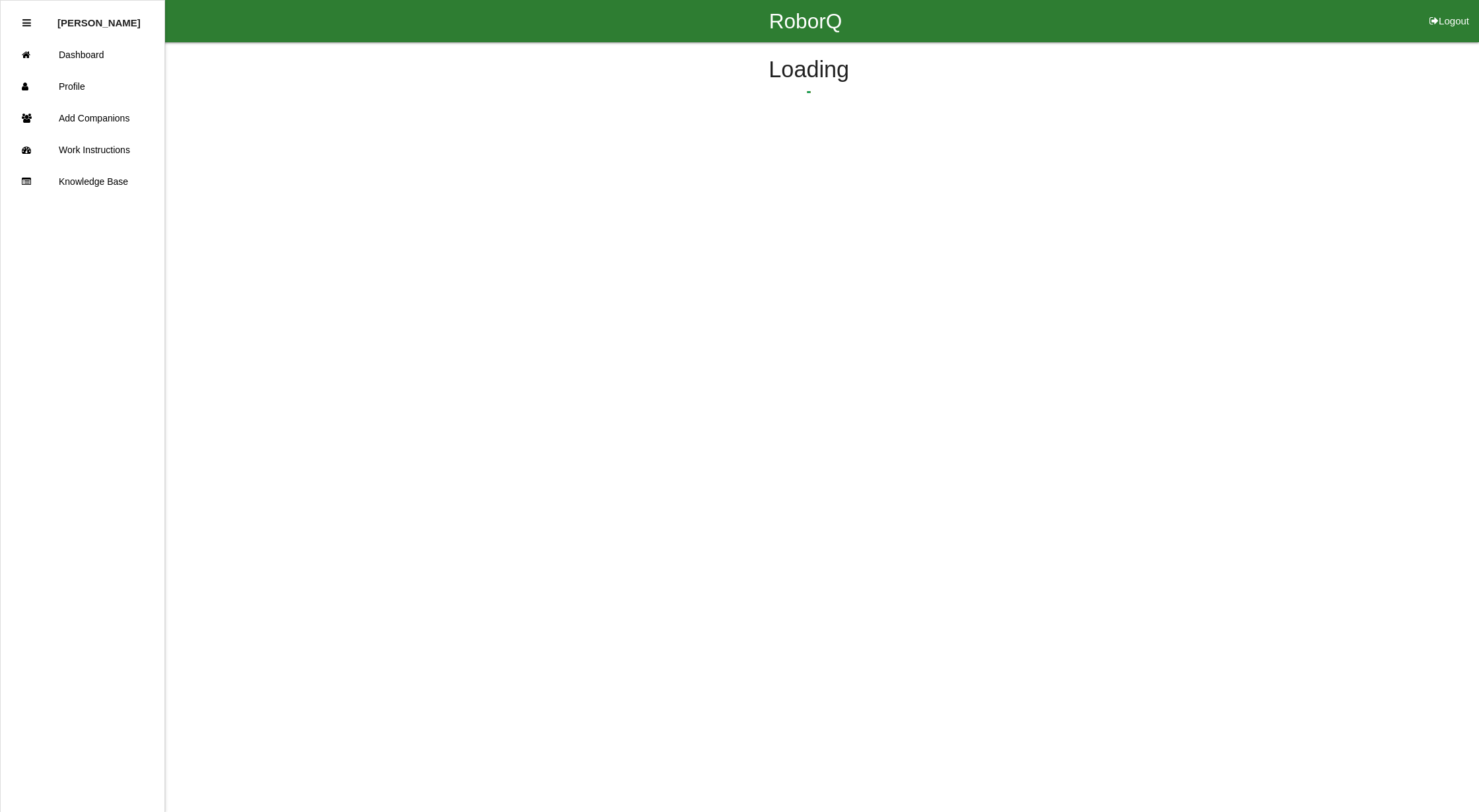
select select "9"
select select "2"
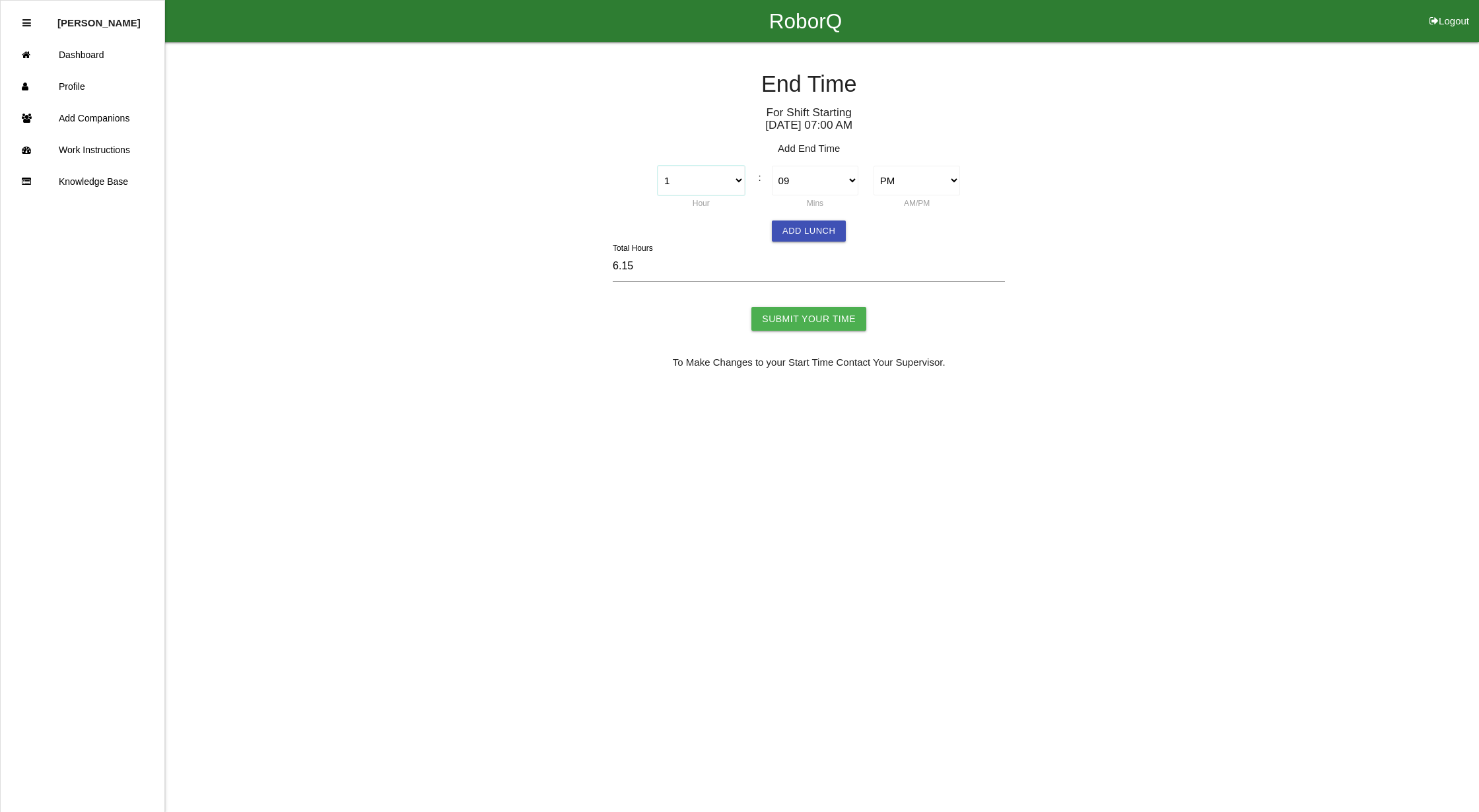
click at [736, 182] on select "1 2 3 4 5 6 7 8 9 10 11 12" at bounding box center [702, 181] width 87 height 30
select select "9"
click at [658, 166] on select "1 2 3 4 5 6 7 8 9 10 11 12" at bounding box center [702, 181] width 87 height 30
type input "14.15"
click at [835, 183] on select "00 01 02 03 04 05 06 07 08 09 10 11 12 13 14 15 16 17 18 19 20 21 22 23 24 25 2…" at bounding box center [816, 181] width 87 height 30
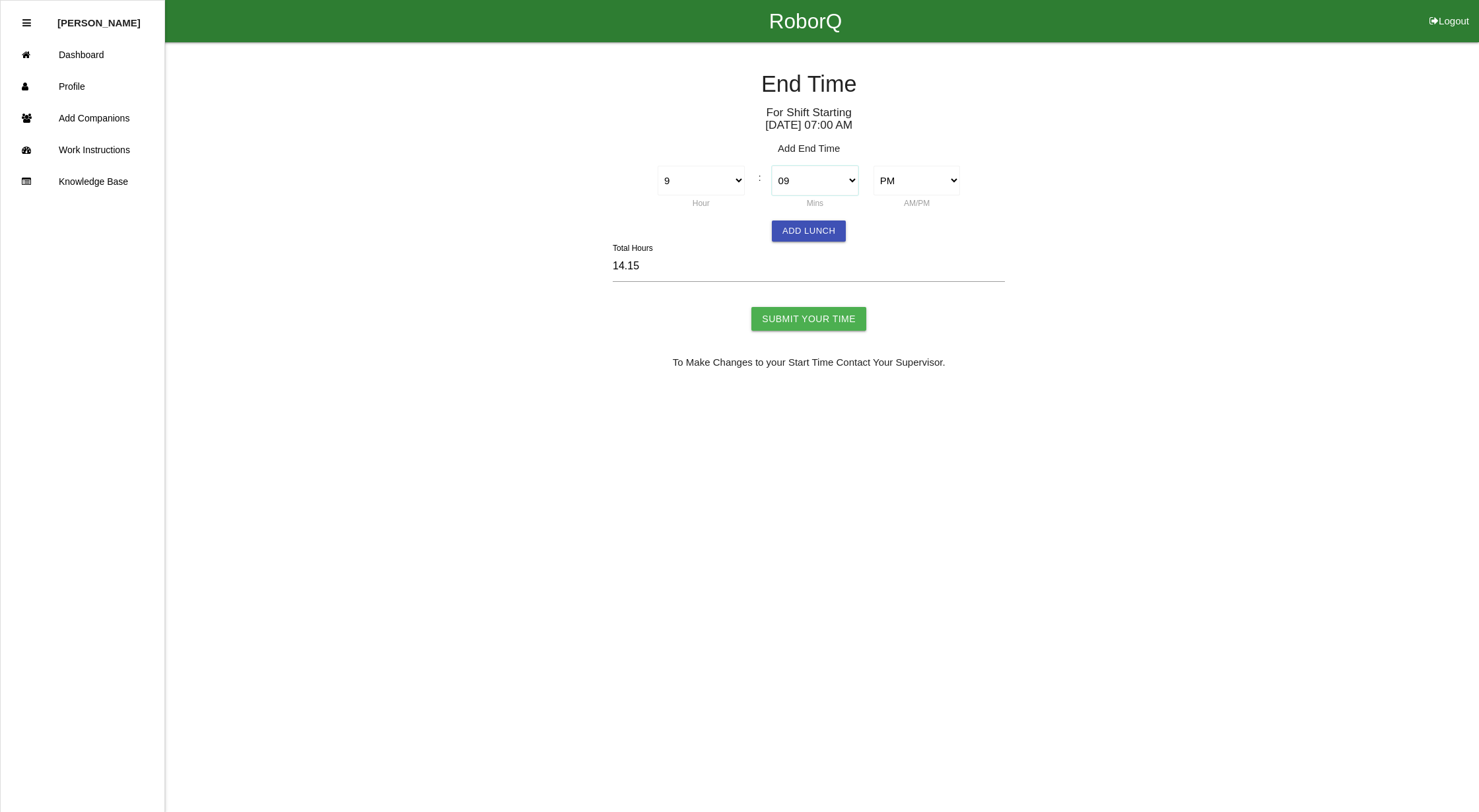
select select "0"
click at [772, 166] on select "00 01 02 03 04 05 06 07 08 09 10 11 12 13 14 15 16 17 18 19 20 21 22 23 24 25 2…" at bounding box center [816, 181] width 87 height 30
type input "14.00"
click at [910, 174] on select "AM PM" at bounding box center [917, 181] width 87 height 30
select select "1"
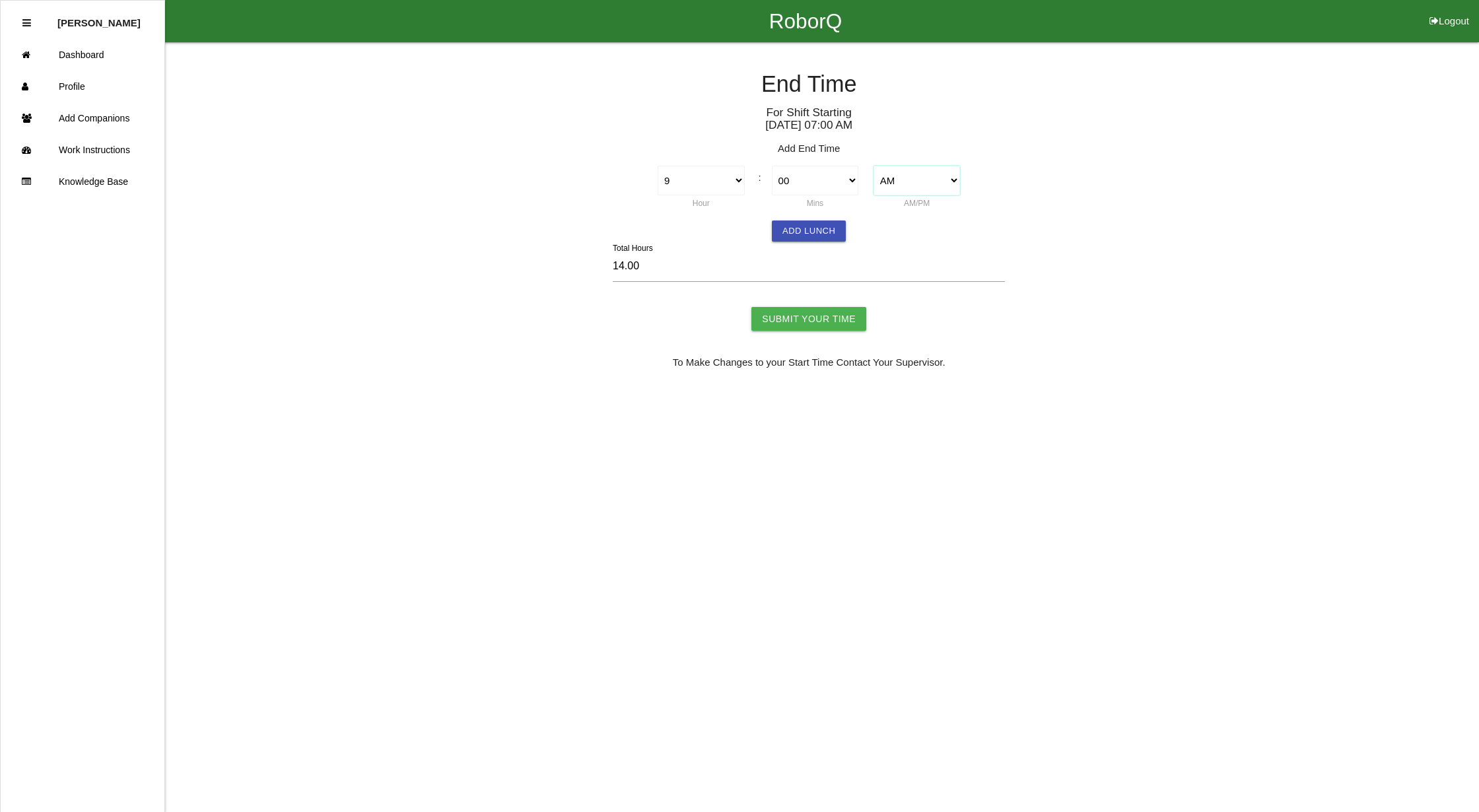
click at [874, 166] on select "AM PM" at bounding box center [917, 181] width 87 height 30
type input "2.00"
click at [793, 317] on input "Submit Your Time" at bounding box center [808, 318] width 115 height 24
type input "Processing..."
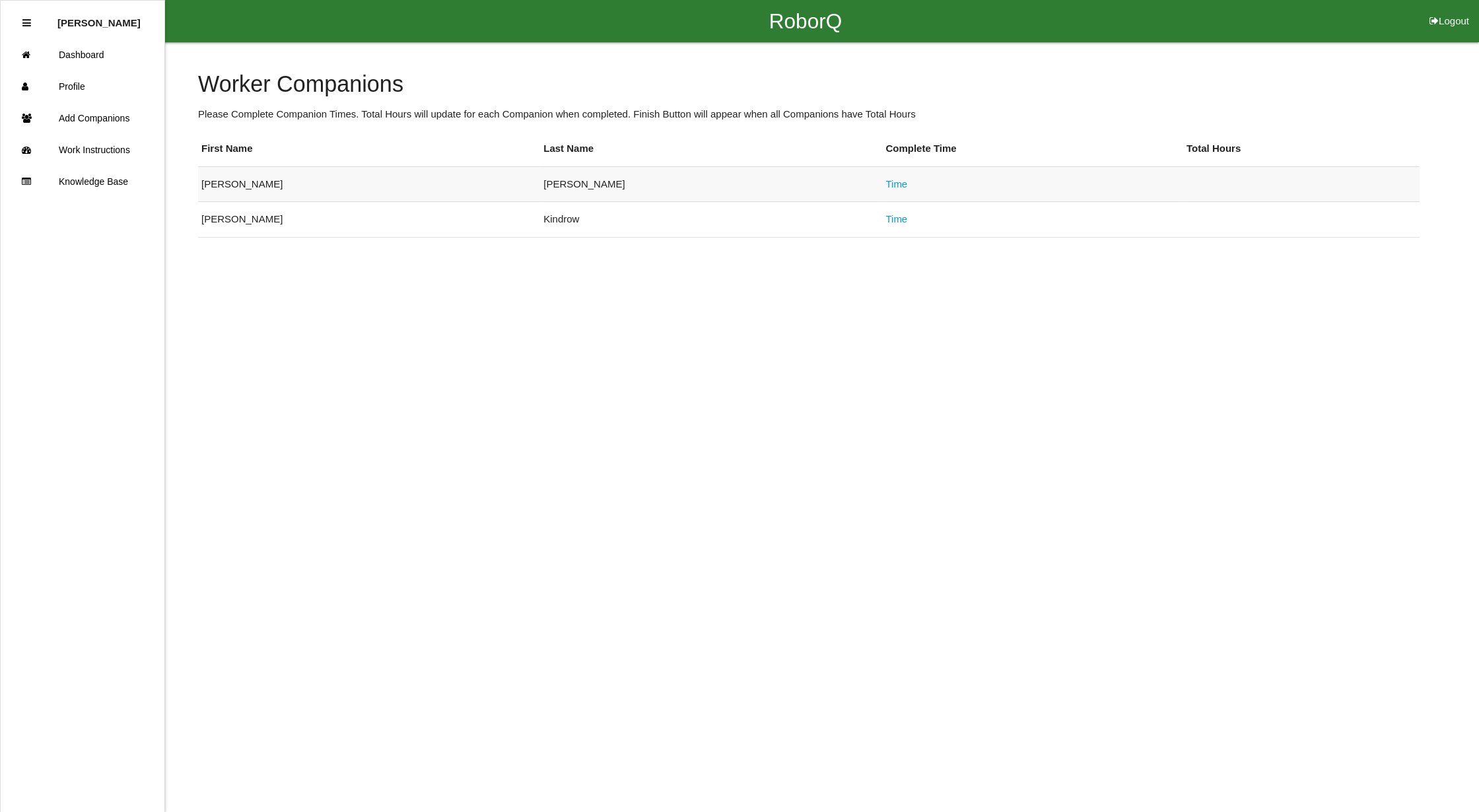
click at [886, 180] on link "Time" at bounding box center [896, 183] width 22 height 11
select select "11"
select select "2"
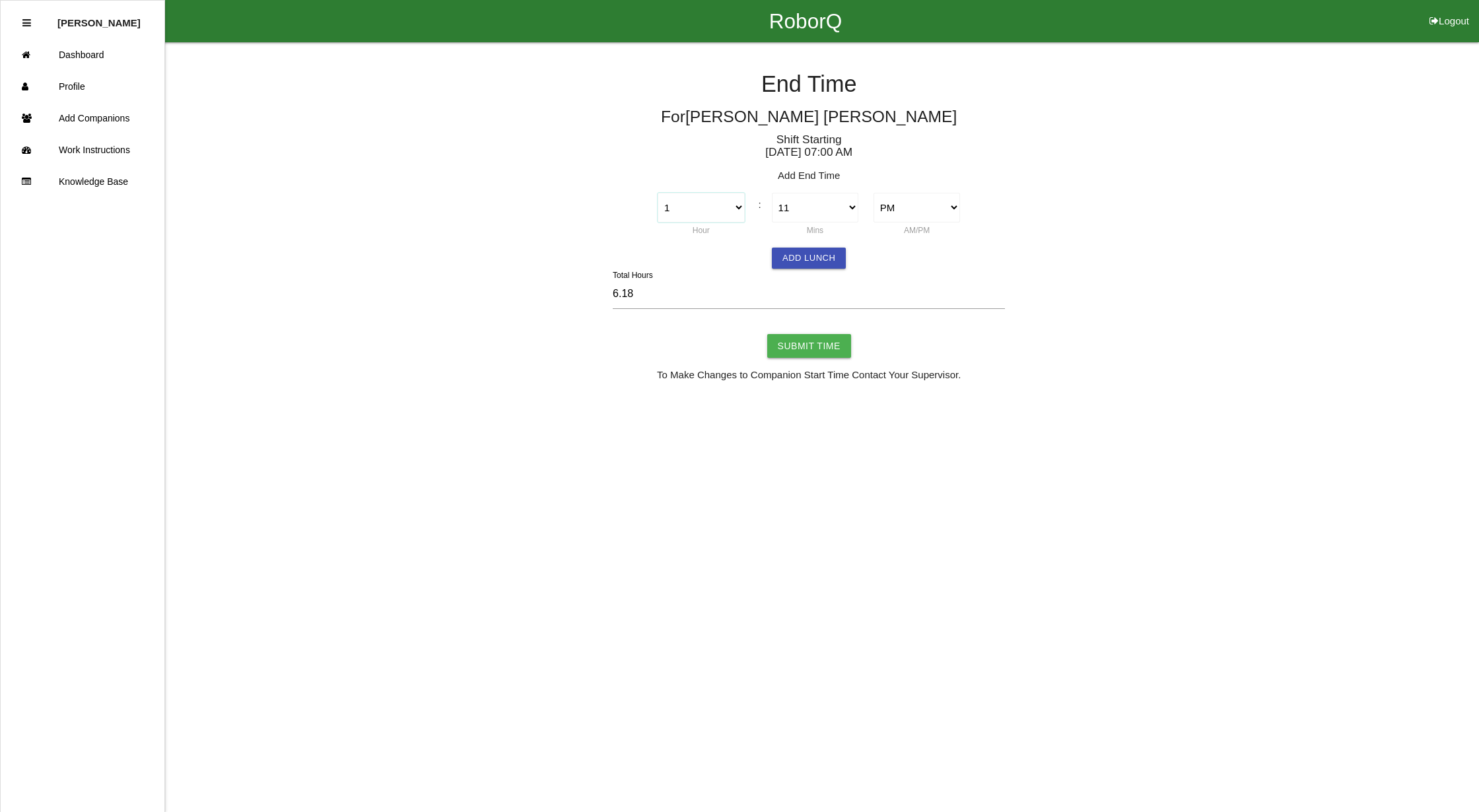
click at [737, 204] on select "1 2 3 4 5 6 7 8 9 10 11 12" at bounding box center [702, 208] width 87 height 30
select select "9"
click at [658, 193] on select "1 2 3 4 5 6 7 8 9 10 11 12" at bounding box center [702, 208] width 87 height 30
type input "14.18"
click at [814, 208] on select "00 01 02 03 04 05 06 07 08 09 10 11 12 13 14 15 16 17 18 19 20 21 22 23 24 25 2…" at bounding box center [816, 208] width 87 height 30
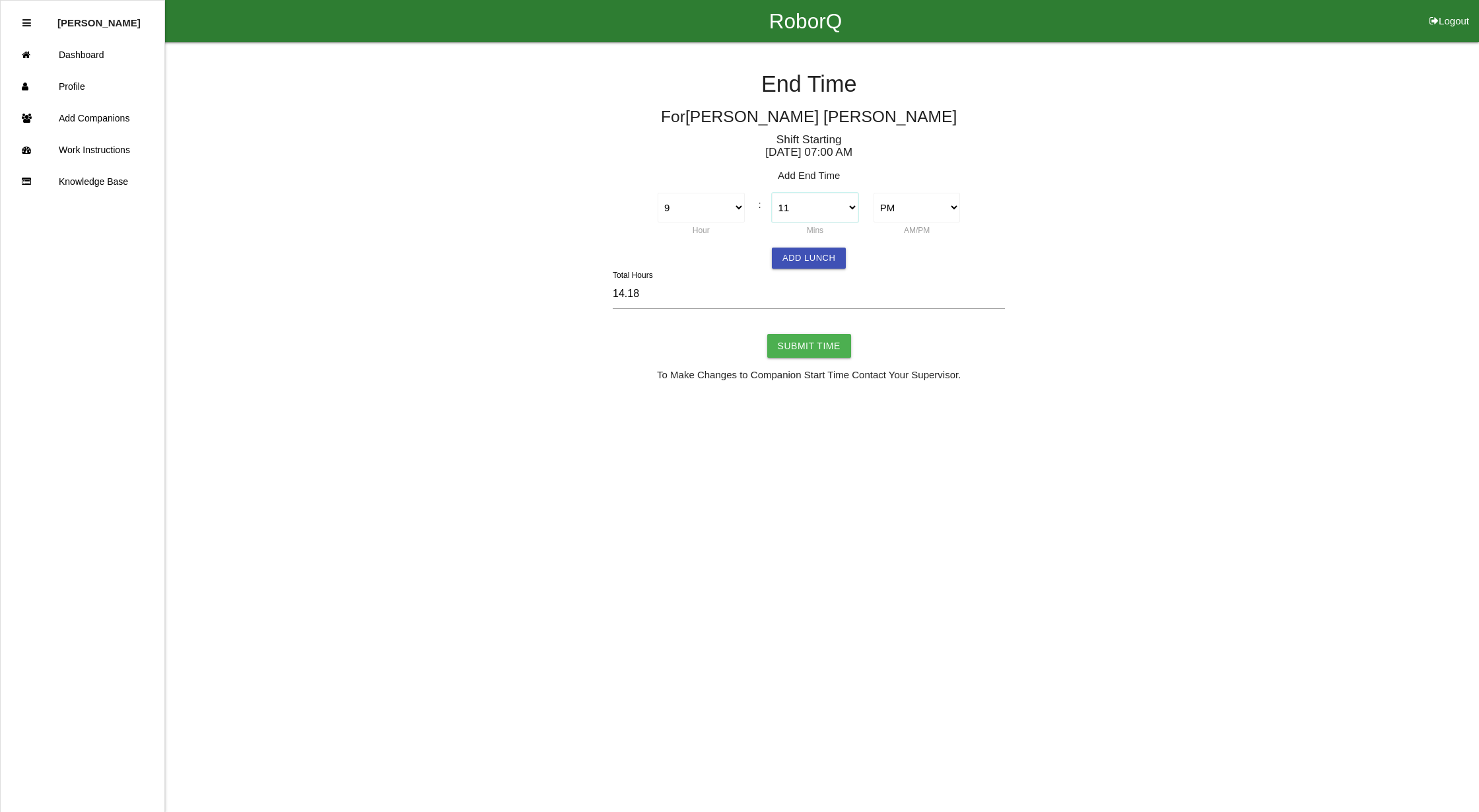
select select "0"
click at [772, 193] on select "00 01 02 03 04 05 06 07 08 09 10 11 12 13 14 15 16 17 18 19 20 21 22 23 24 25 2…" at bounding box center [816, 208] width 87 height 30
type input "14.00"
click at [891, 201] on select "AM PM" at bounding box center [917, 208] width 87 height 30
select select "1"
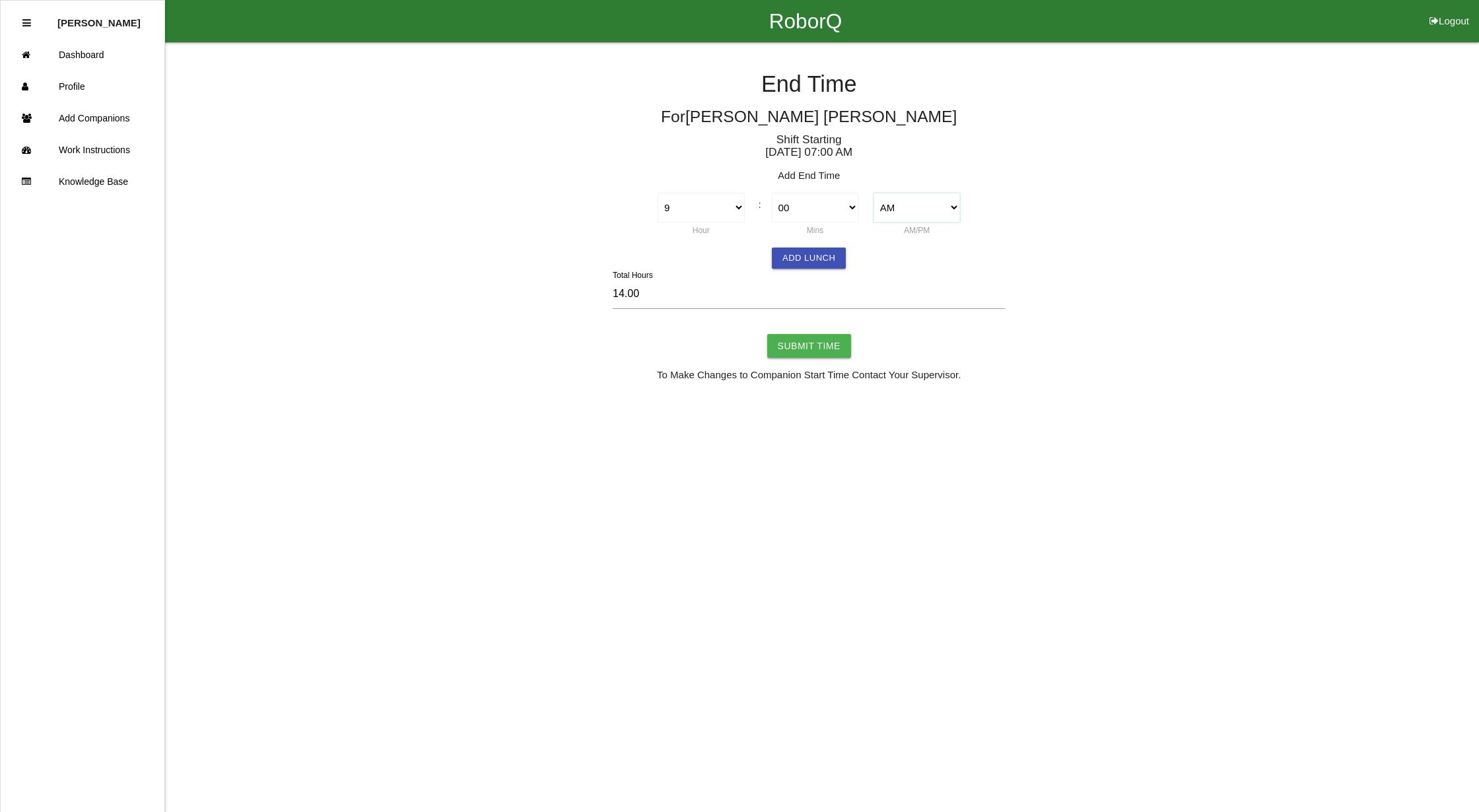
click at [874, 193] on select "AM PM" at bounding box center [917, 208] width 87 height 30
type input "2.00"
click at [808, 259] on button "Add Lunch" at bounding box center [809, 257] width 74 height 21
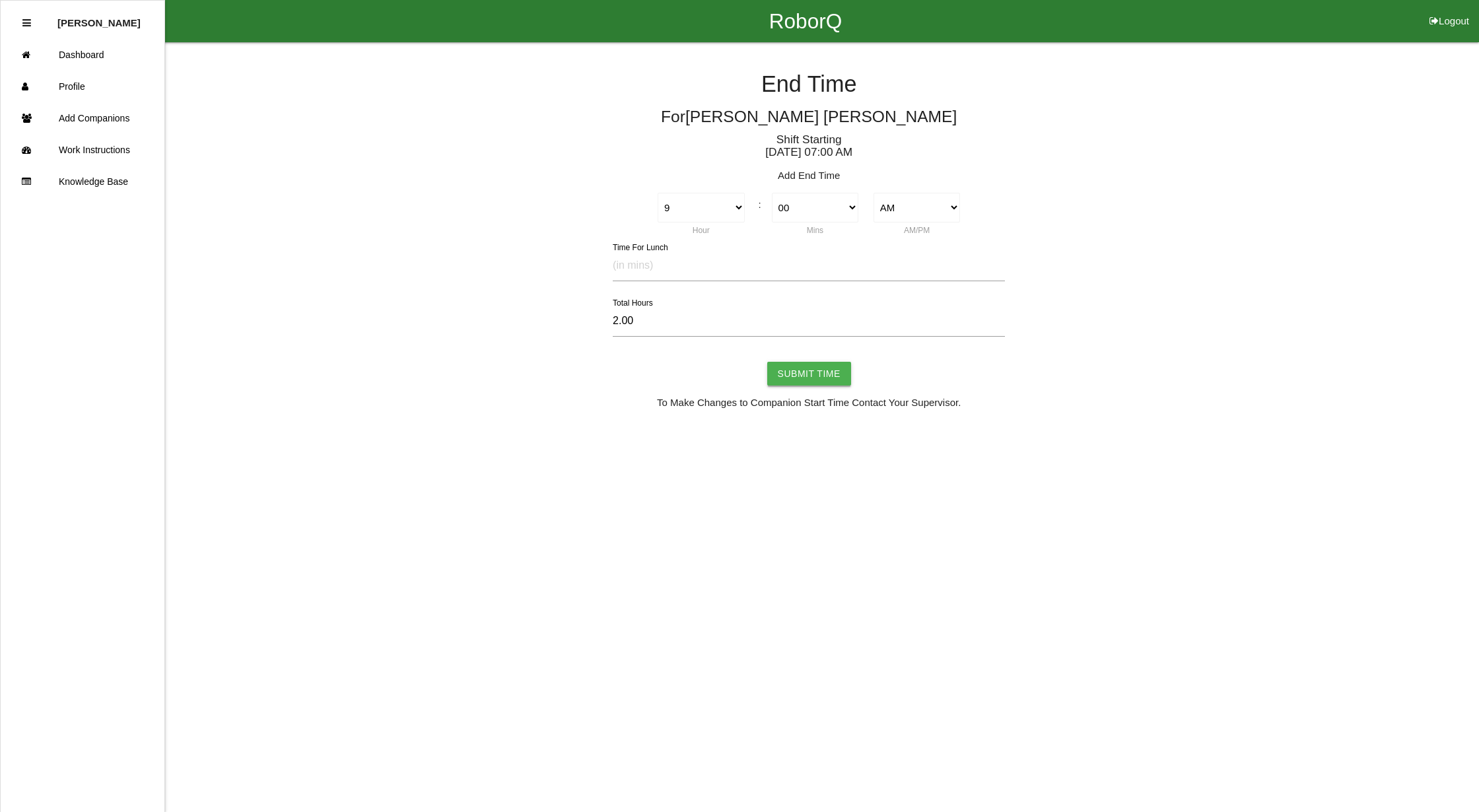
click at [800, 373] on input "Submit Time" at bounding box center [809, 373] width 84 height 24
type input "Processing..."
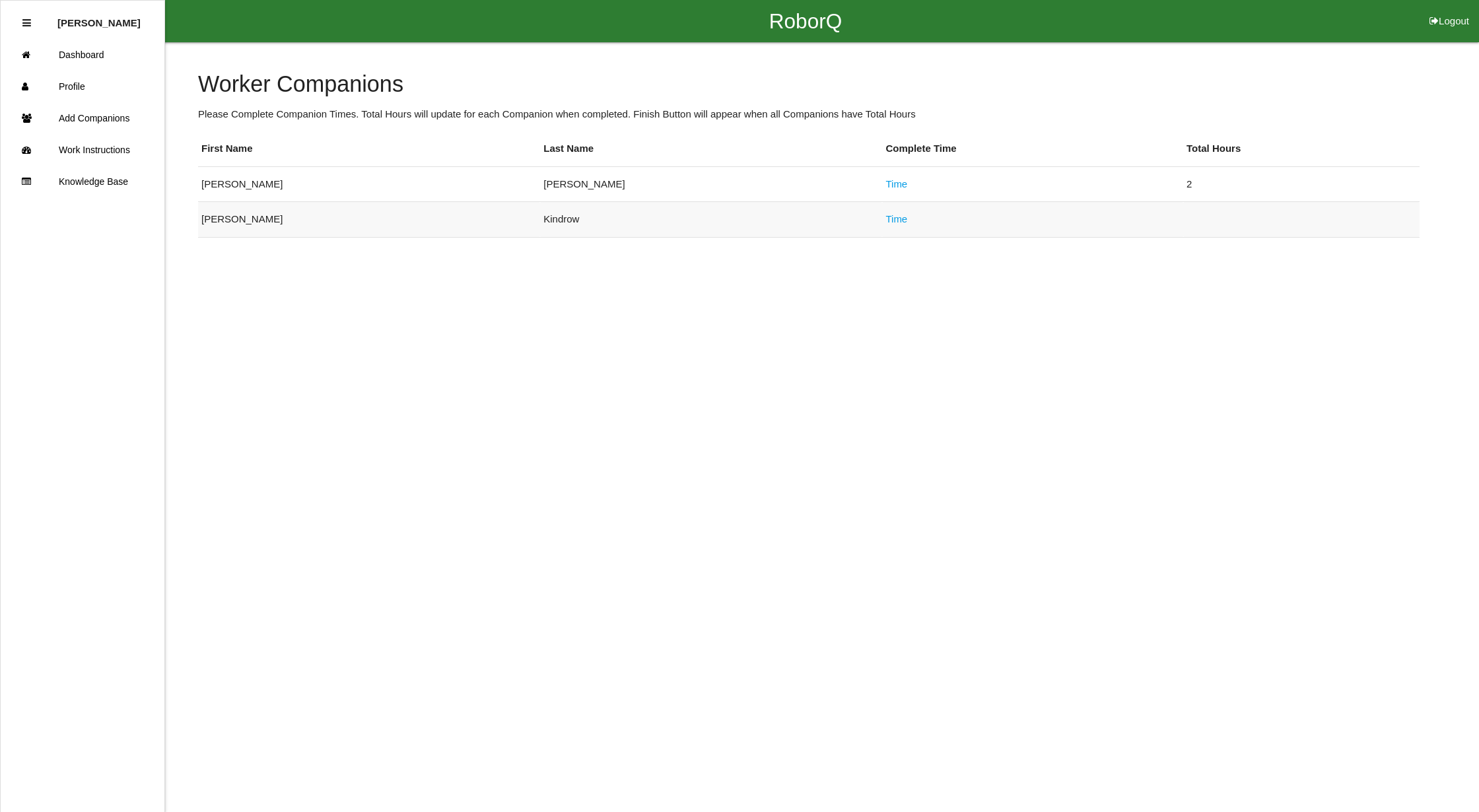
click at [886, 217] on link "Time" at bounding box center [896, 218] width 22 height 11
select select "11"
select select "2"
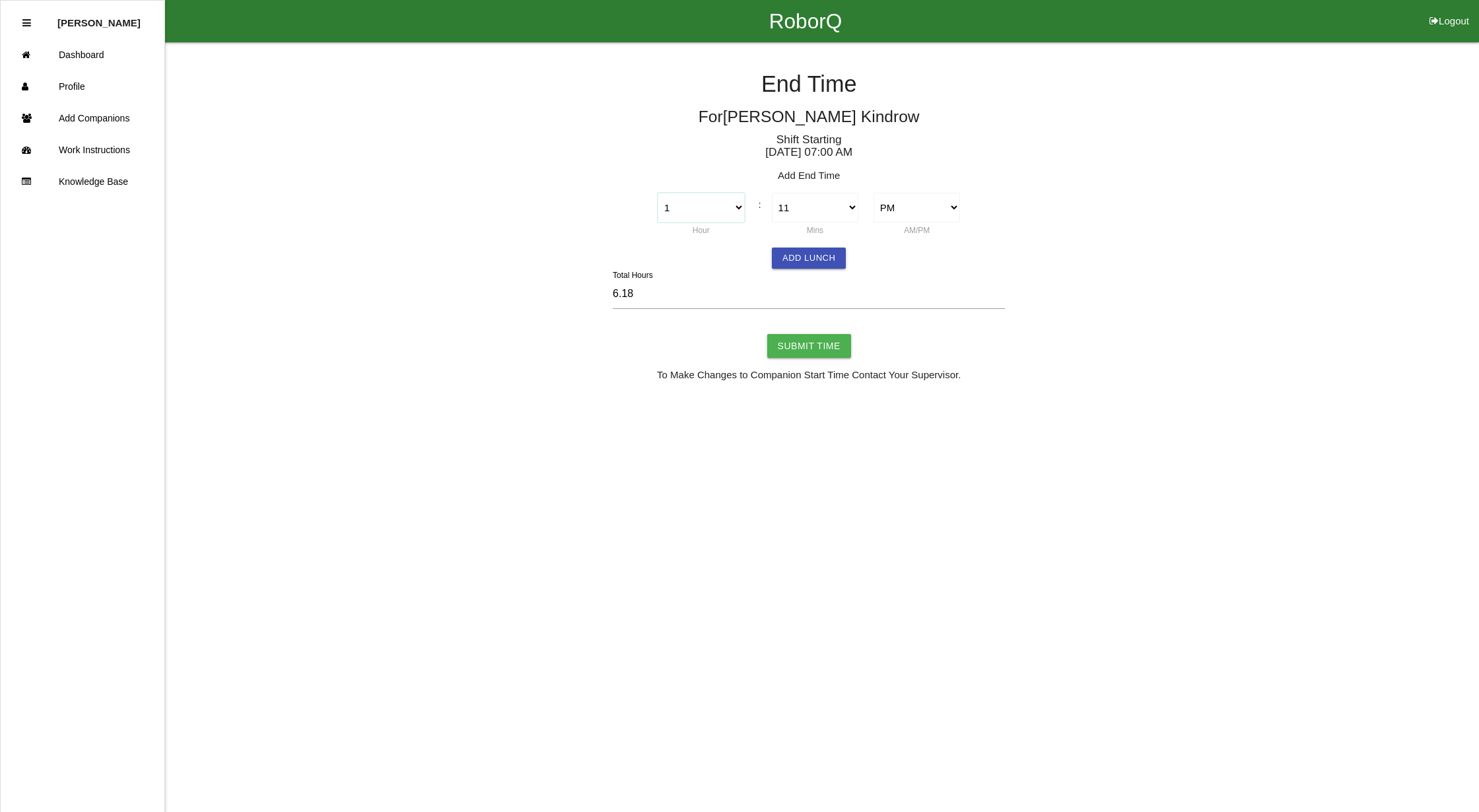
click at [738, 207] on select "1 2 3 4 5 6 7 8 9 10 11 12" at bounding box center [702, 208] width 87 height 30
select select "9"
click at [658, 193] on select "1 2 3 4 5 6 7 8 9 10 11 12" at bounding box center [702, 208] width 87 height 30
type input "14.18"
click at [825, 208] on select "00 01 02 03 04 05 06 07 08 09 10 11 12 13 14 15 16 17 18 19 20 21 22 23 24 25 2…" at bounding box center [816, 208] width 87 height 30
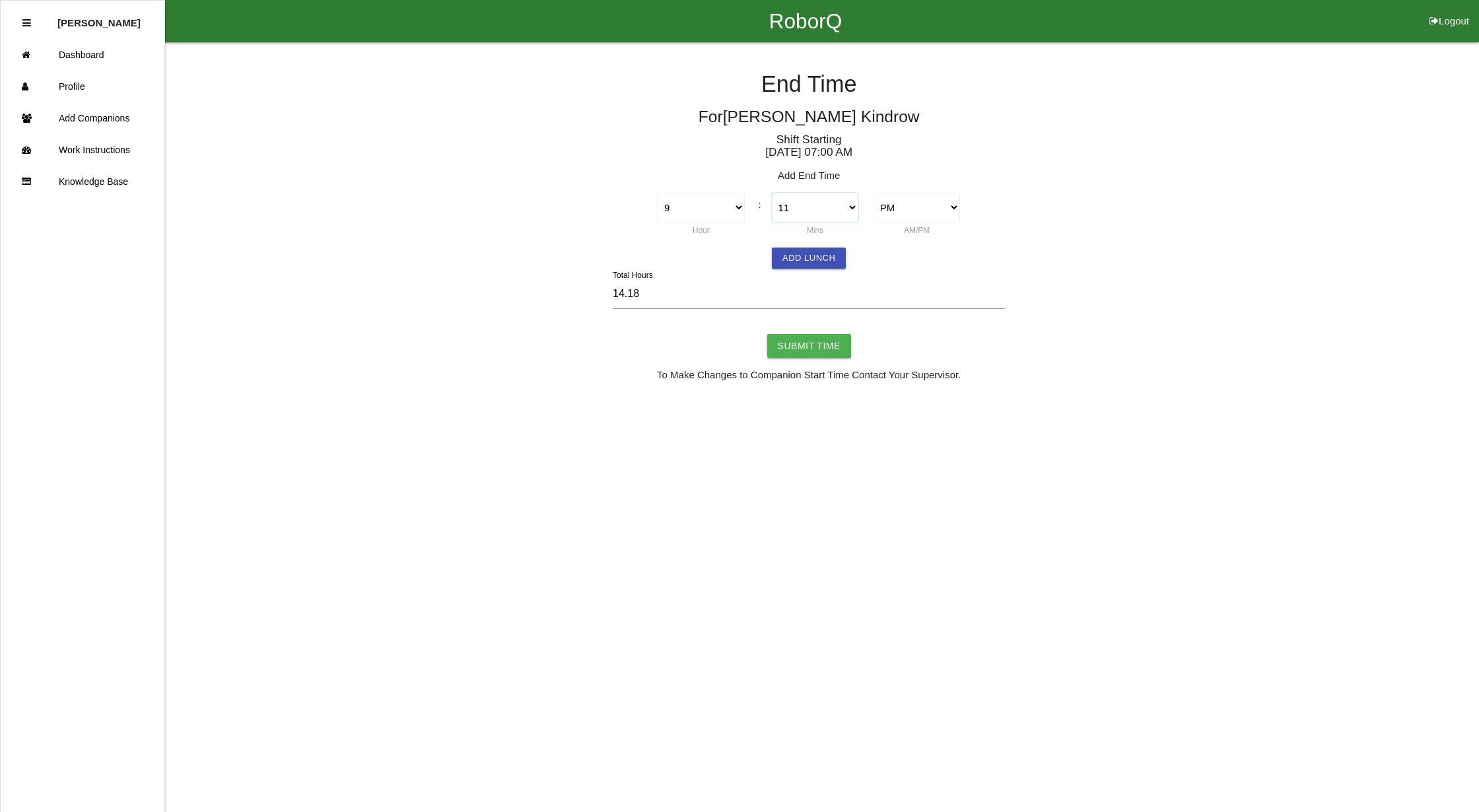
select select "0"
click at [772, 193] on select "00 01 02 03 04 05 06 07 08 09 10 11 12 13 14 15 16 17 18 19 20 21 22 23 24 25 2…" at bounding box center [816, 208] width 87 height 30
type input "14.00"
click at [914, 201] on select "AM PM" at bounding box center [917, 208] width 87 height 30
select select "1"
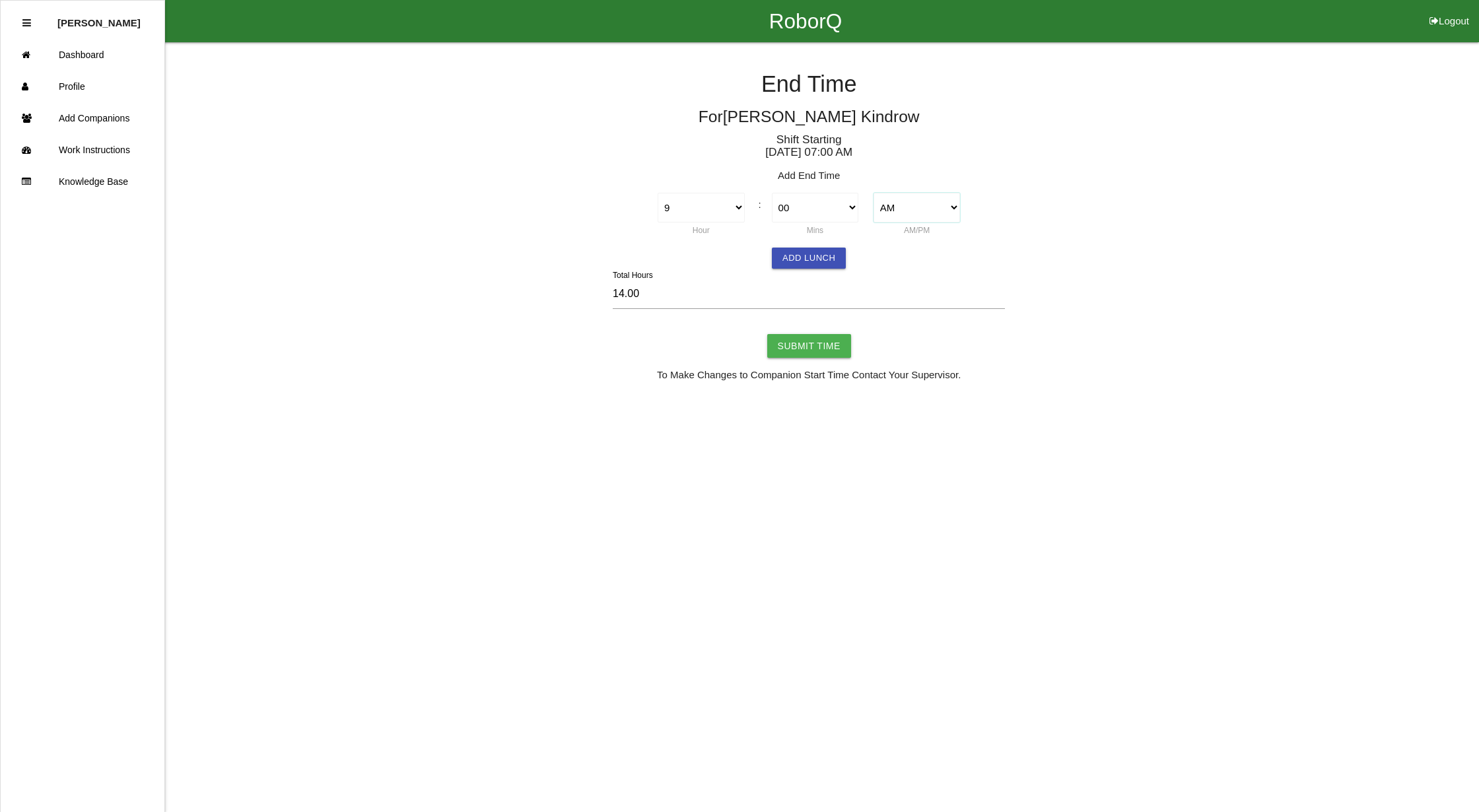
click at [874, 193] on select "AM PM" at bounding box center [917, 208] width 87 height 30
type input "2.00"
click at [824, 342] on input "Submit Time" at bounding box center [809, 345] width 84 height 24
type input "Processing..."
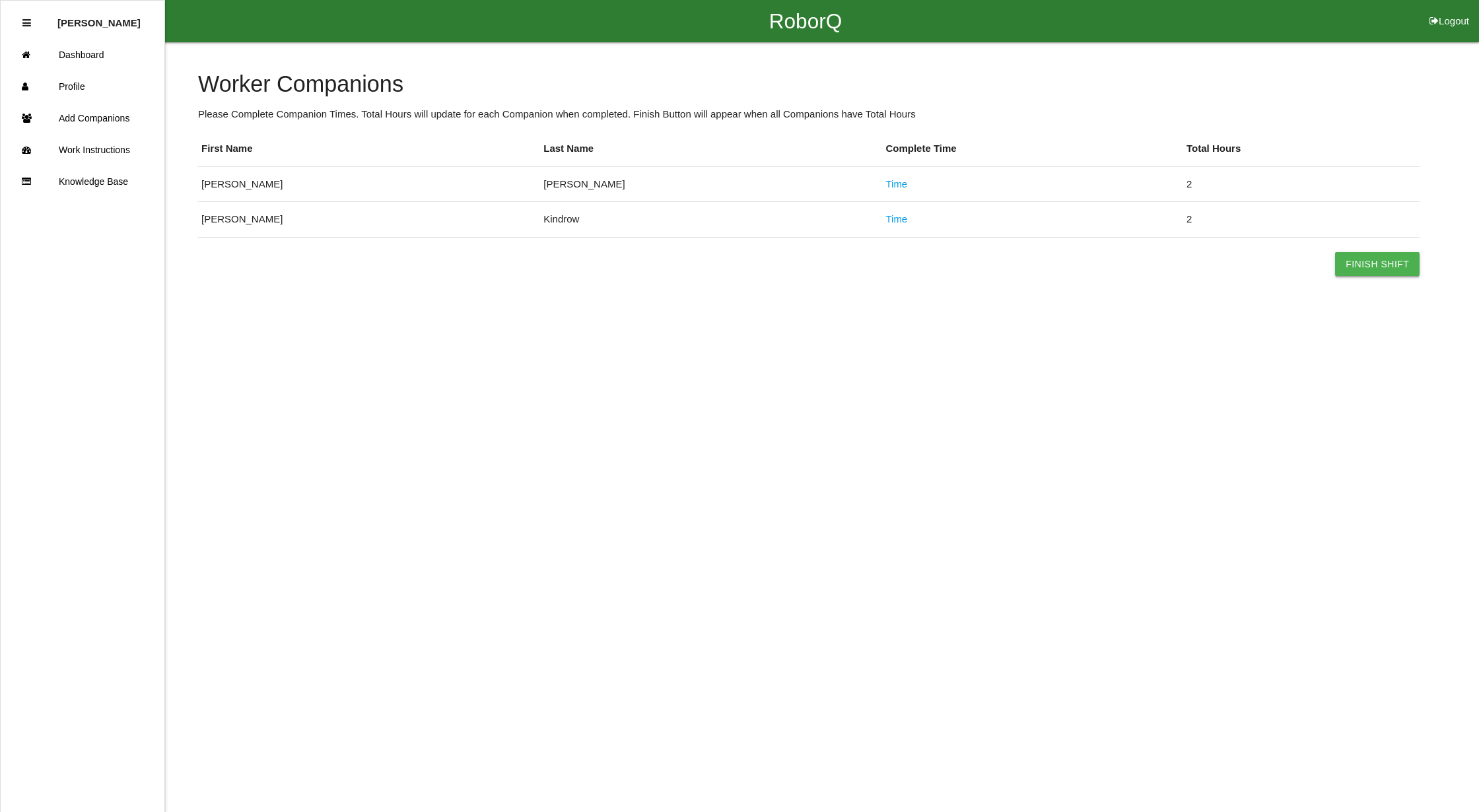
click at [1392, 261] on button "Finish Shift" at bounding box center [1378, 263] width 85 height 24
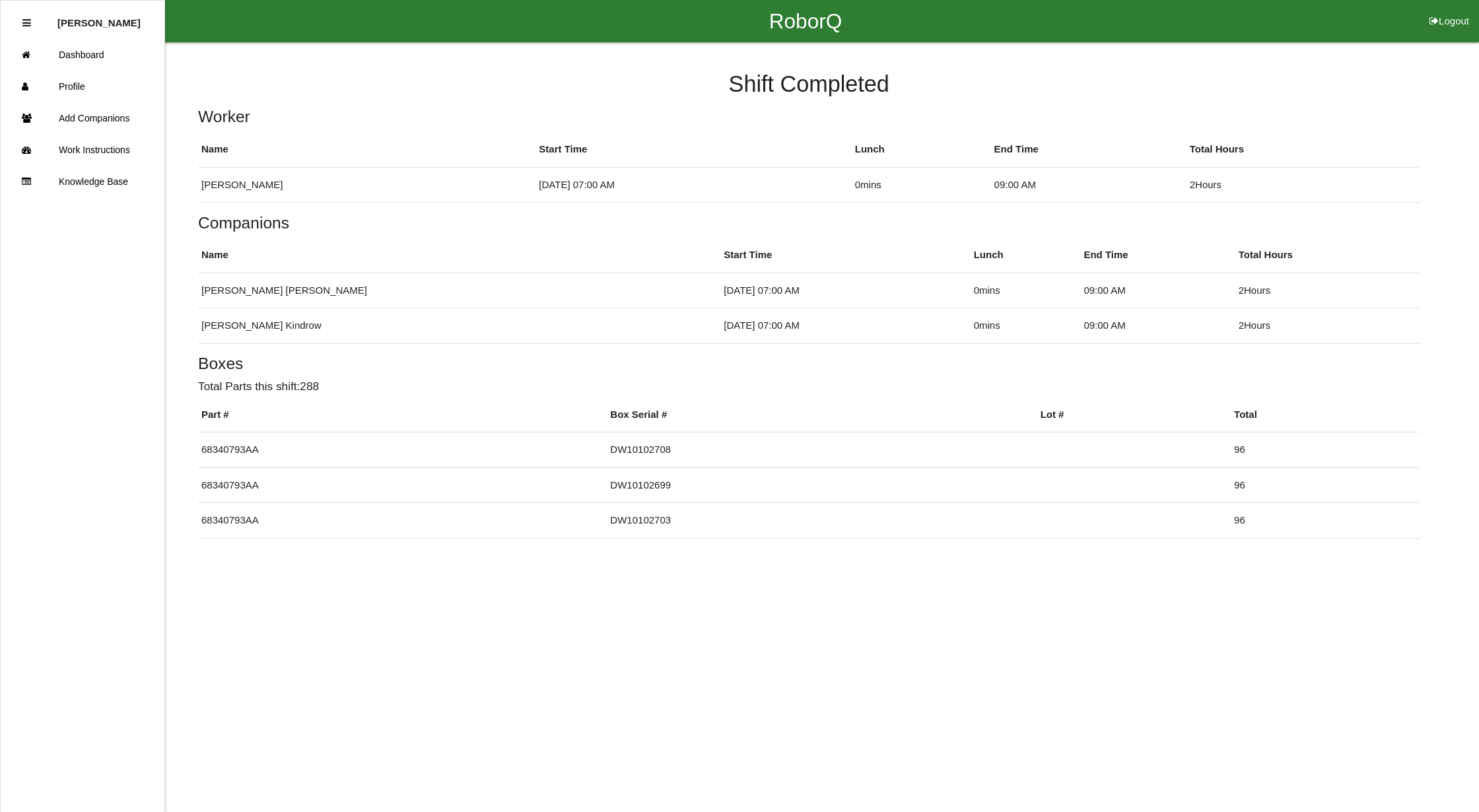
click at [1445, 10] on button "Logout" at bounding box center [1449, 5] width 59 height 10
select select "Worker"
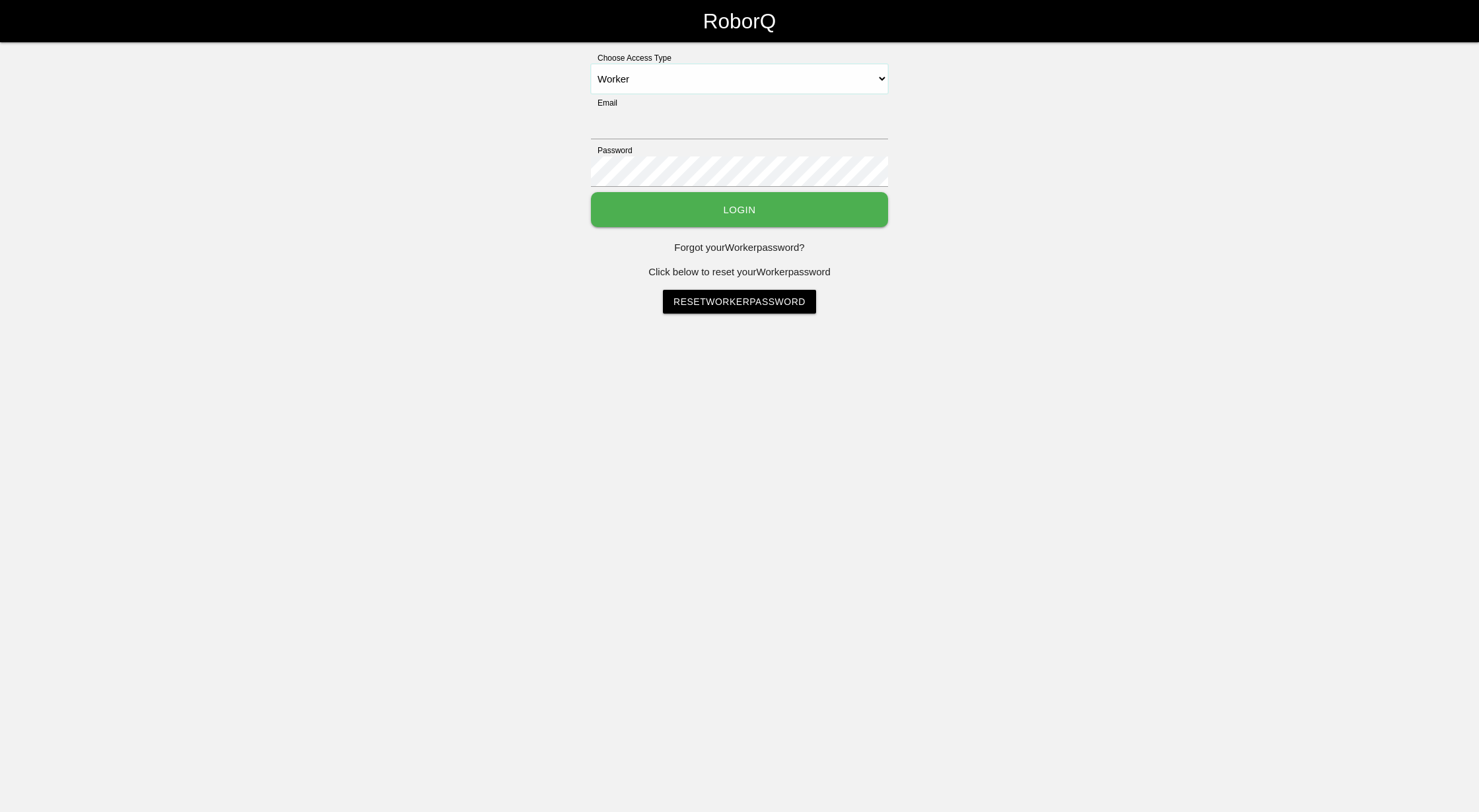
click at [702, 77] on select "Select Access Type Admin Customer Supervisor Worker" at bounding box center [739, 79] width 297 height 30
select select "Admin"
click at [591, 64] on select "Select Access Type Admin Customer Supervisor Worker" at bounding box center [739, 79] width 297 height 30
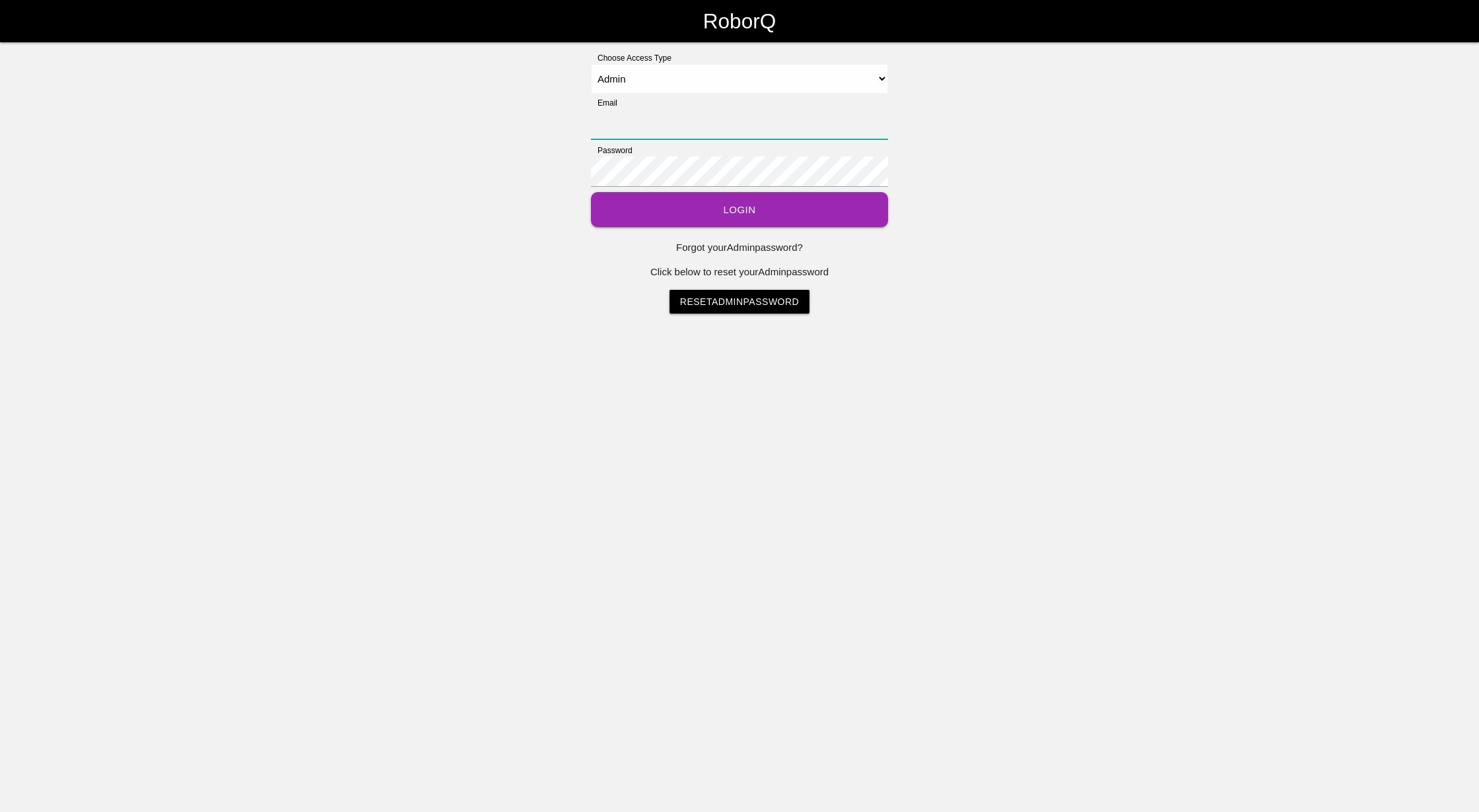
click at [677, 120] on input "Email" at bounding box center [739, 124] width 297 height 30
type input "[EMAIL_ADDRESS][DOMAIN_NAME]"
click at [702, 219] on button "Login" at bounding box center [739, 210] width 297 height 35
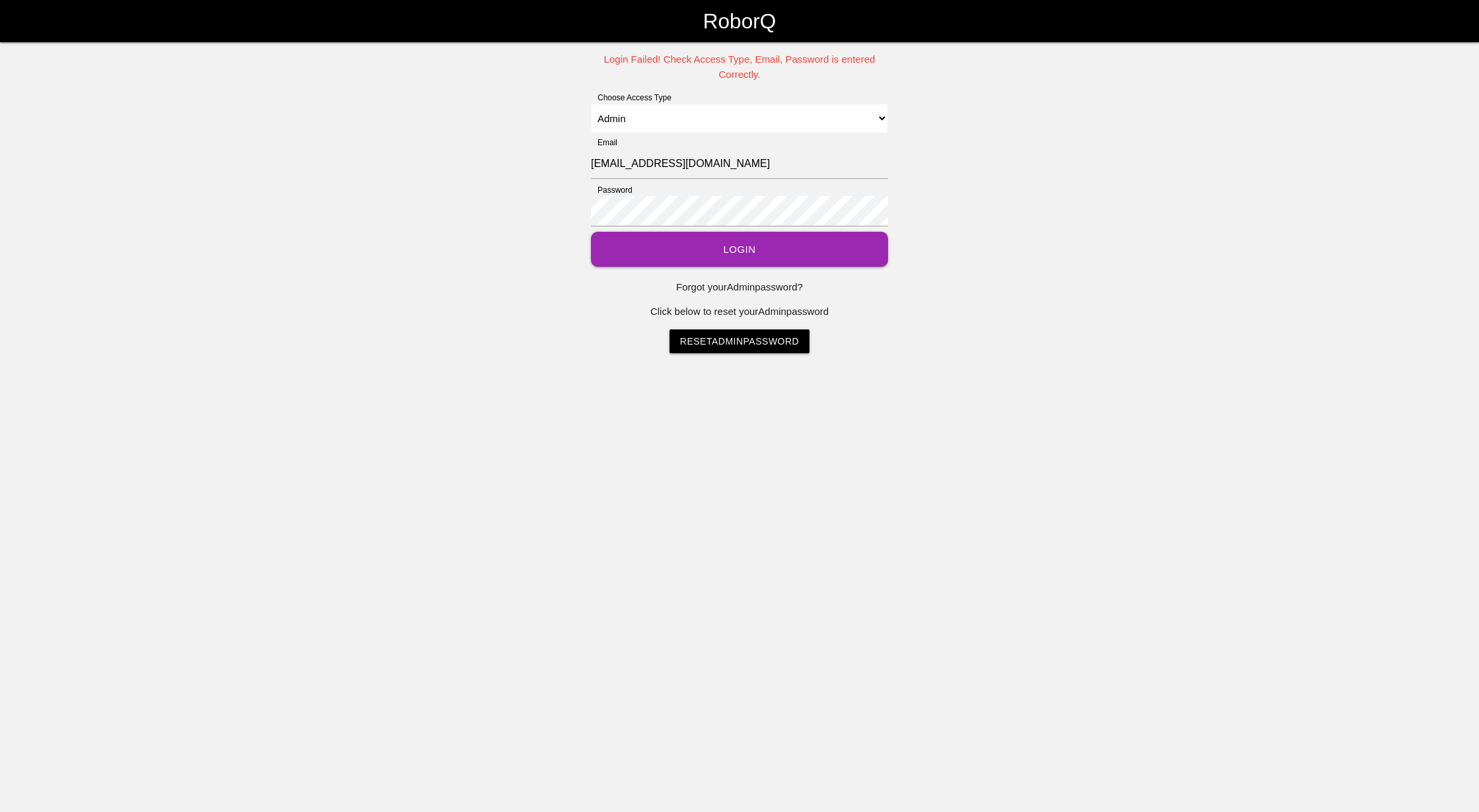
click at [704, 254] on button "Login" at bounding box center [739, 249] width 297 height 35
click at [535, 206] on div "Login Failed! Check Access Type, Email, Password is entered Correctly. Choose A…" at bounding box center [739, 203] width 1479 height 301
click at [865, 228] on div "Password" at bounding box center [739, 208] width 297 height 48
click at [851, 244] on button "Login" at bounding box center [739, 249] width 297 height 35
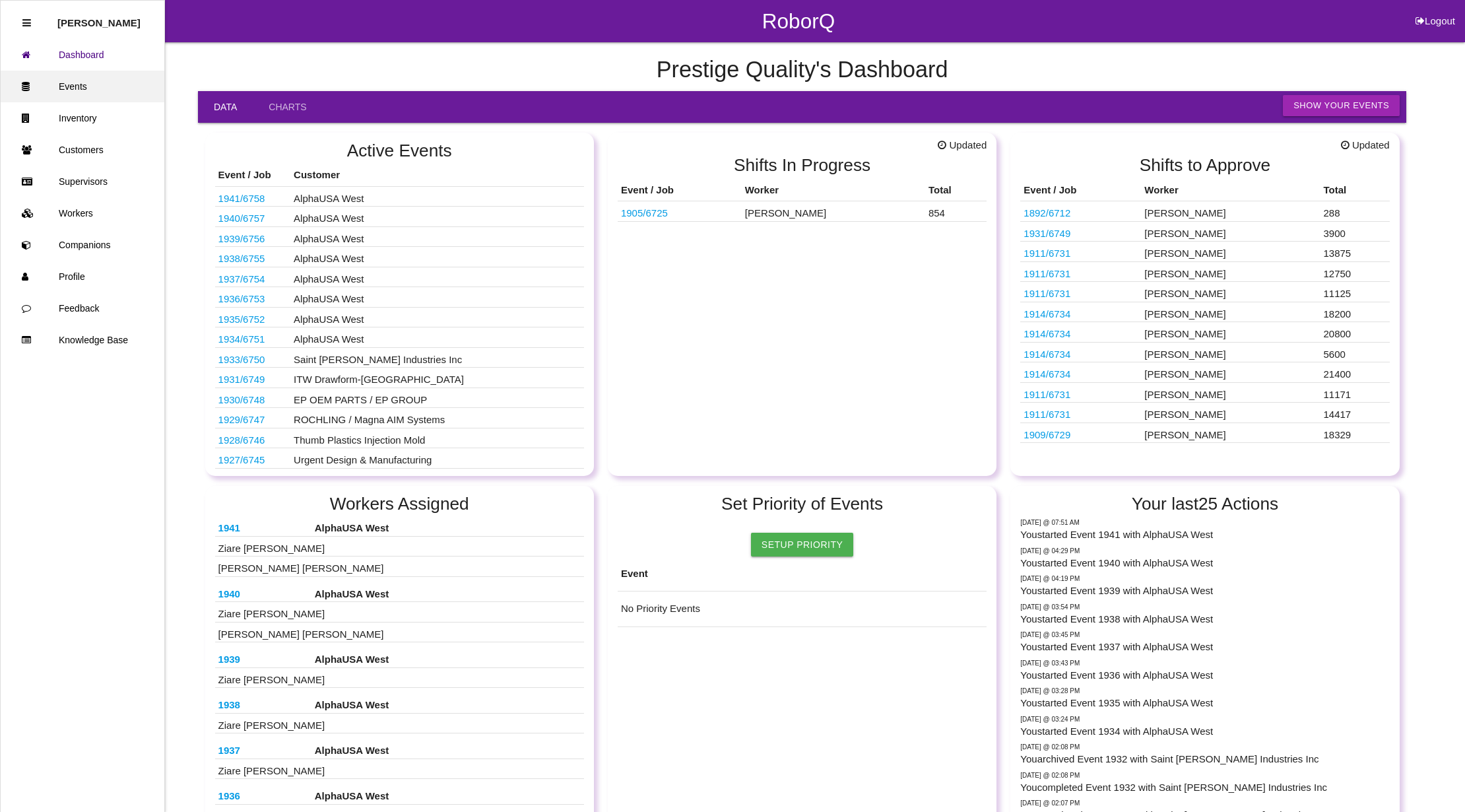
click at [74, 93] on link "Events" at bounding box center [83, 86] width 164 height 32
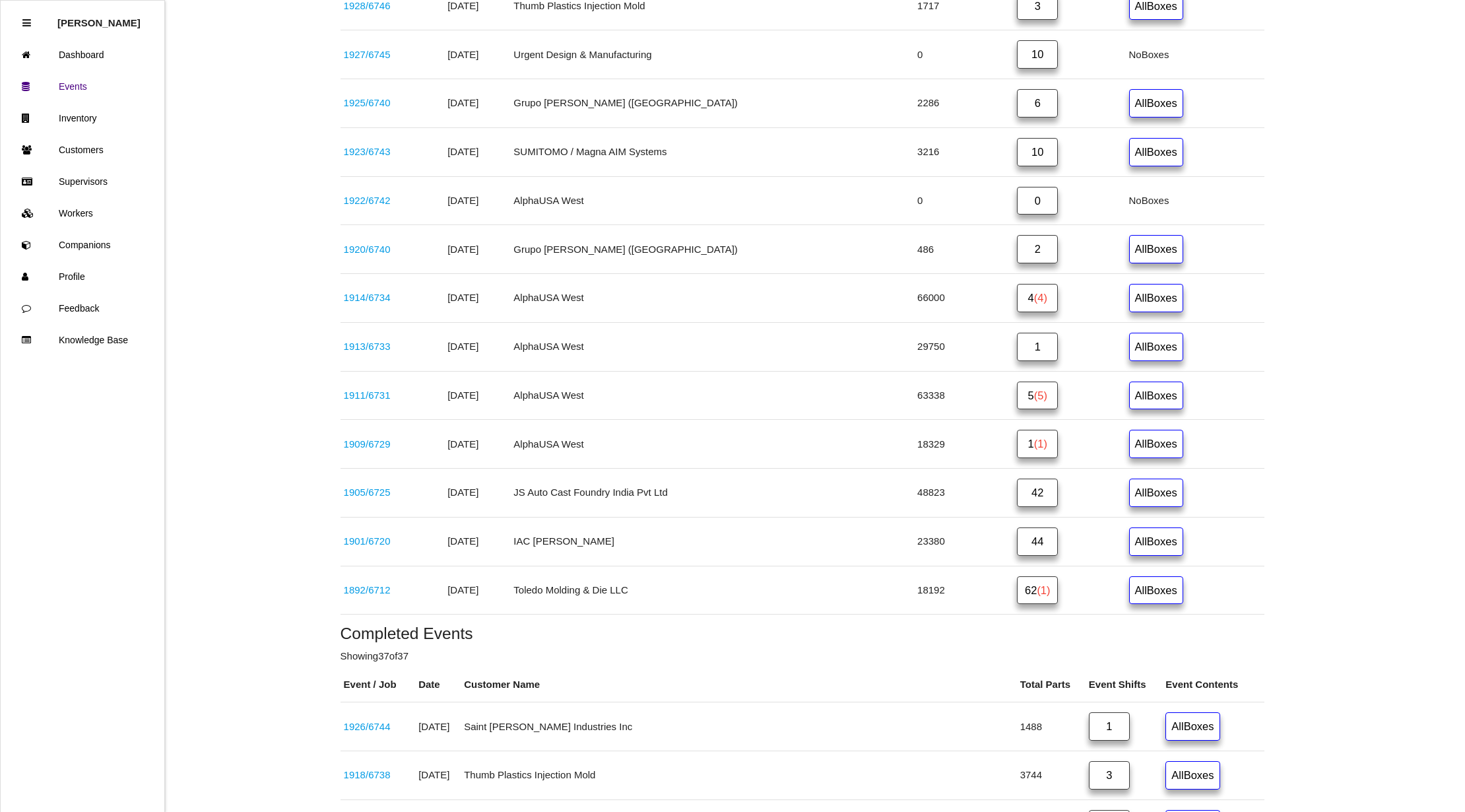
scroll to position [968, 0]
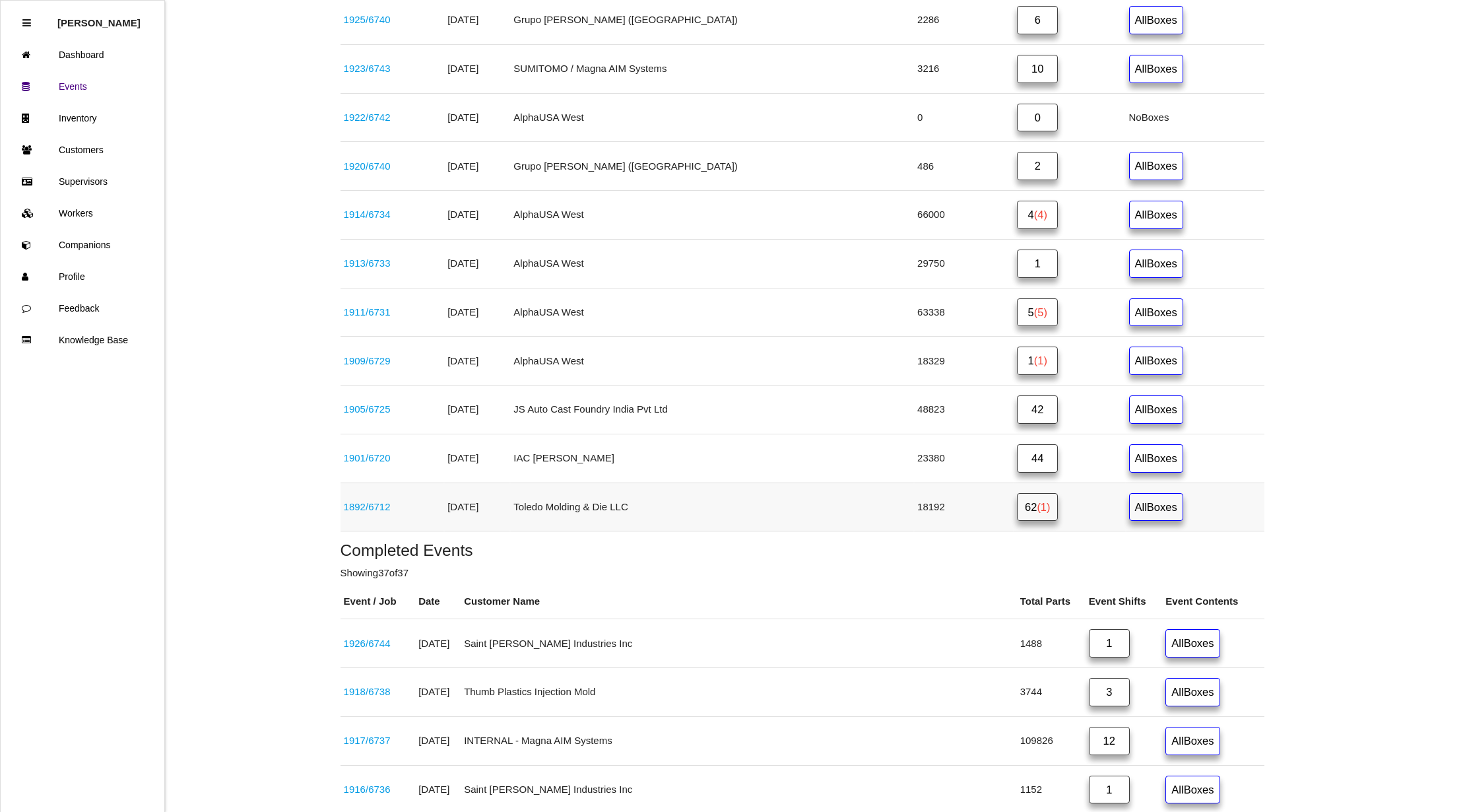
click at [1017, 521] on link "62 (1)" at bounding box center [1037, 507] width 41 height 28
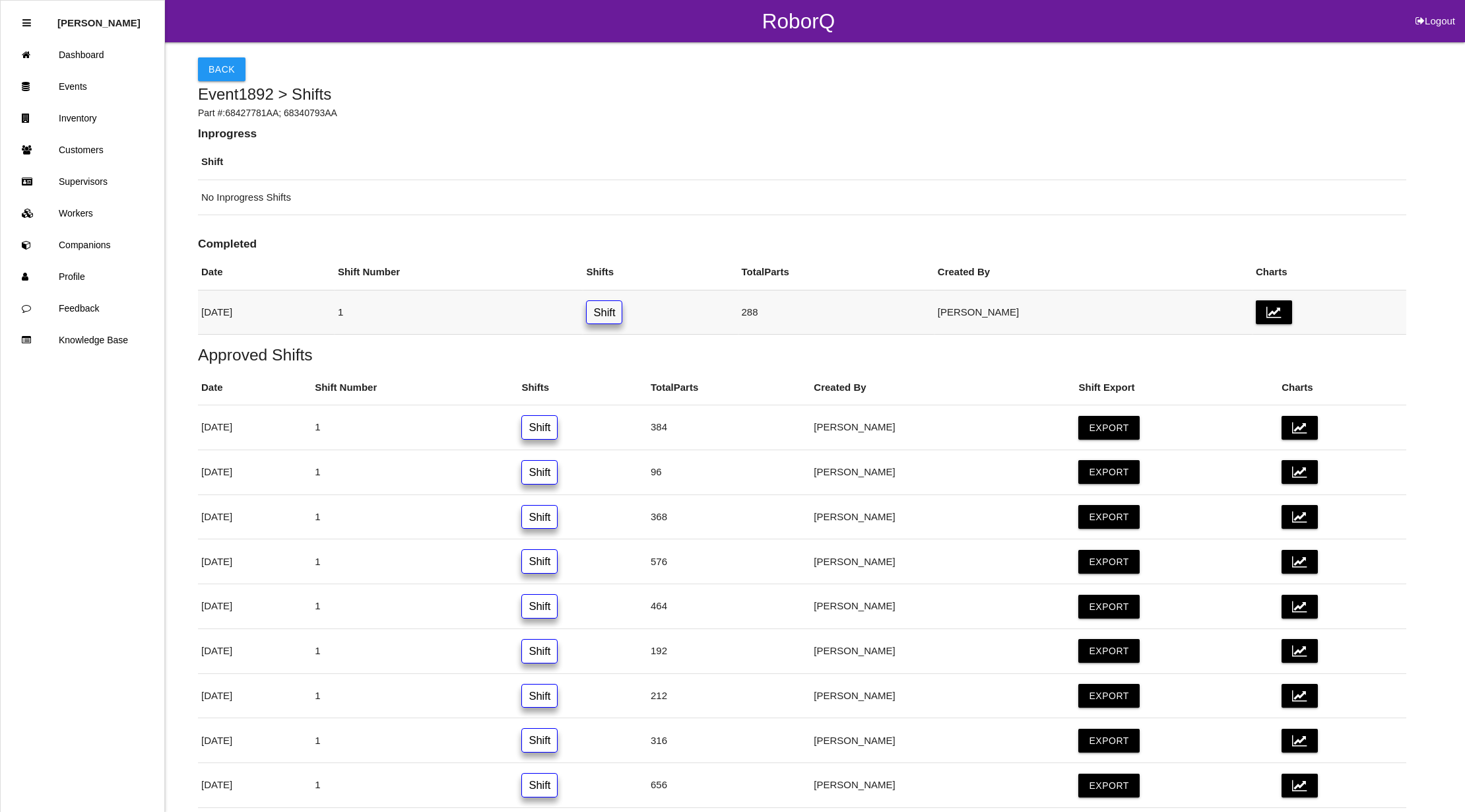
click at [623, 315] on link "Shift" at bounding box center [605, 312] width 36 height 24
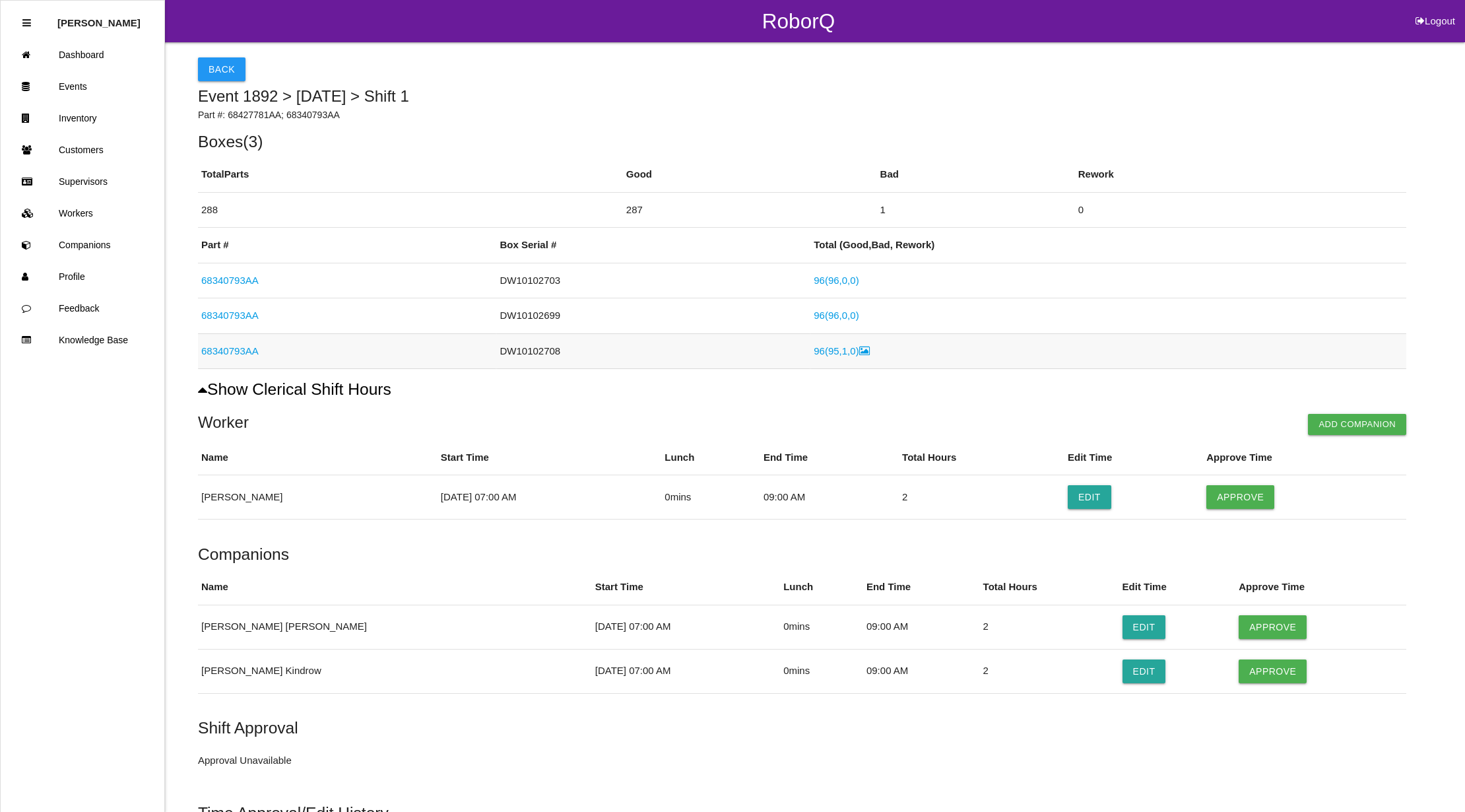
click at [829, 355] on link "96 ( 95 , 1 , 0 )" at bounding box center [842, 351] width 56 height 11
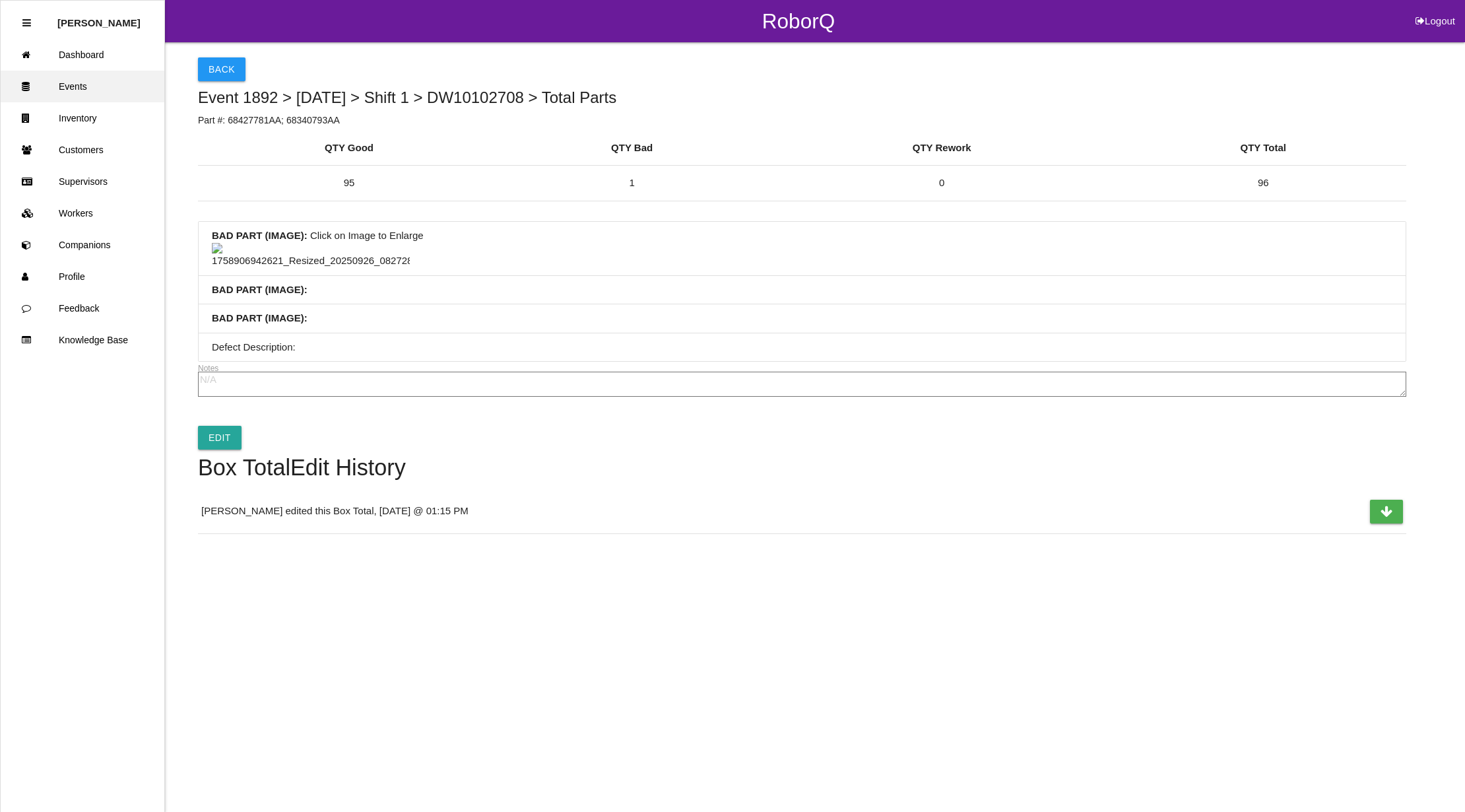
click at [107, 85] on link "Events" at bounding box center [83, 86] width 164 height 32
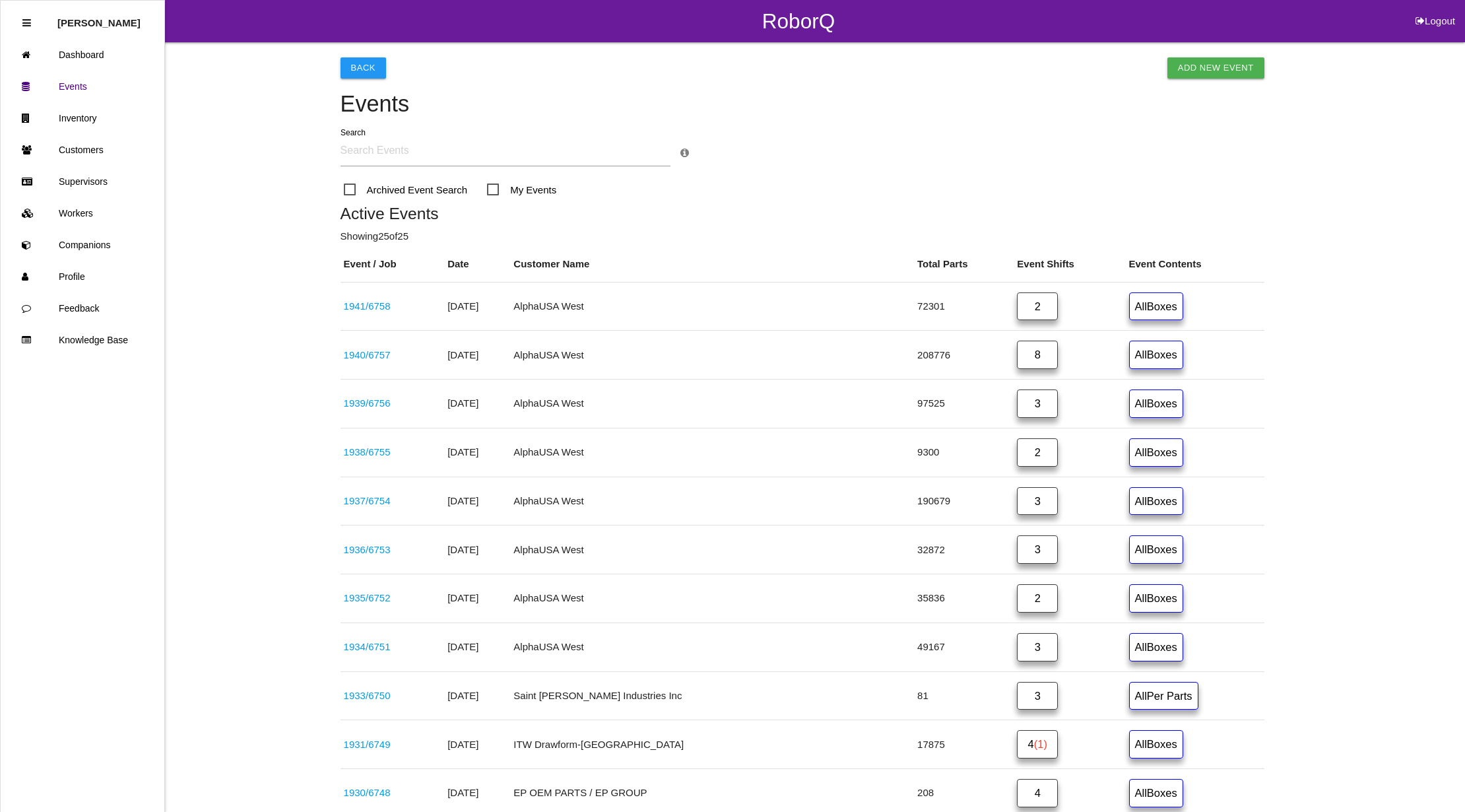
click at [1425, 10] on button "Logout" at bounding box center [1435, 5] width 59 height 10
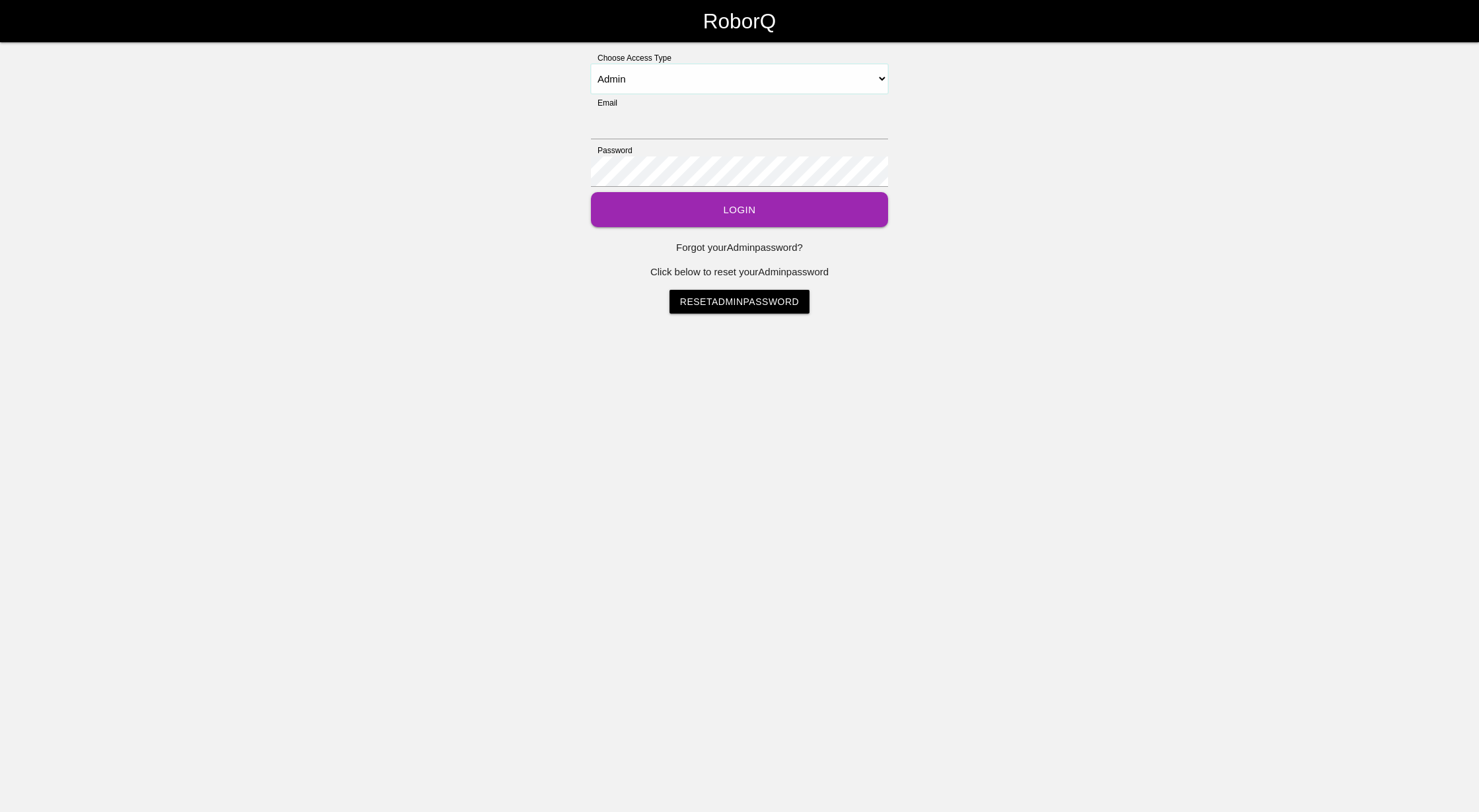
click at [750, 85] on select "Select Access Type Admin Customer Supervisor Worker" at bounding box center [739, 79] width 297 height 30
select select "Supervisor"
click at [591, 64] on select "Select Access Type Admin Customer Supervisor Worker" at bounding box center [739, 79] width 297 height 30
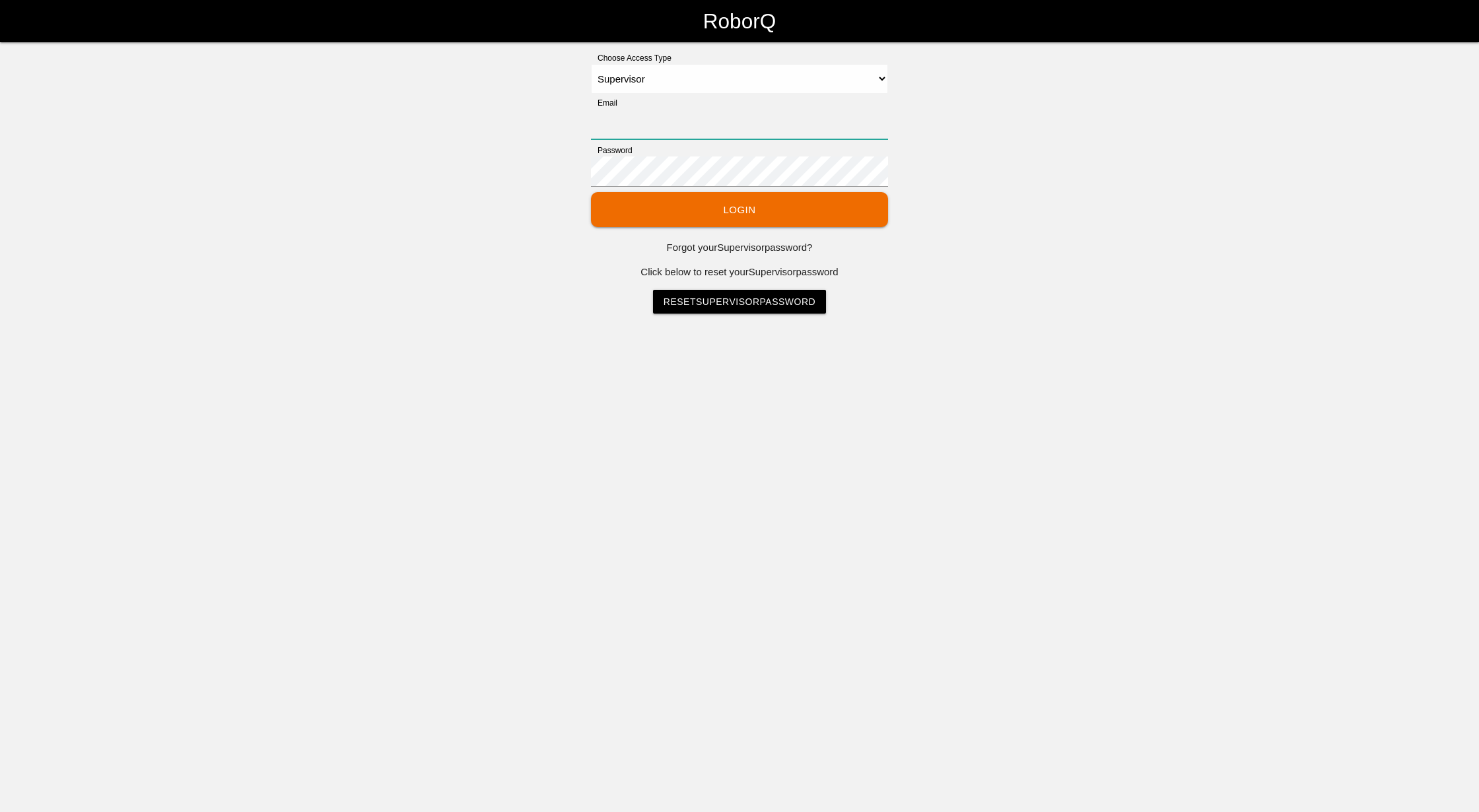
click at [690, 125] on input "Email" at bounding box center [739, 124] width 297 height 30
type input "14whiterose14@gmail.com"
click at [591, 192] on button "Login" at bounding box center [739, 210] width 297 height 35
